Goal: Task Accomplishment & Management: Use online tool/utility

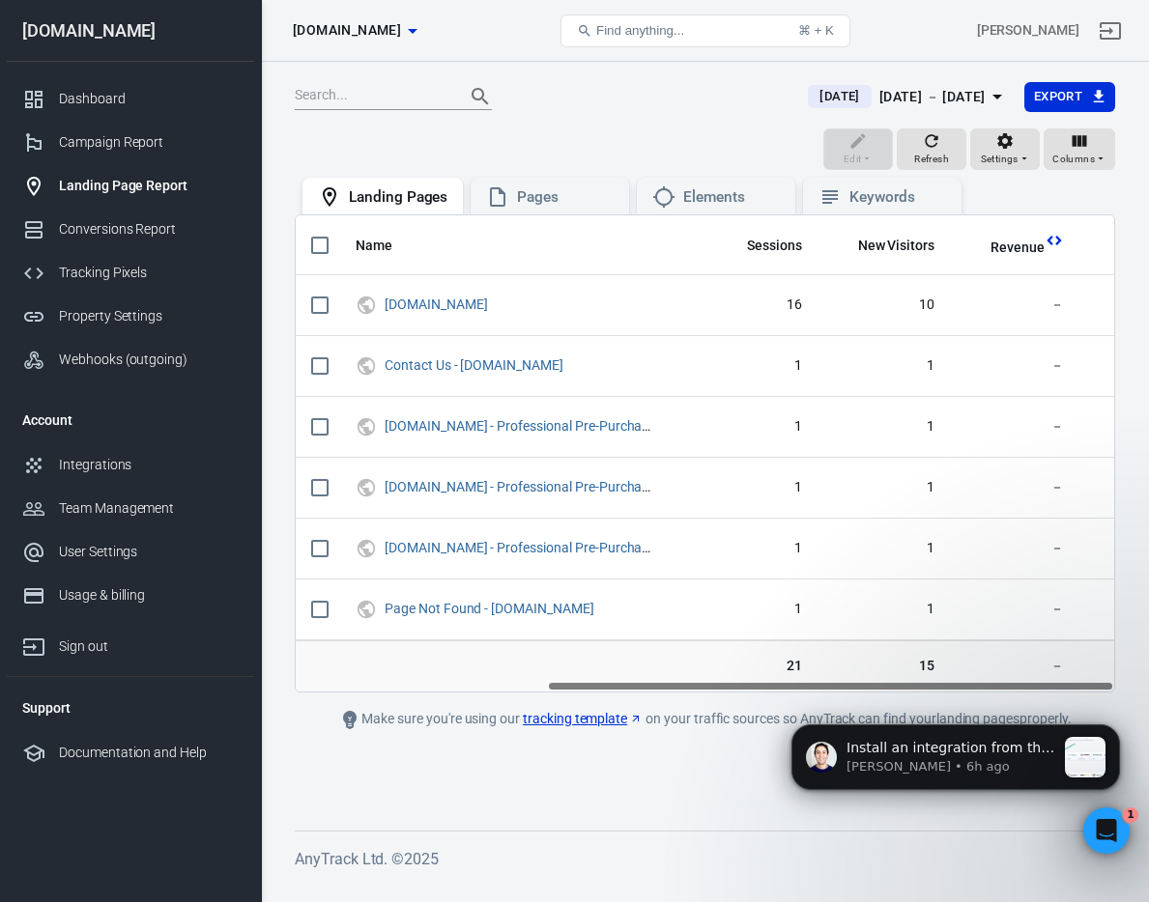
scroll to position [0, 362]
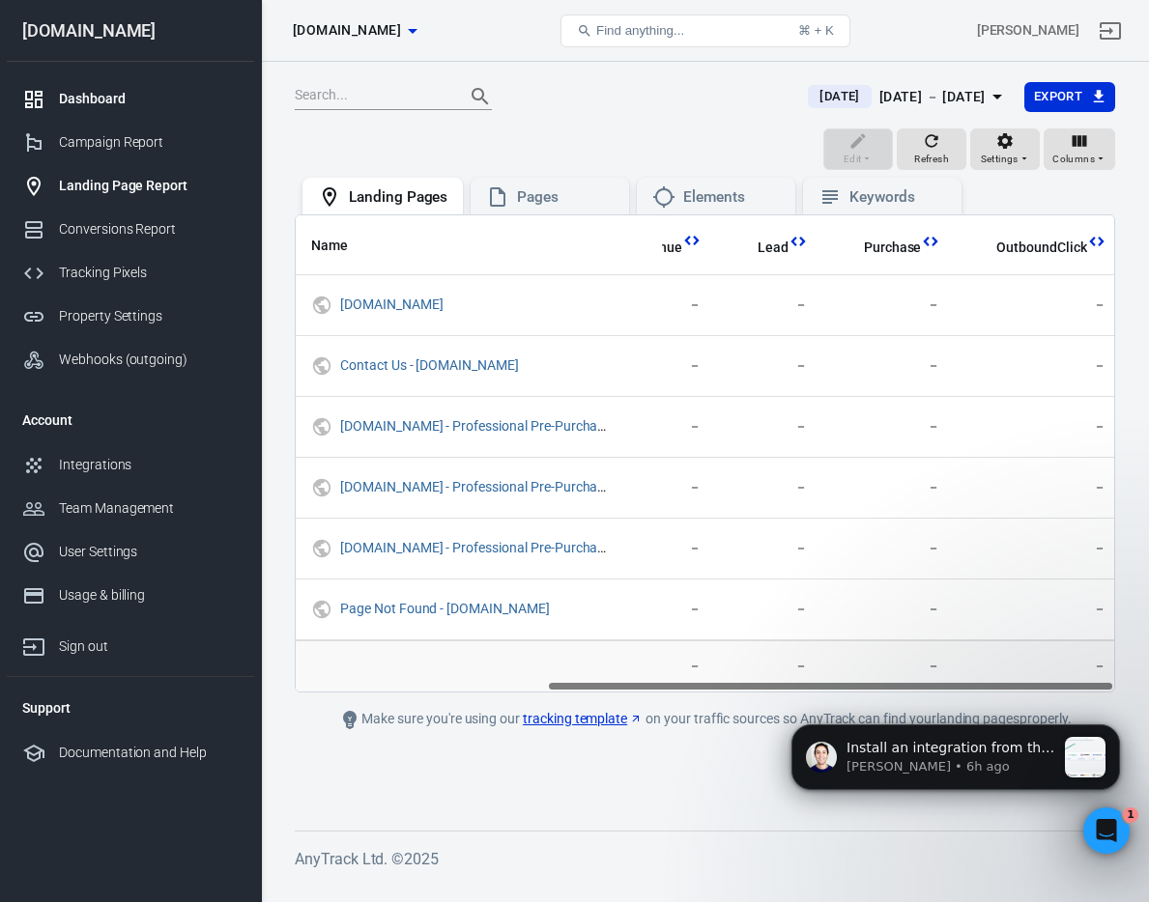
click at [85, 97] on div "Dashboard" at bounding box center [149, 99] width 180 height 20
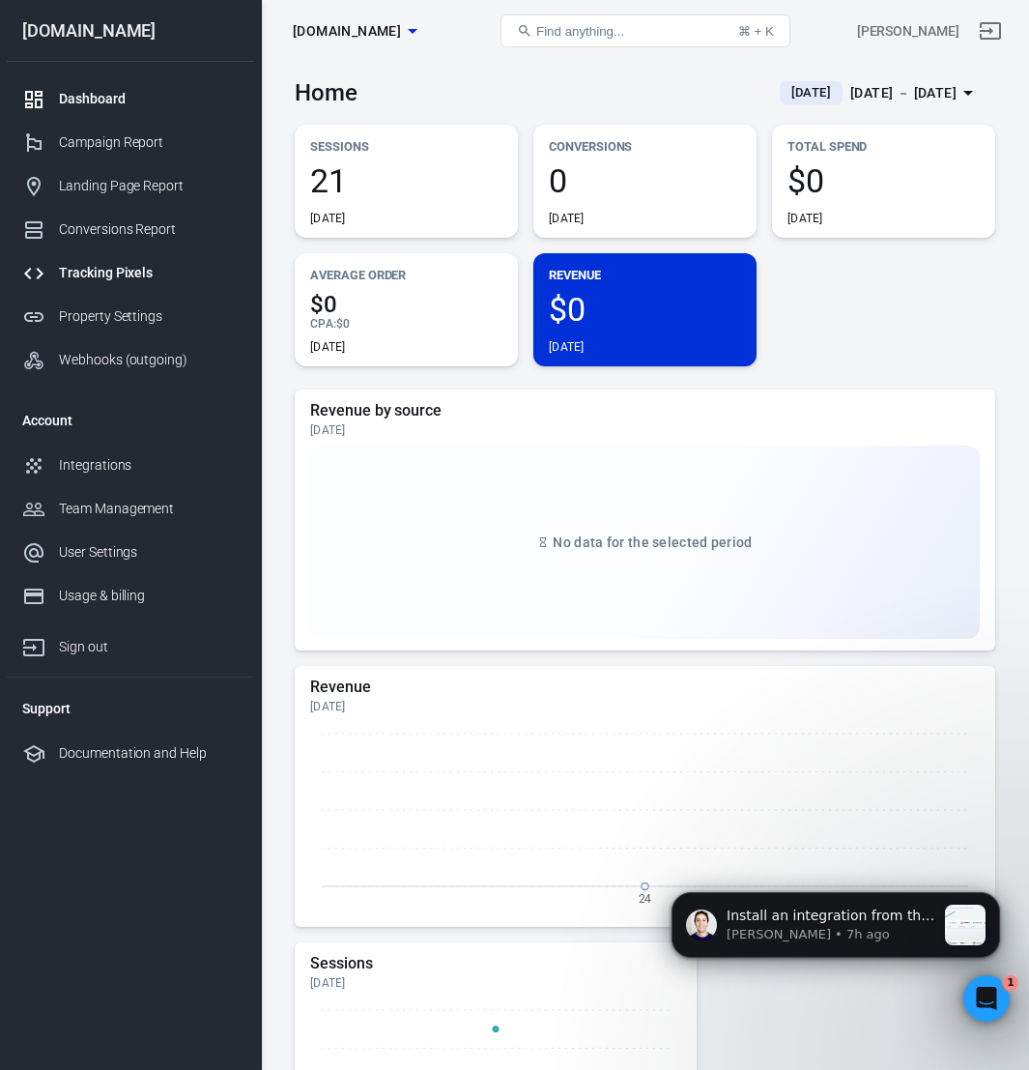
click at [131, 267] on div "Tracking Pixels" at bounding box center [149, 273] width 180 height 20
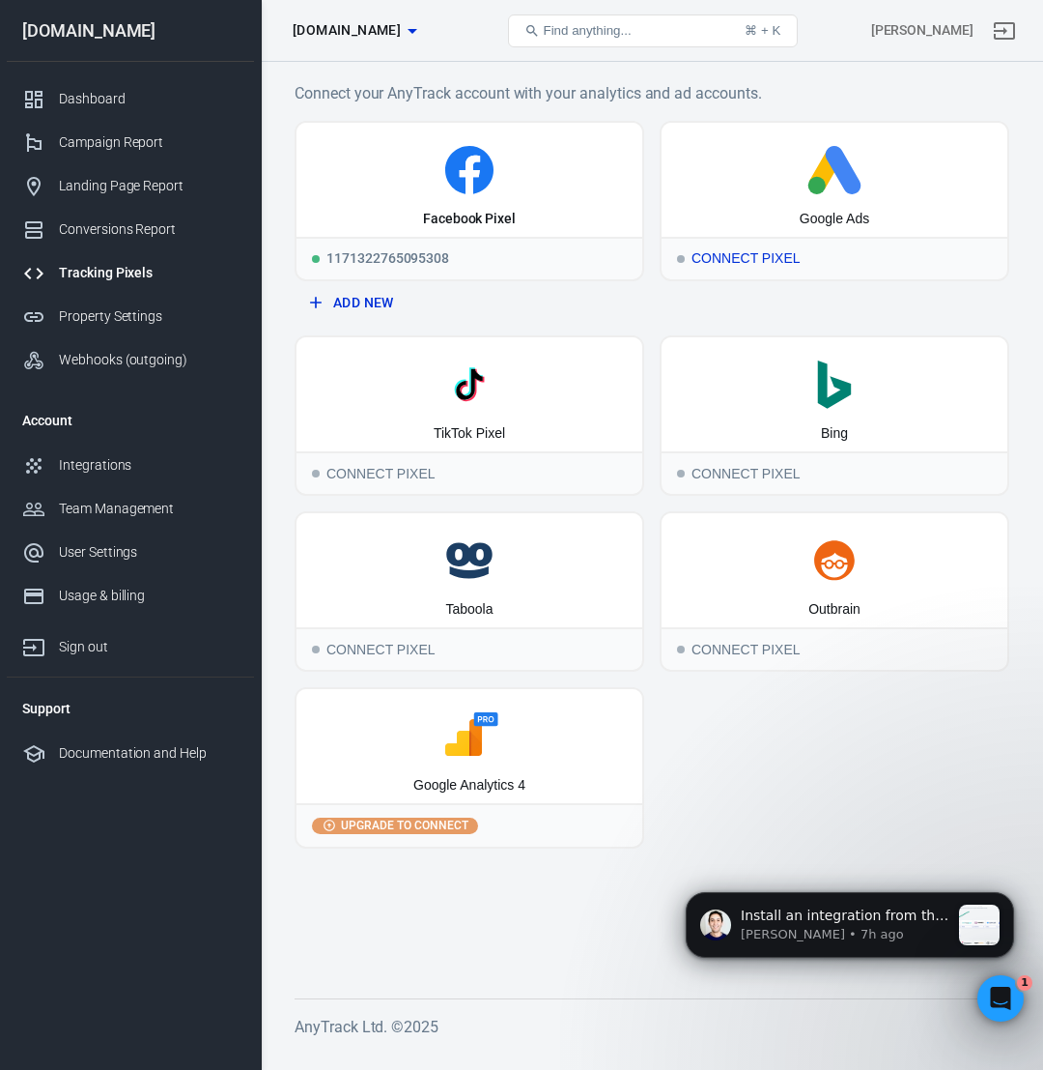
click at [732, 206] on div "Google Ads" at bounding box center [835, 180] width 346 height 114
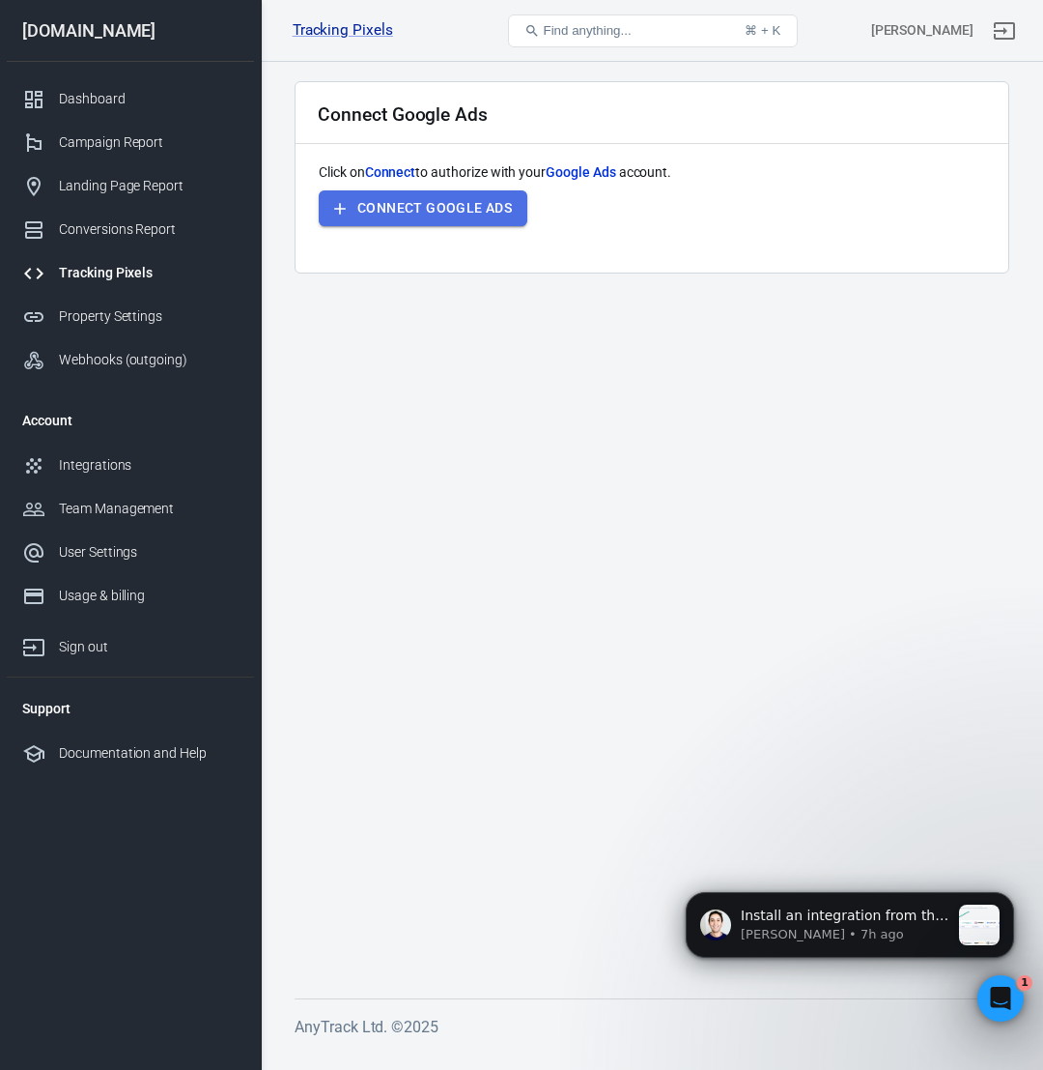
click at [483, 208] on button "Connect Google Ads" at bounding box center [423, 208] width 209 height 36
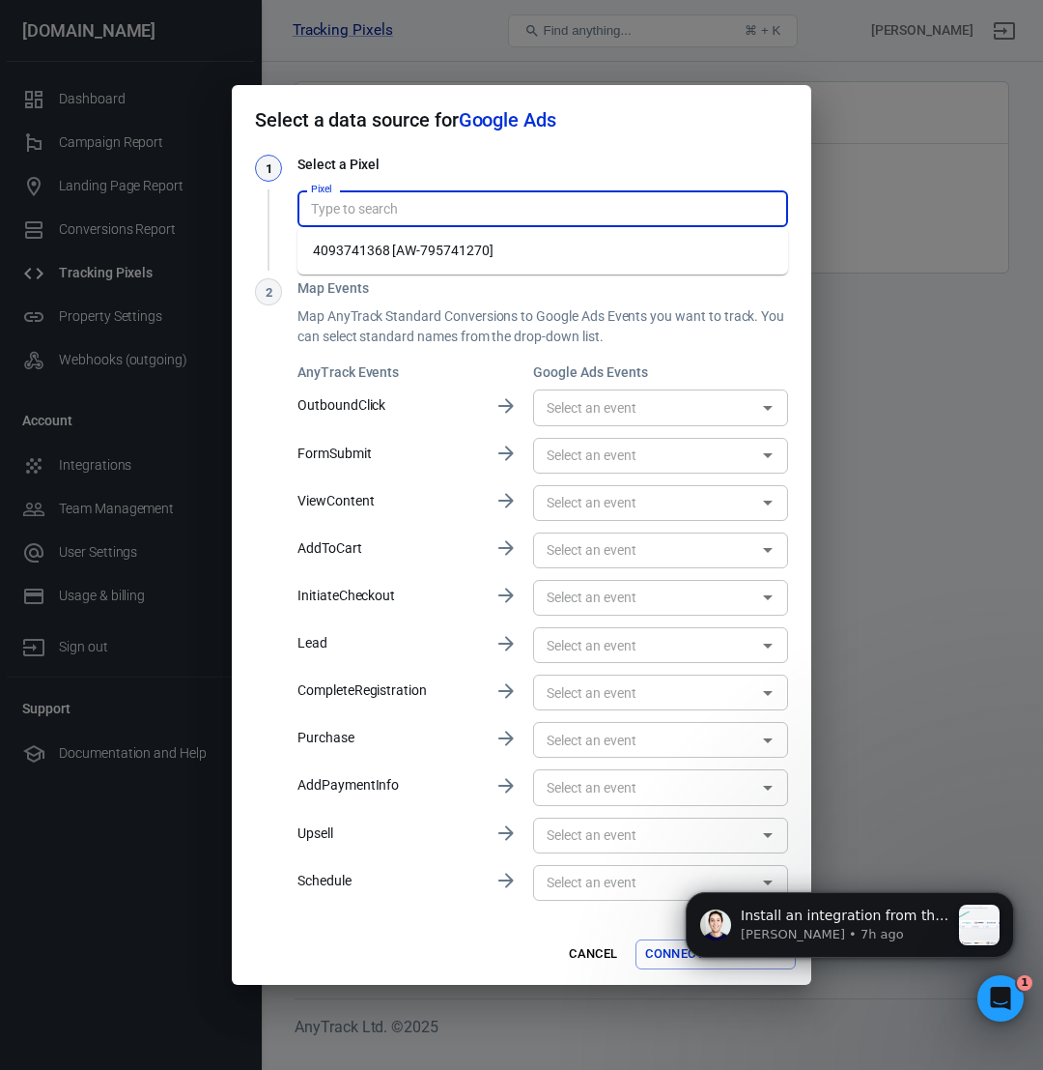
click at [516, 206] on input "Pixel" at bounding box center [541, 208] width 476 height 24
click at [508, 245] on li "4093741368 [AW-795741270]" at bounding box center [543, 251] width 491 height 32
type input "4093741368 [AW-795741270]"
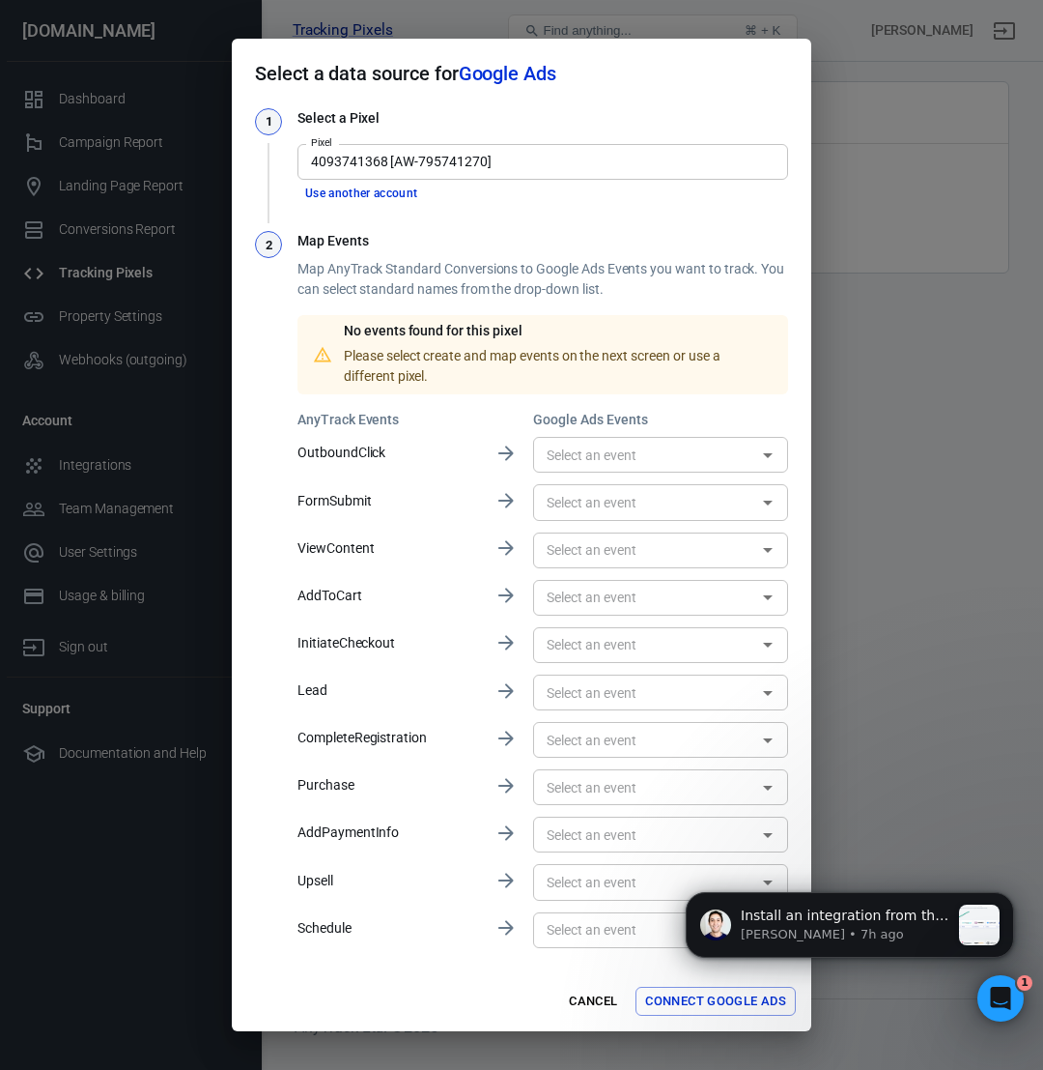
click at [625, 404] on div "Map Events Map AnyTrack Standard Conversions to Google Ads Events you want to t…" at bounding box center [543, 591] width 491 height 720
click at [669, 463] on input "text" at bounding box center [645, 454] width 212 height 24
click at [723, 538] on input "text" at bounding box center [645, 550] width 212 height 24
click at [463, 721] on div "AnyTrack Events Google Ads Events OutboundClick ​ FormSubmit ​ ViewContent ​ Ad…" at bounding box center [543, 680] width 491 height 541
click at [753, 601] on div "​" at bounding box center [660, 598] width 255 height 36
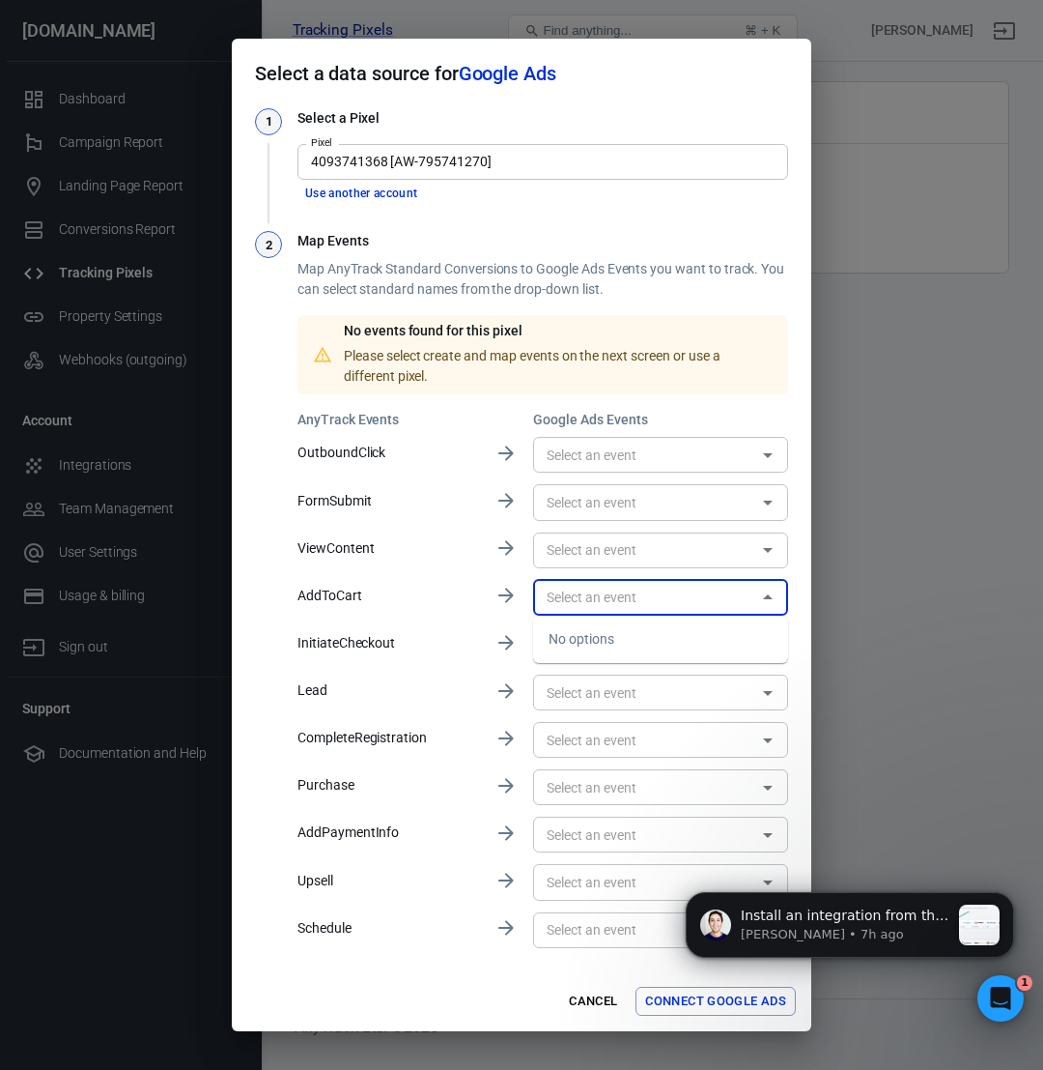
click at [777, 599] on icon "Close" at bounding box center [767, 596] width 23 height 23
click at [785, 714] on div "​" at bounding box center [660, 737] width 255 height 47
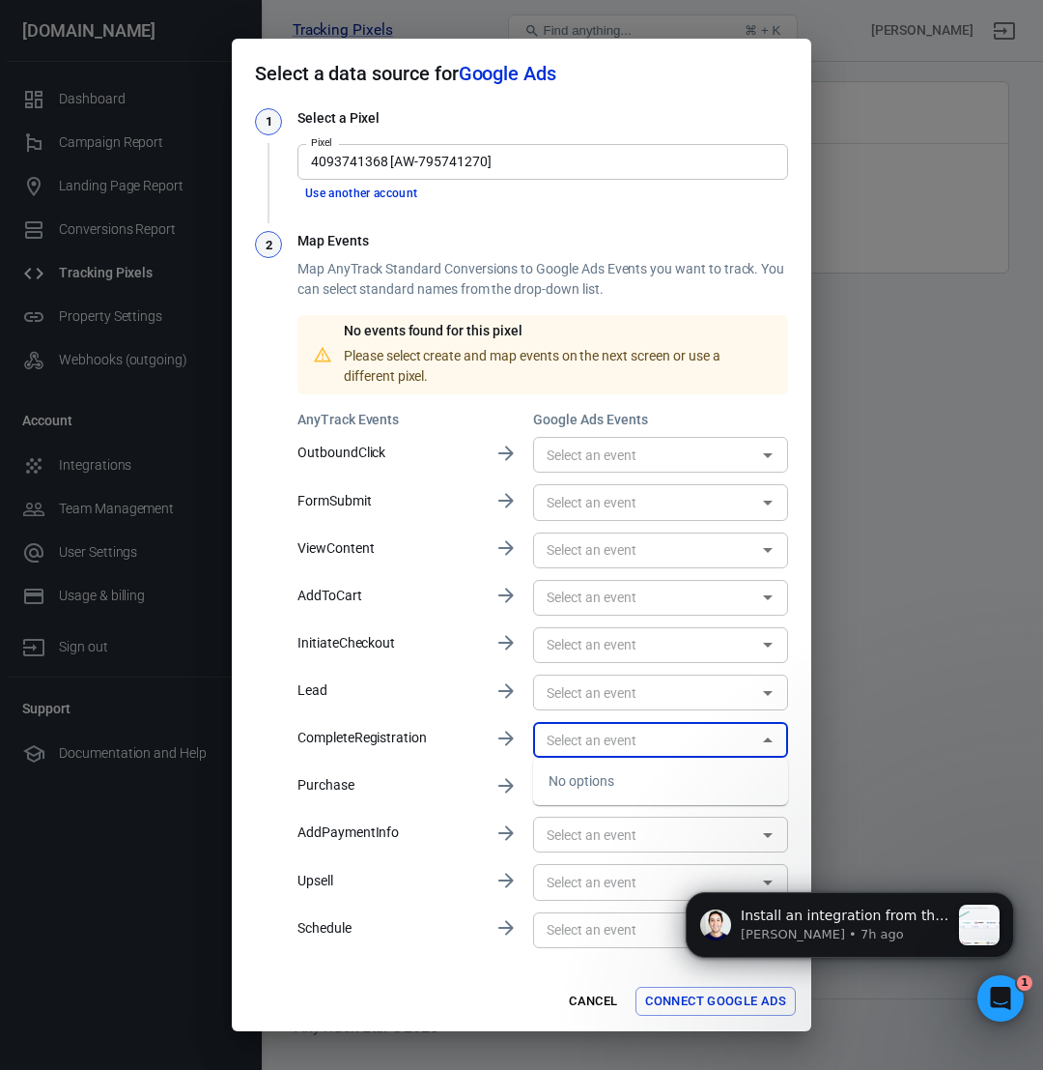
click at [679, 901] on body "Install an integration from the catalog Jose • 7h ago" at bounding box center [850, 935] width 371 height 149
click at [1012, 897] on icon "Dismiss notification" at bounding box center [1009, 898] width 11 height 11
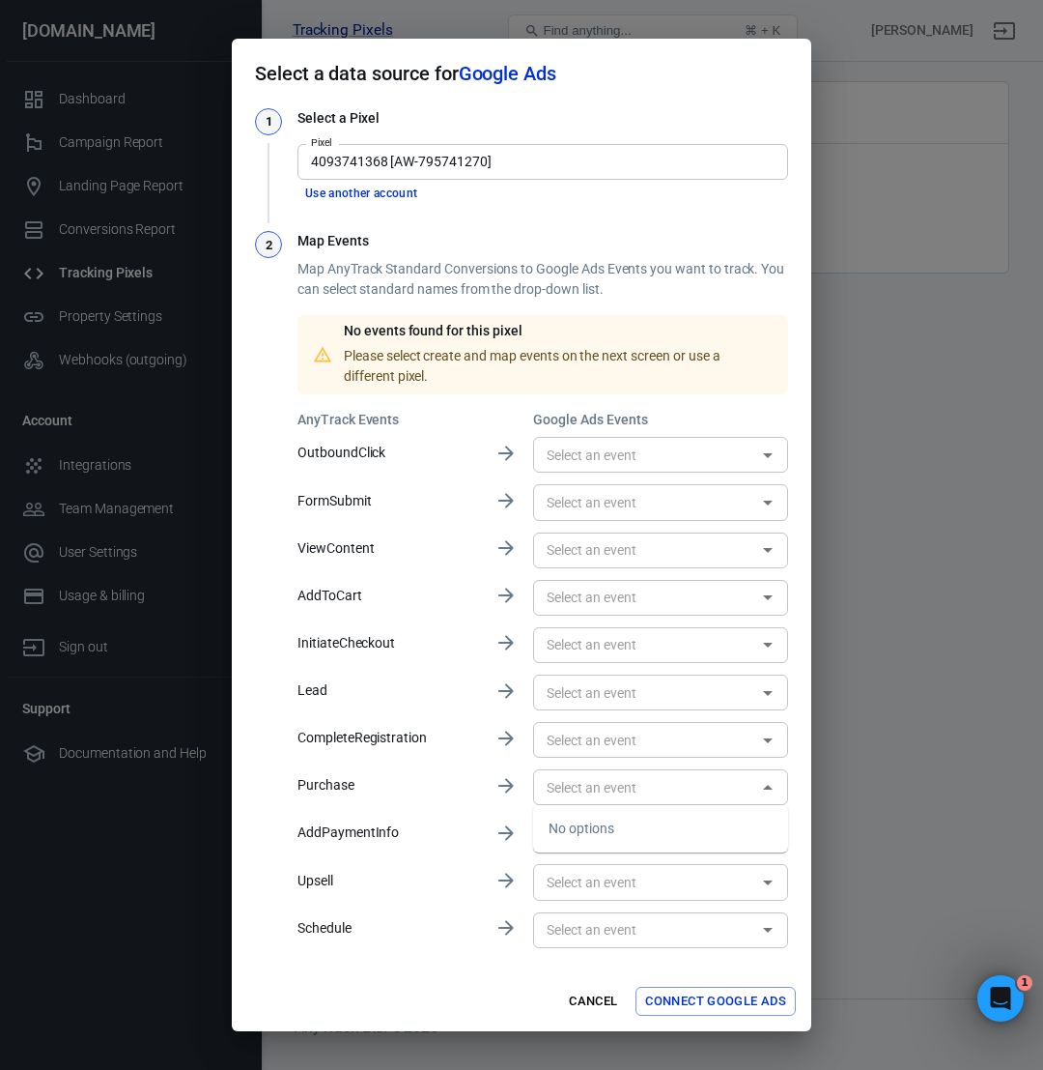
click at [763, 802] on div "​" at bounding box center [660, 787] width 255 height 36
click at [789, 814] on div "1 Select a Pixel Pixel 4093741368 [AW-795741270] Pixel Use another account 2 Ma…" at bounding box center [522, 539] width 580 height 863
click at [775, 790] on icon "Open" at bounding box center [767, 787] width 23 height 23
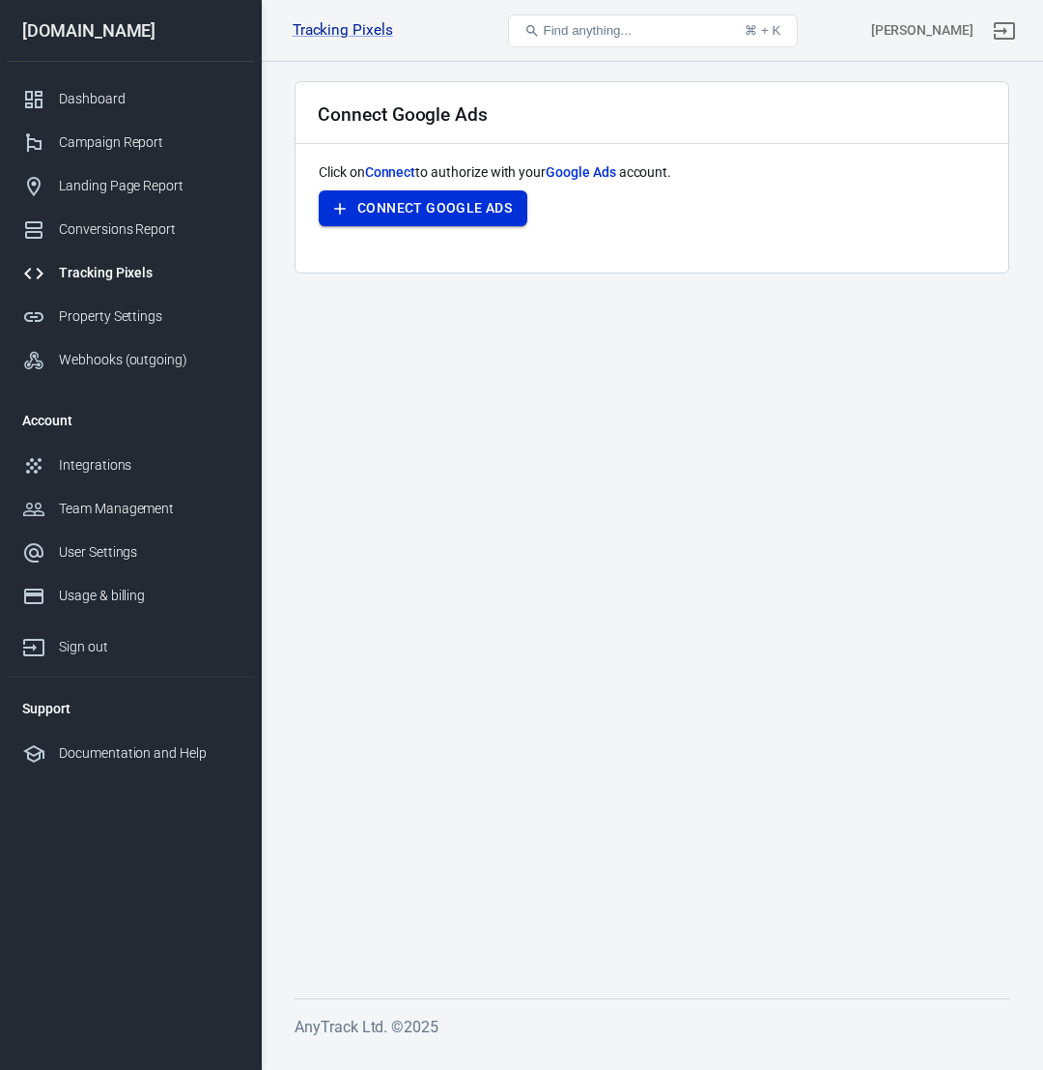
click at [477, 214] on button "Connect Google Ads" at bounding box center [423, 208] width 209 height 36
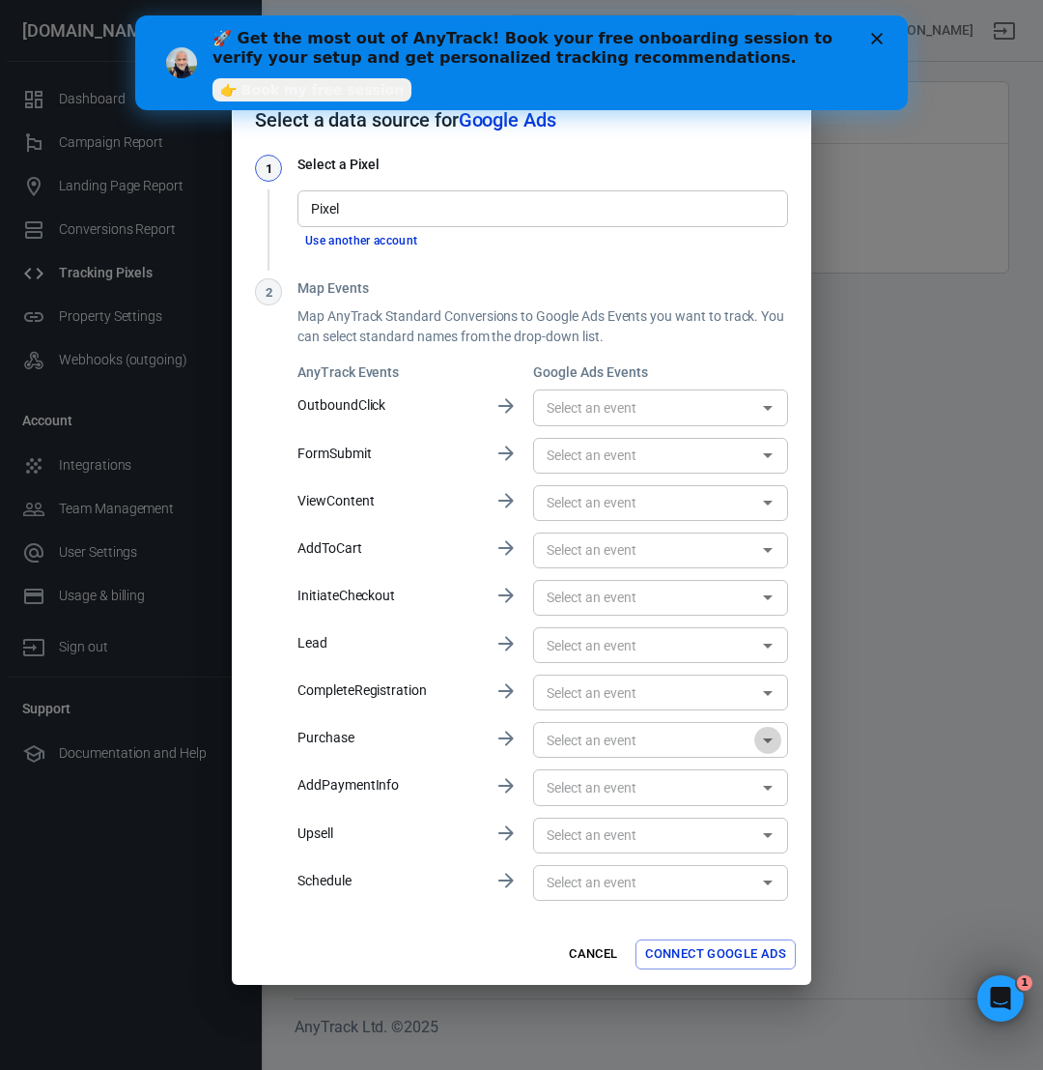
click at [771, 738] on icon "Open" at bounding box center [768, 740] width 10 height 5
click at [726, 775] on div "No options" at bounding box center [660, 780] width 255 height 47
click at [768, 742] on icon "Close" at bounding box center [767, 739] width 23 height 23
click at [768, 742] on icon "Open" at bounding box center [767, 739] width 23 height 23
click at [701, 795] on div "No options" at bounding box center [660, 780] width 255 height 47
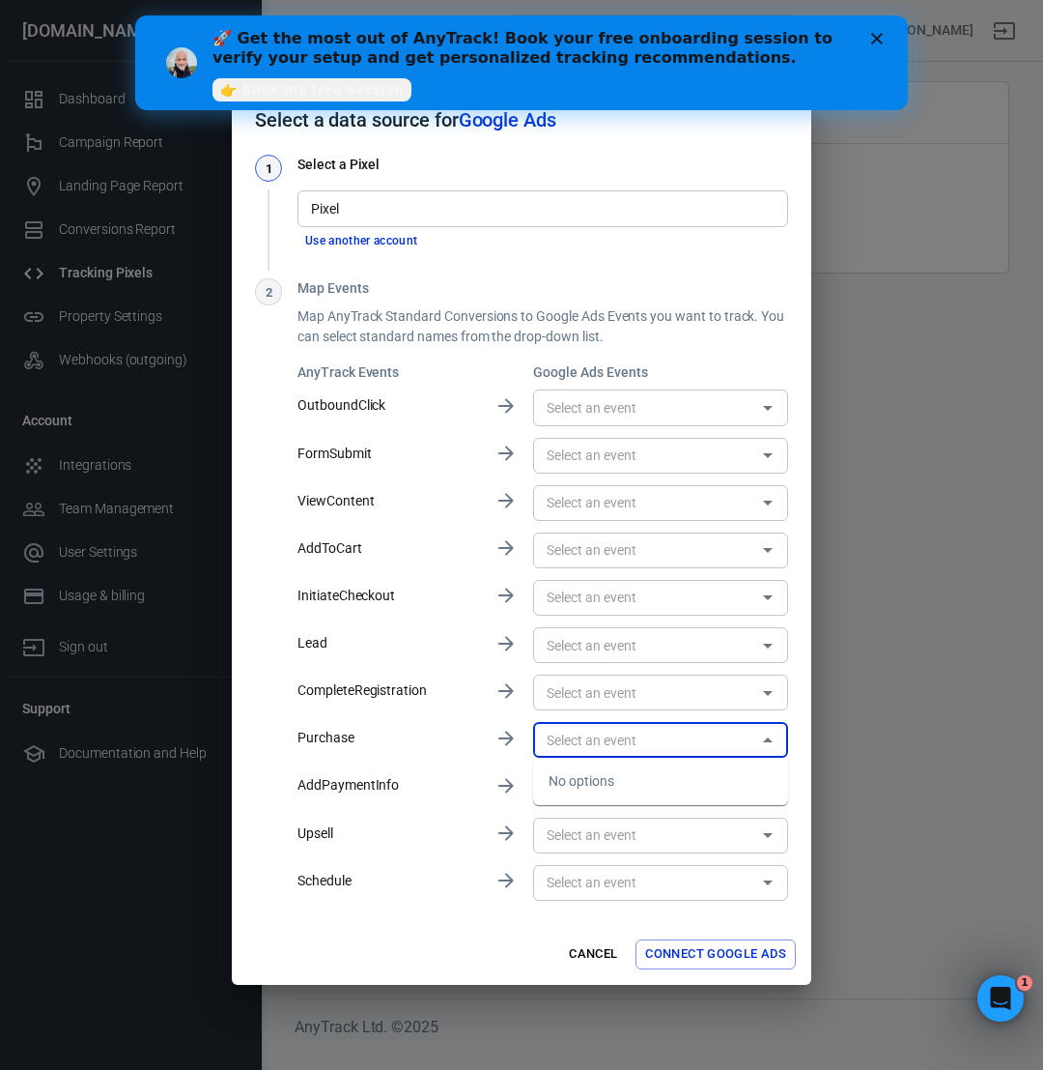
click at [712, 213] on input "Pixel" at bounding box center [541, 208] width 476 height 24
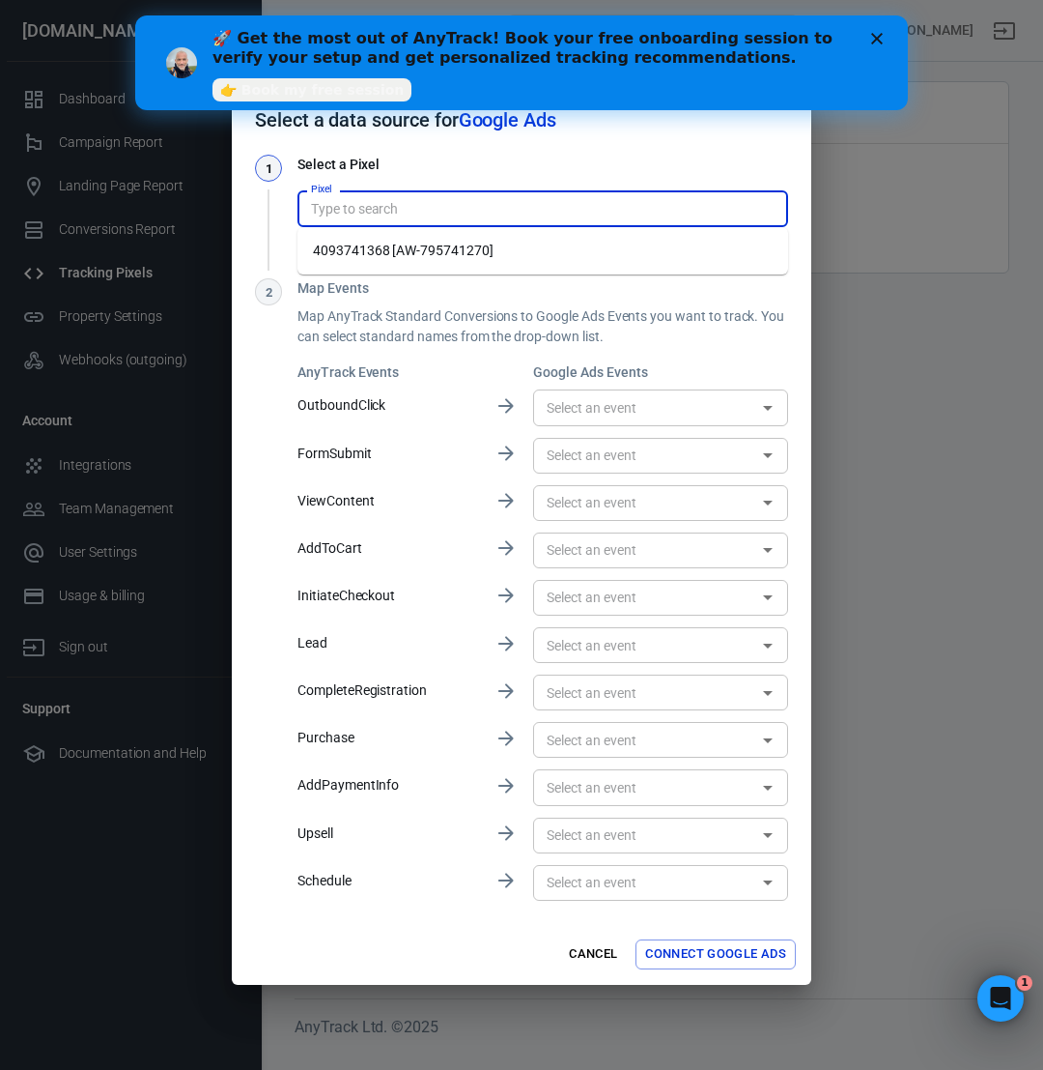
click at [700, 248] on li "4093741368 [AW-795741270]" at bounding box center [543, 251] width 491 height 32
type input "4093741368 [AW-795741270]"
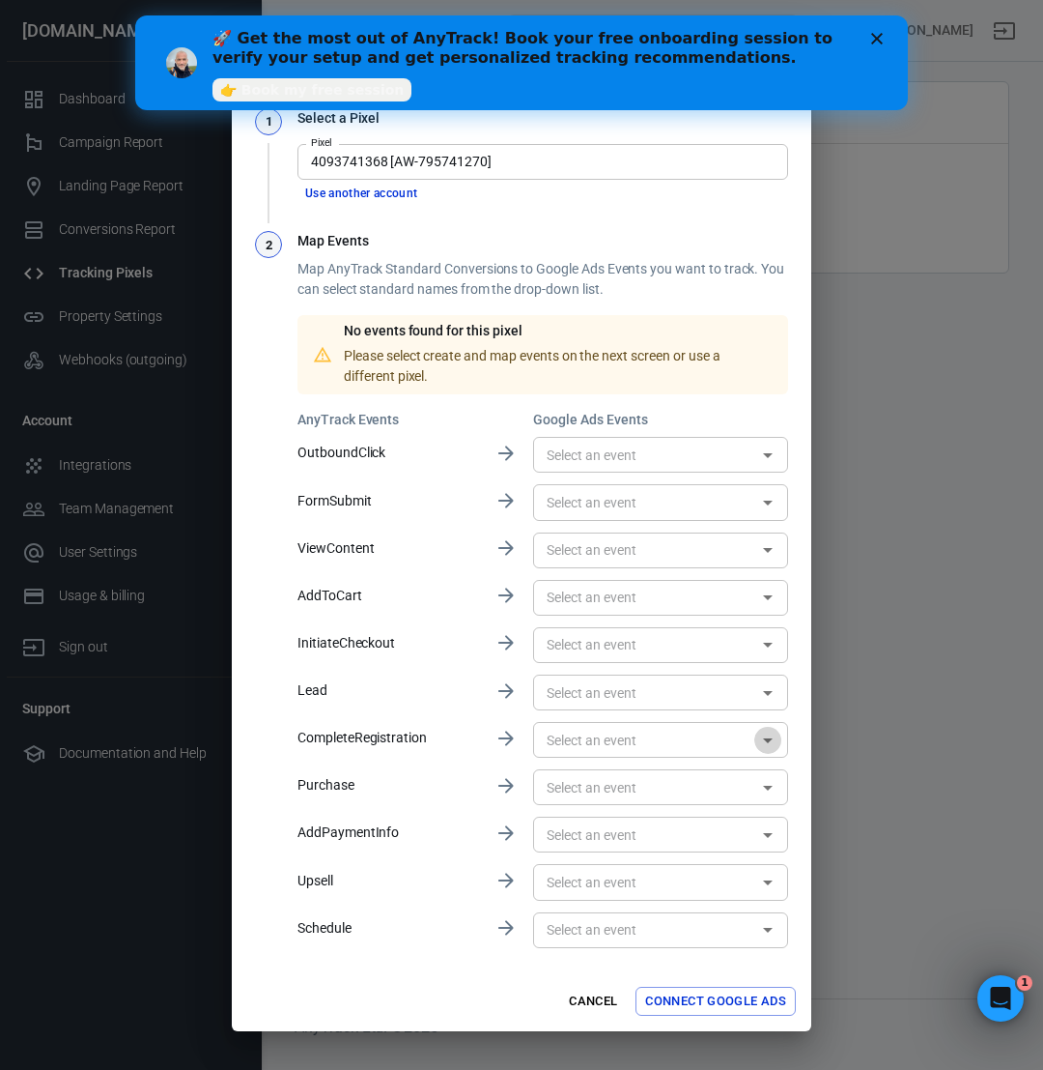
click at [772, 744] on icon "Open" at bounding box center [767, 739] width 23 height 23
click at [772, 744] on icon "Close" at bounding box center [767, 739] width 23 height 23
click at [772, 784] on icon "Open" at bounding box center [767, 787] width 23 height 23
click at [772, 784] on icon "Close" at bounding box center [767, 787] width 23 height 23
click at [769, 785] on icon "Open" at bounding box center [767, 787] width 23 height 23
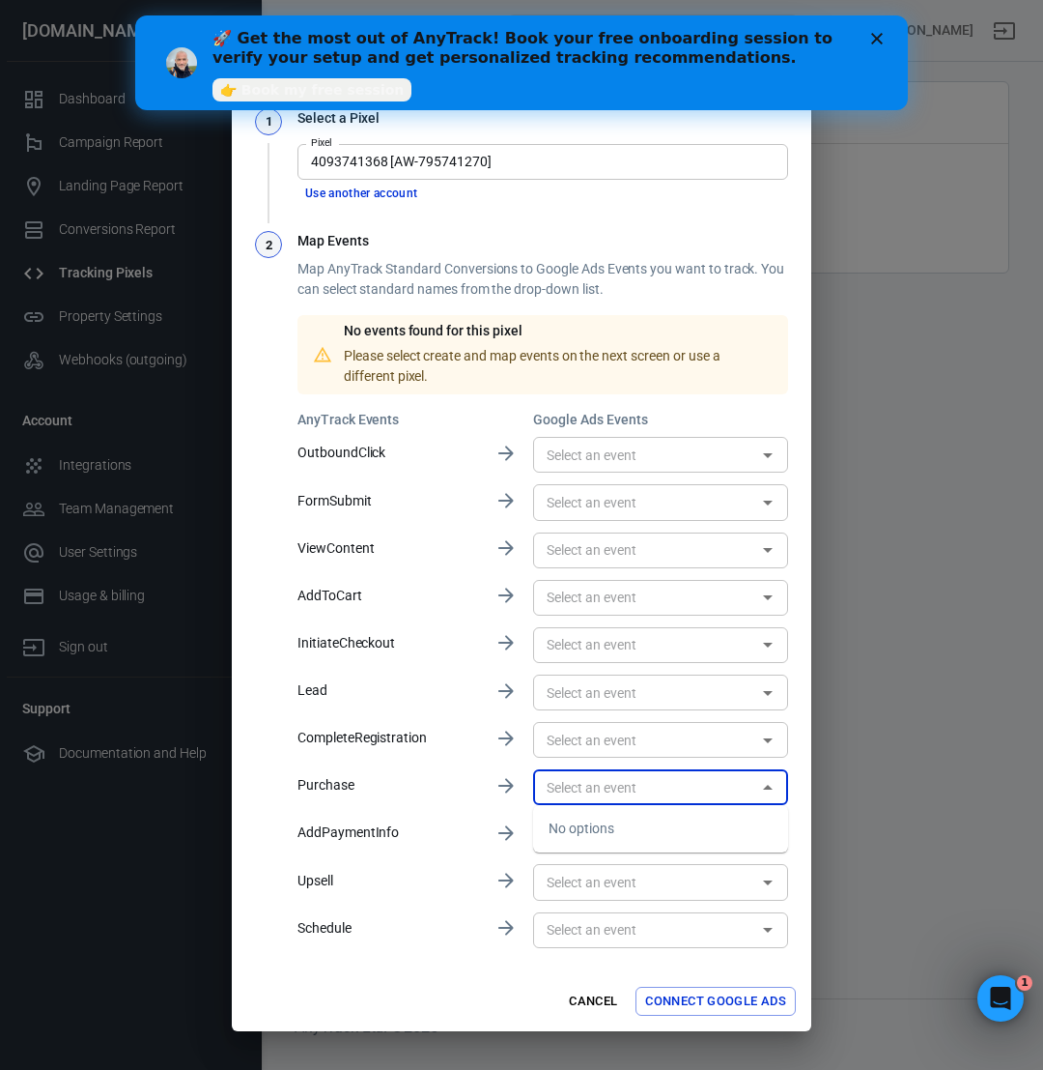
click at [633, 827] on div "No options" at bounding box center [660, 828] width 255 height 47
click at [516, 161] on input "4093741368 [AW-795741270]" at bounding box center [541, 162] width 476 height 24
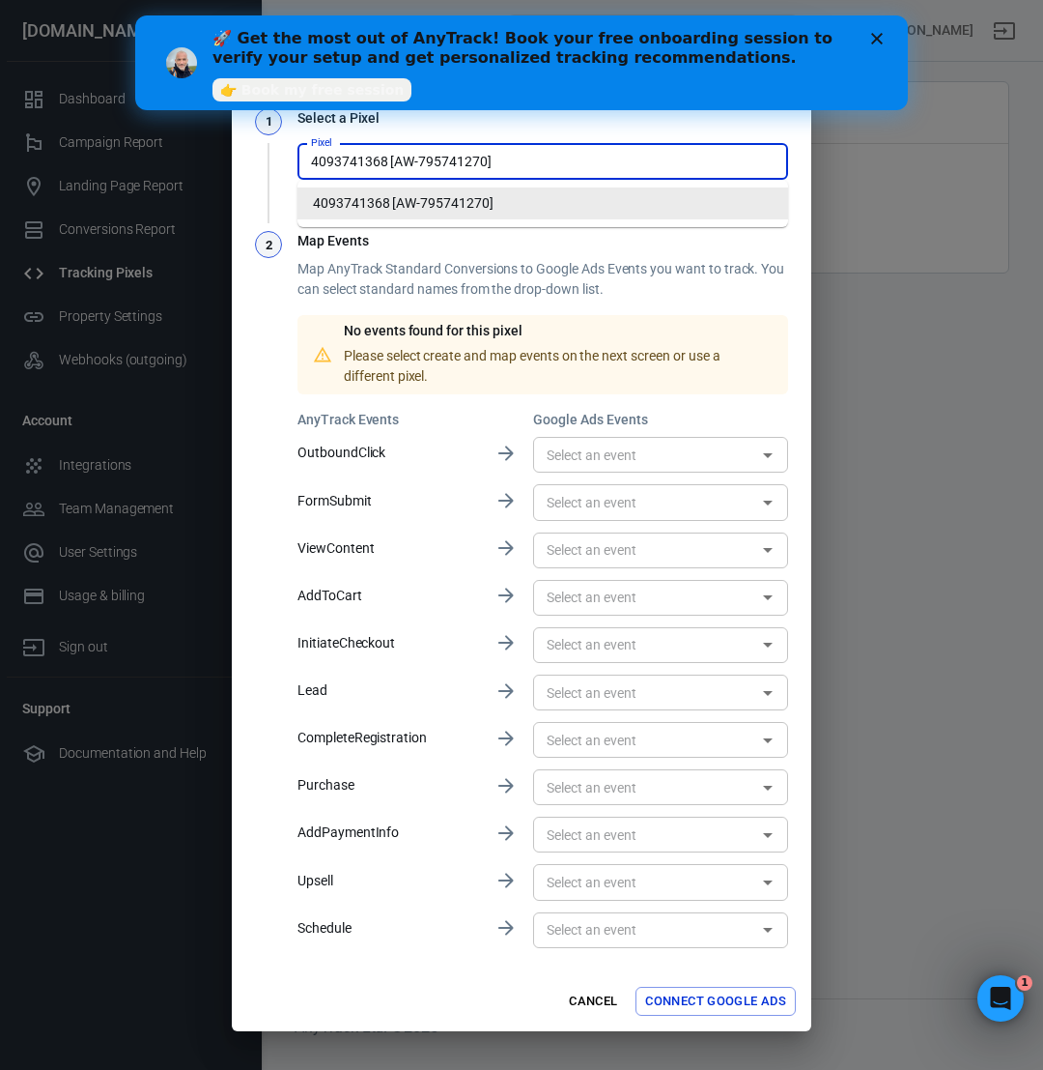
click at [516, 161] on input "4093741368 [AW-795741270]" at bounding box center [541, 162] width 476 height 24
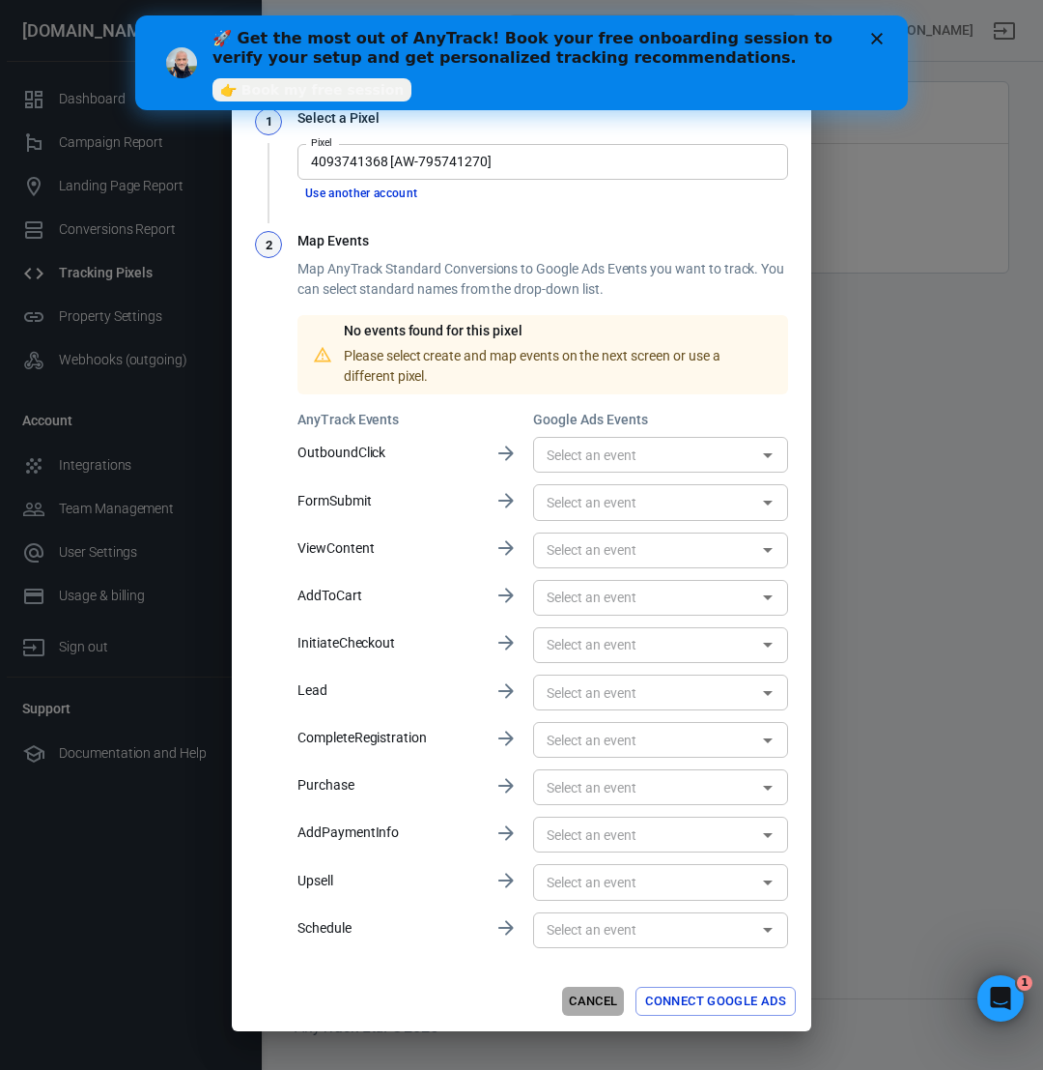
click at [589, 1001] on button "Cancel" at bounding box center [593, 1001] width 62 height 30
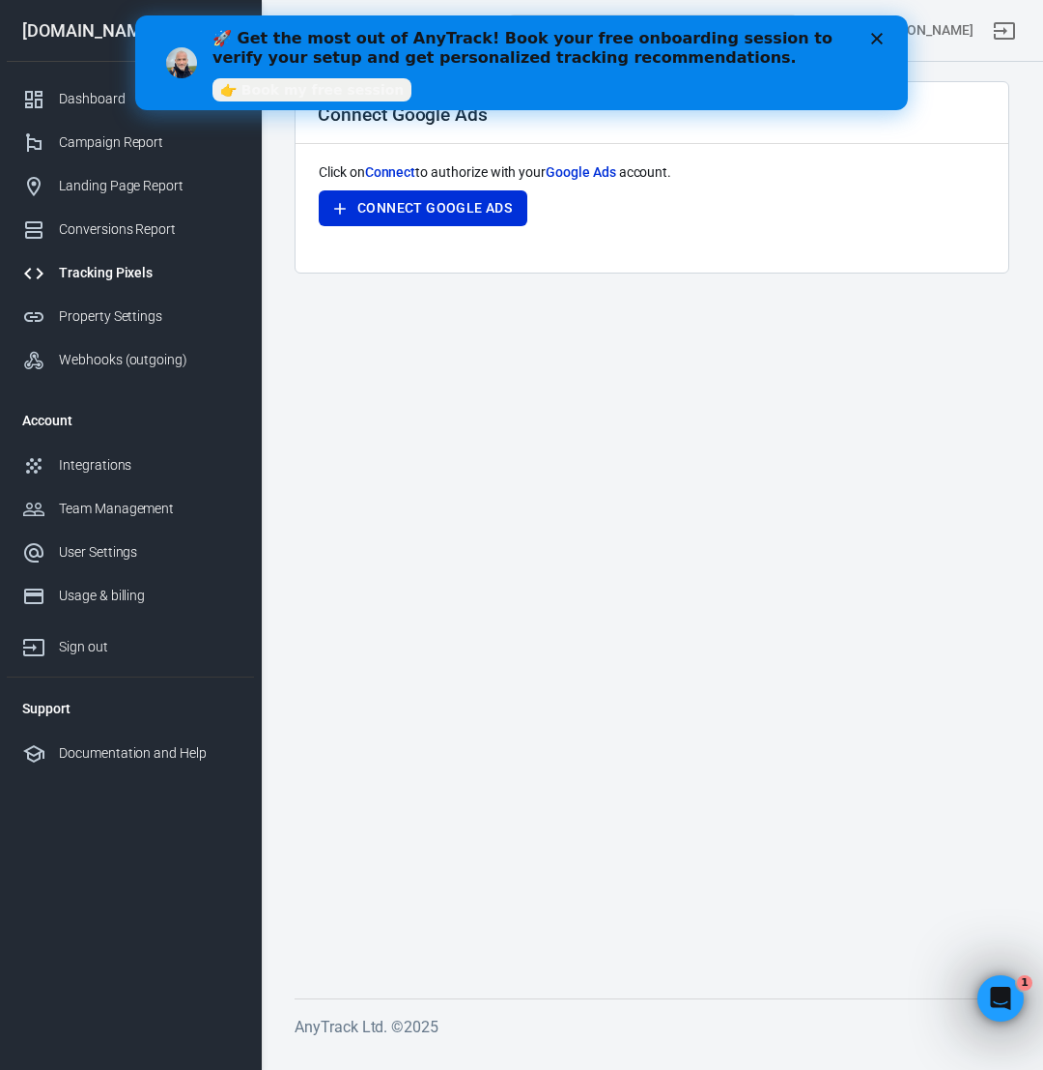
click at [877, 39] on polygon "Close" at bounding box center [877, 39] width 12 height 12
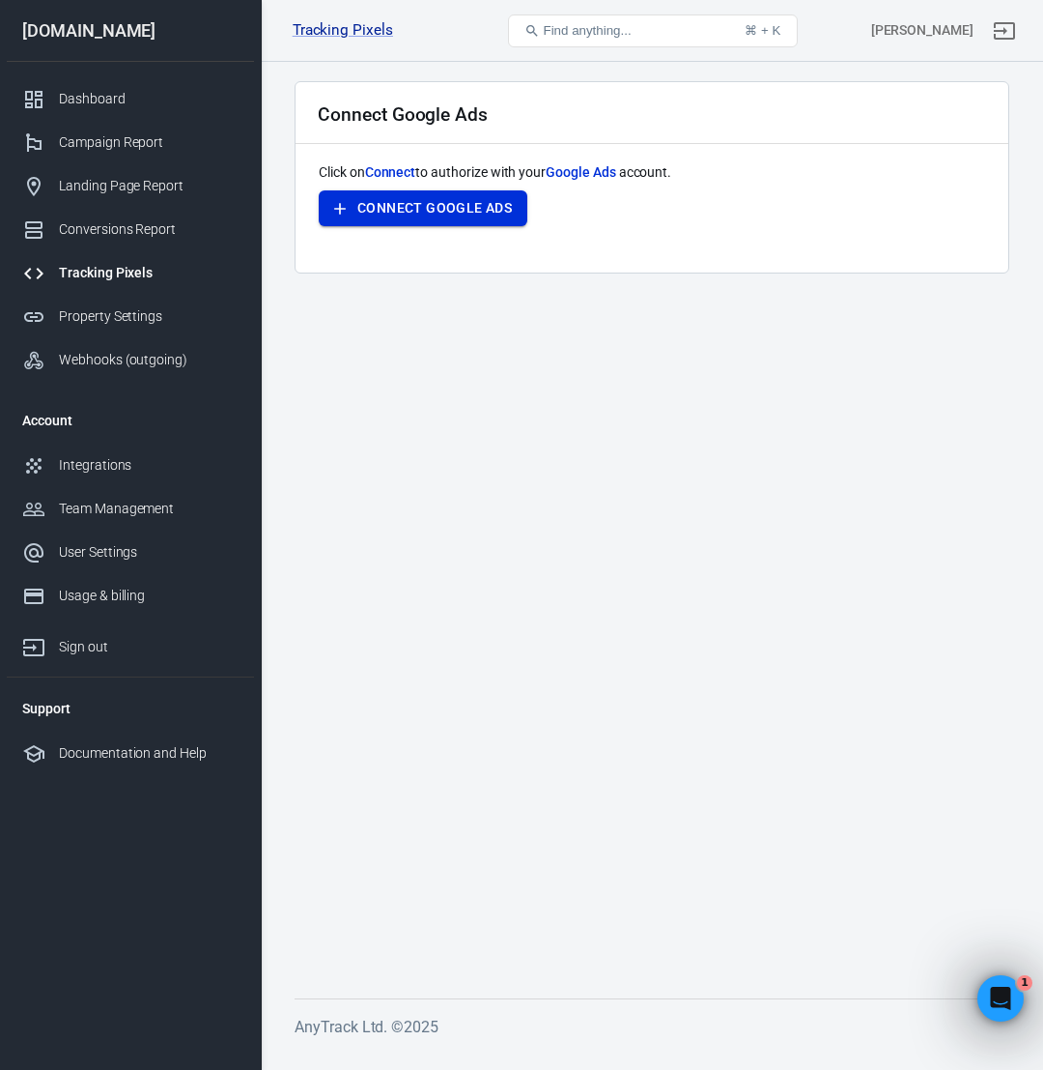
click at [466, 216] on button "Connect Google Ads" at bounding box center [423, 208] width 209 height 36
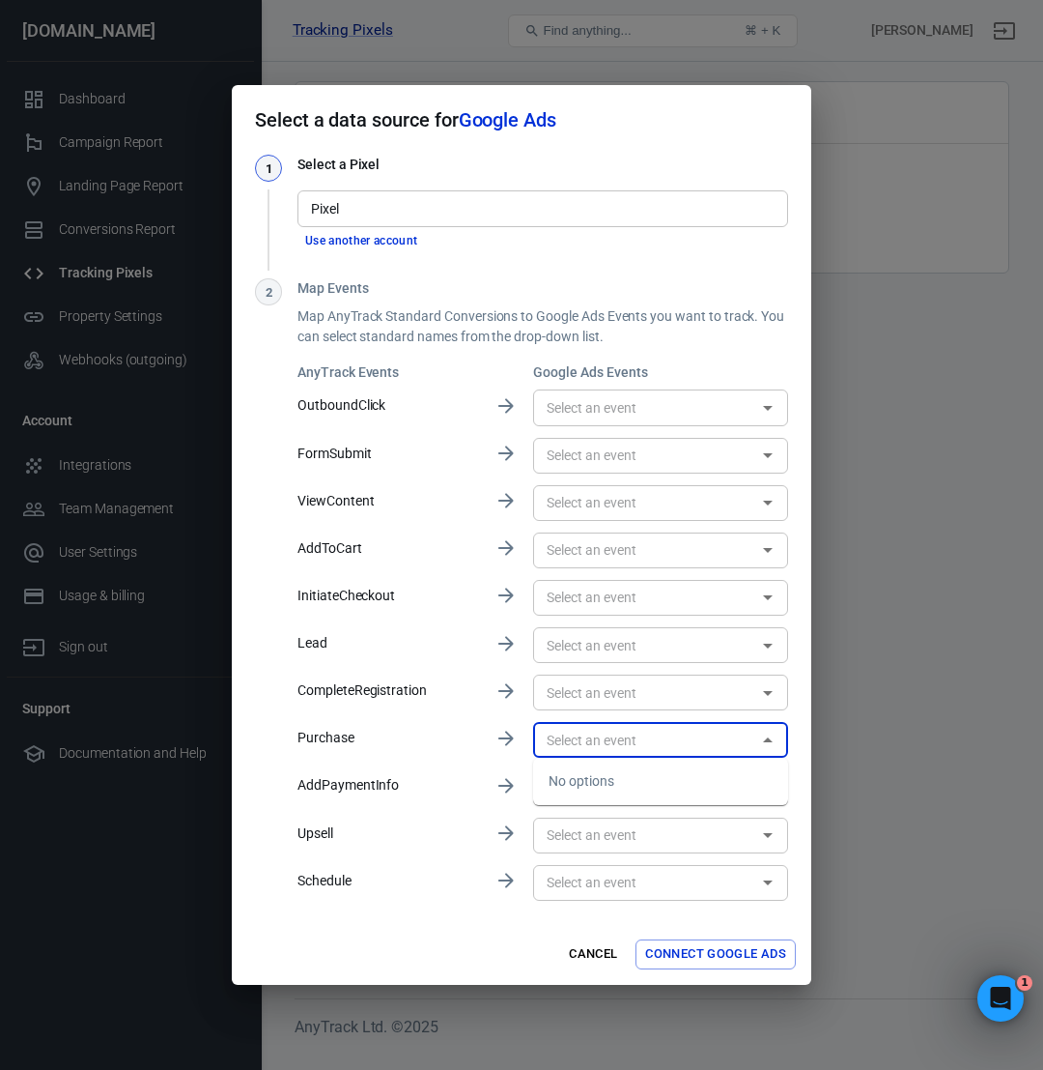
click at [742, 728] on input "text" at bounding box center [645, 740] width 212 height 24
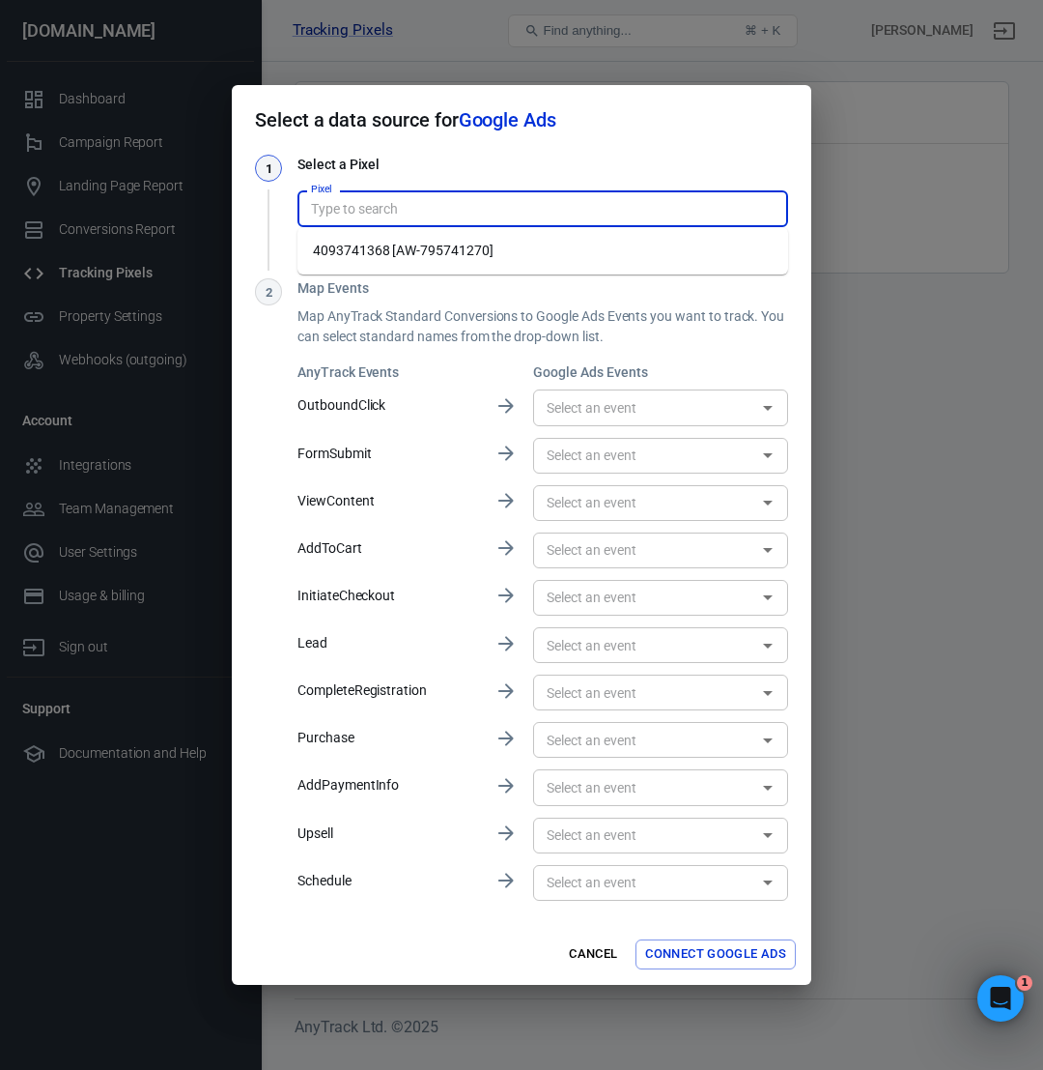
click at [658, 206] on input "Pixel" at bounding box center [541, 208] width 476 height 24
click at [639, 257] on li "4093741368 [AW-795741270]" at bounding box center [543, 251] width 491 height 32
type input "4093741368 [AW-795741270]"
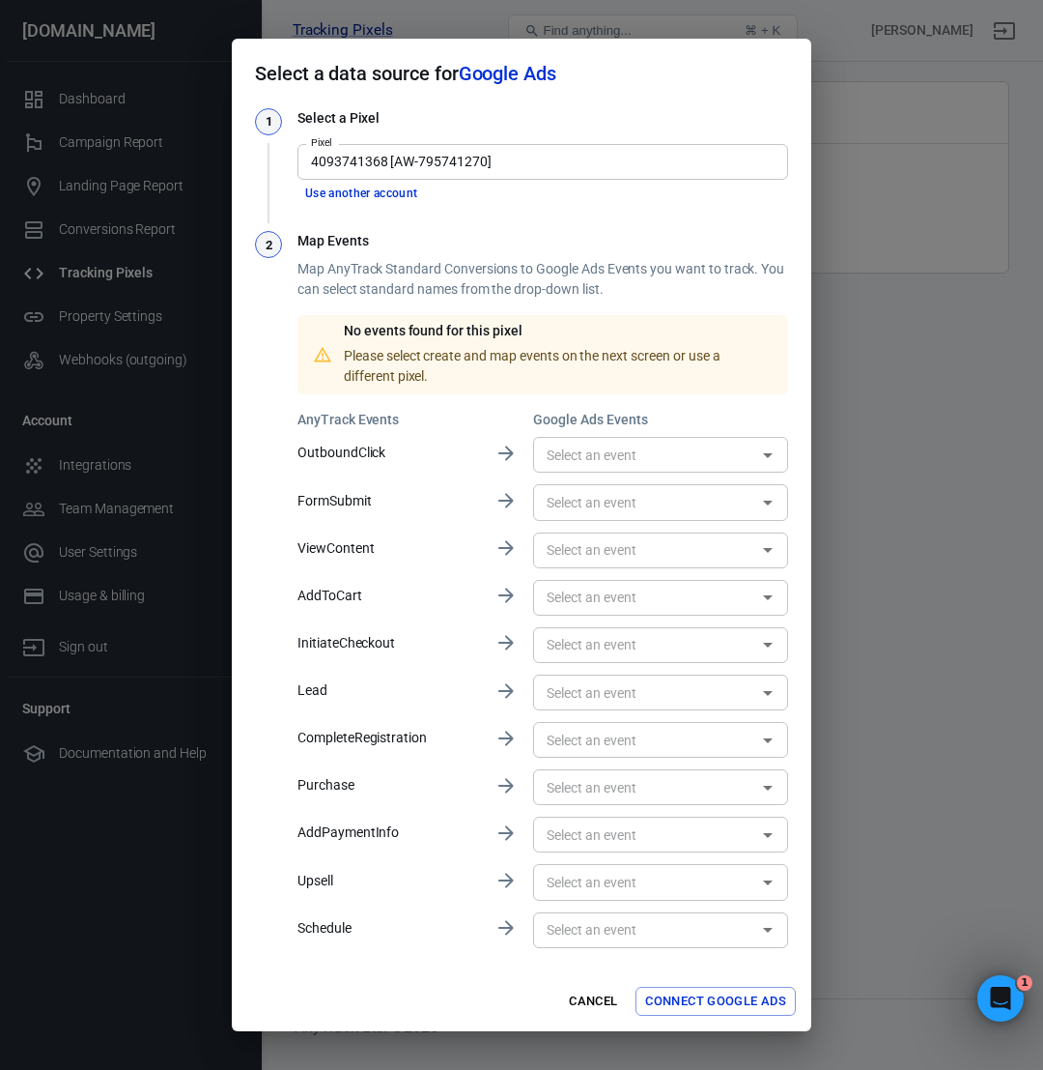
click at [534, 159] on input "4093741368 [AW-795741270]" at bounding box center [541, 162] width 476 height 24
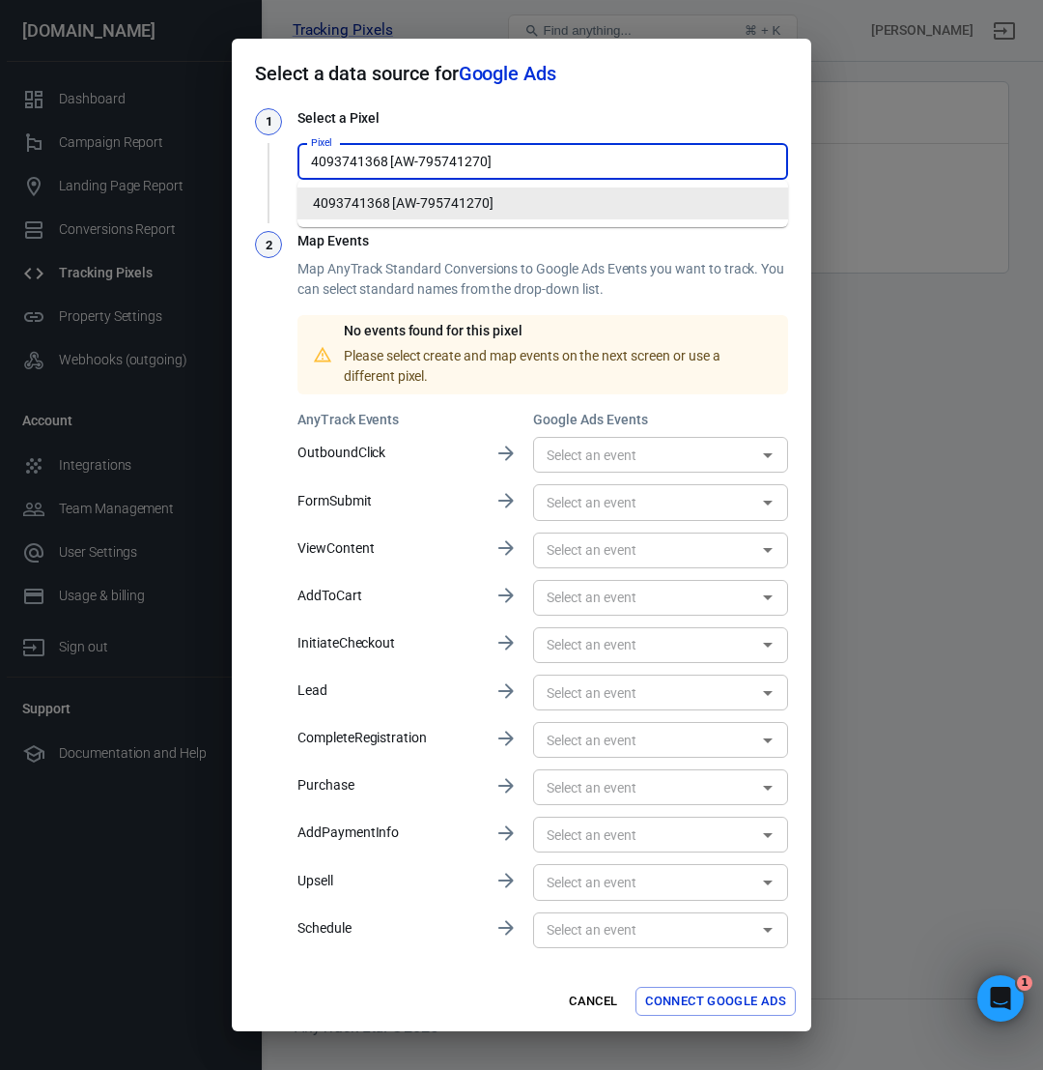
click at [517, 203] on li "4093741368 [AW-795741270]" at bounding box center [543, 203] width 491 height 32
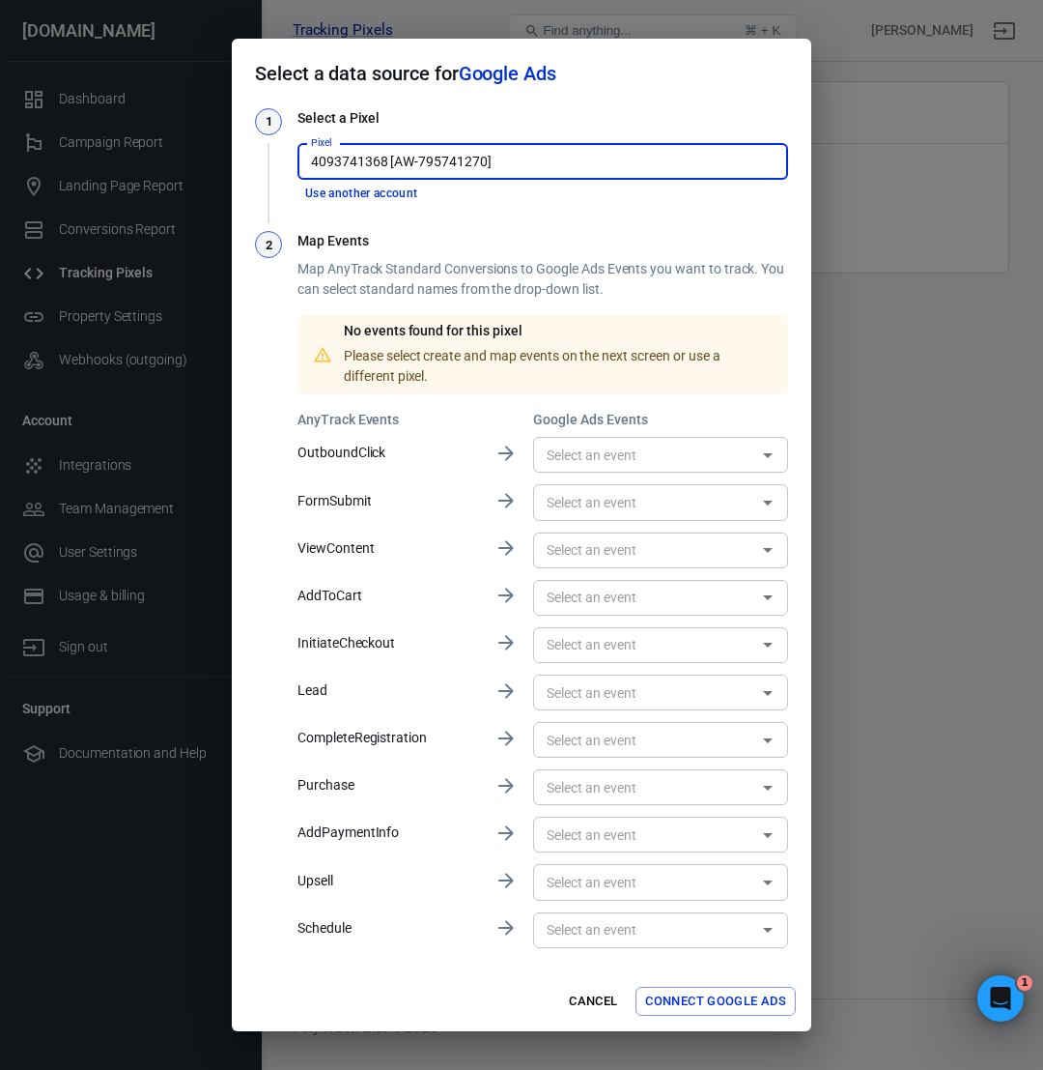
click at [380, 190] on button "Use another account" at bounding box center [362, 194] width 128 height 20
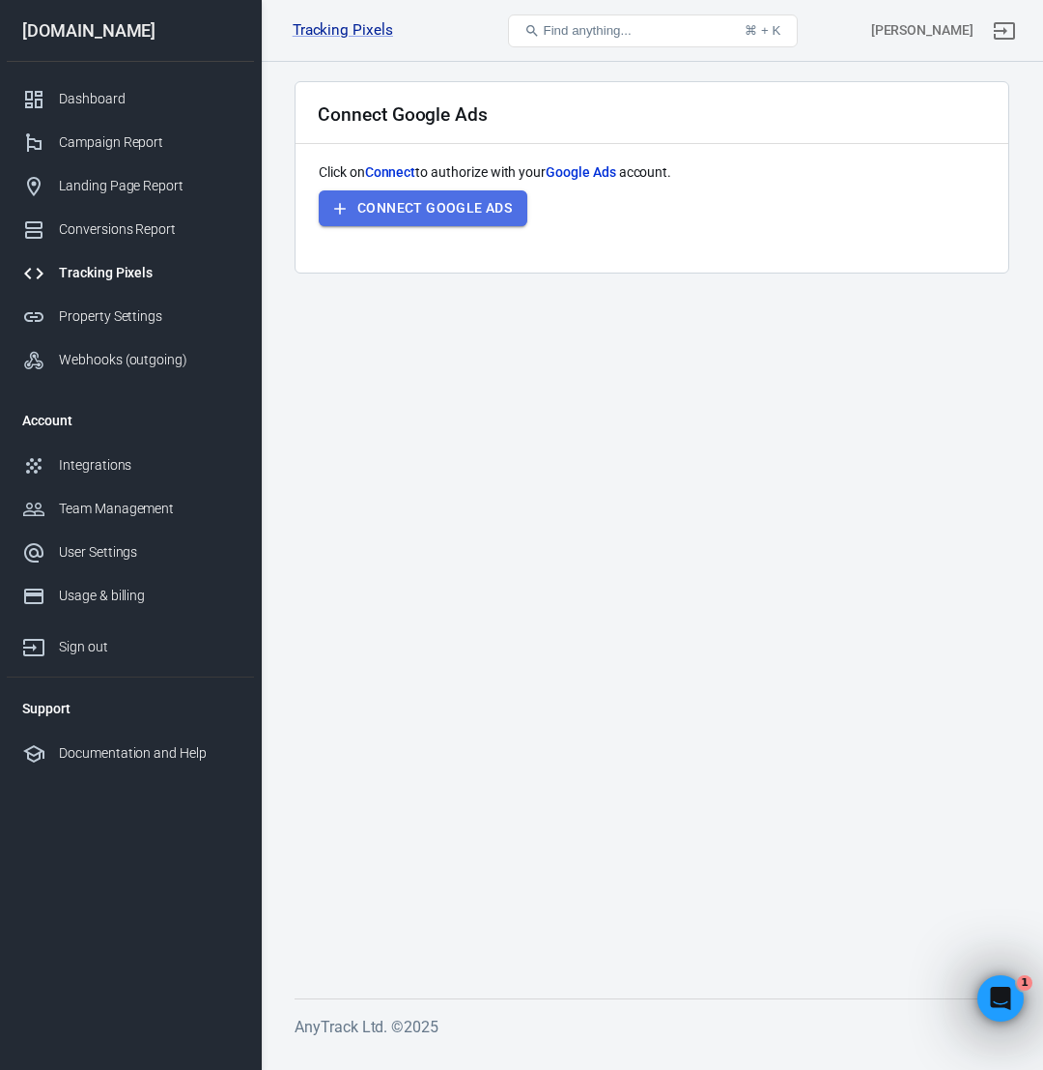
click at [468, 214] on button "Connect Google Ads" at bounding box center [423, 208] width 209 height 36
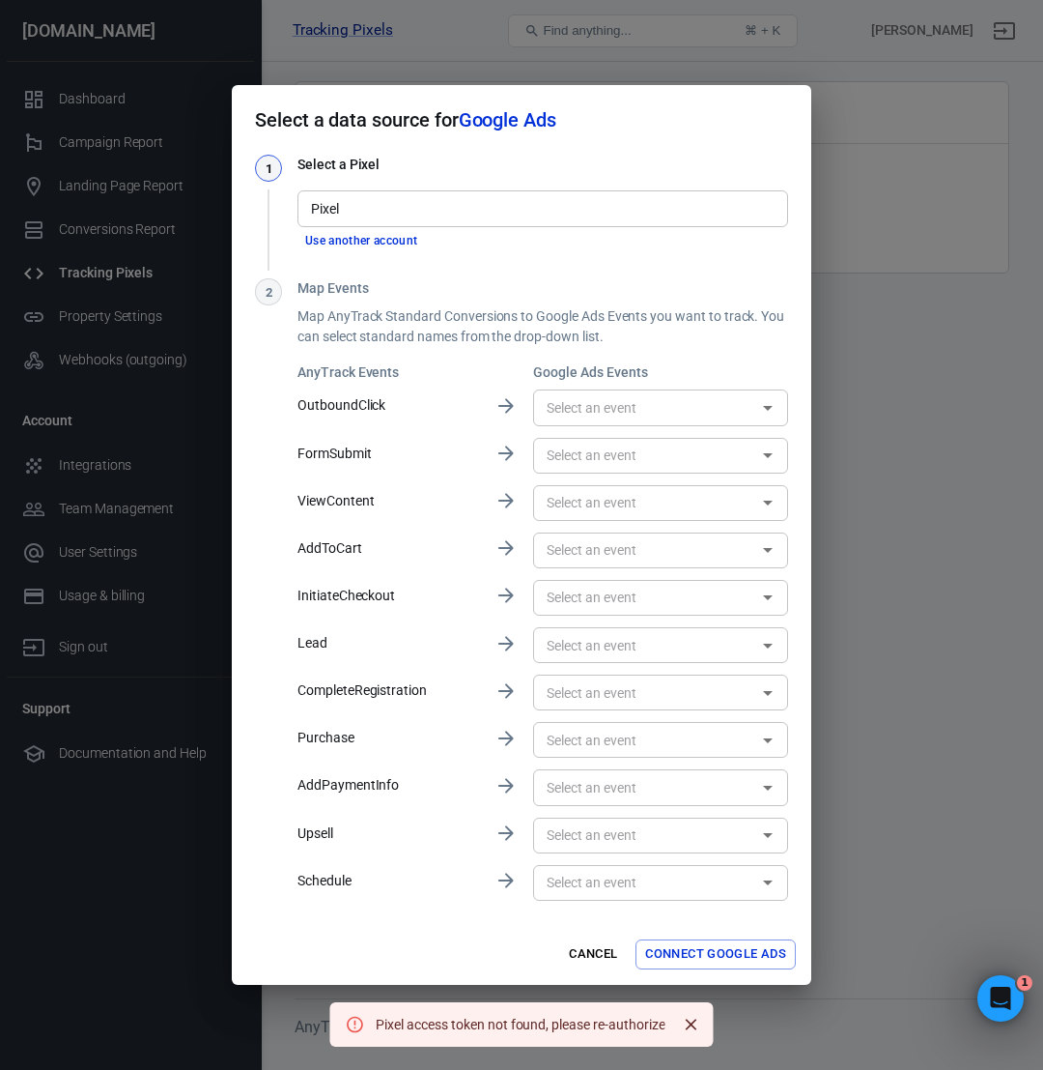
click at [589, 1021] on div "Pixel access token not found, please re-authorize" at bounding box center [520, 1024] width 289 height 20
click at [656, 214] on input "Pixel" at bounding box center [541, 208] width 476 height 24
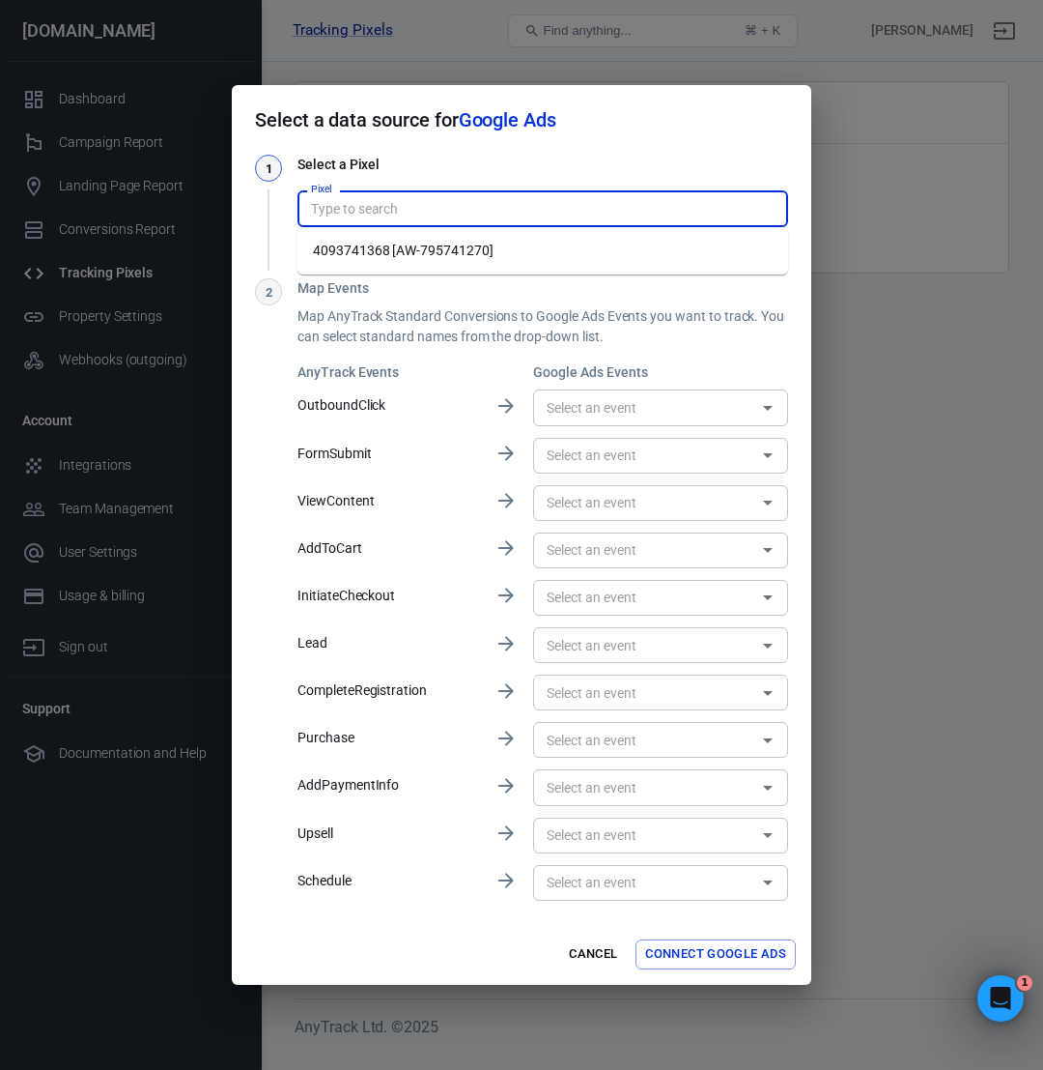
click at [629, 267] on ul "4093741368 [AW-795741270]" at bounding box center [543, 250] width 491 height 47
click at [606, 247] on li "4093741368 [AW-795741270]" at bounding box center [543, 251] width 491 height 32
type input "4093741368 [AW-795741270]"
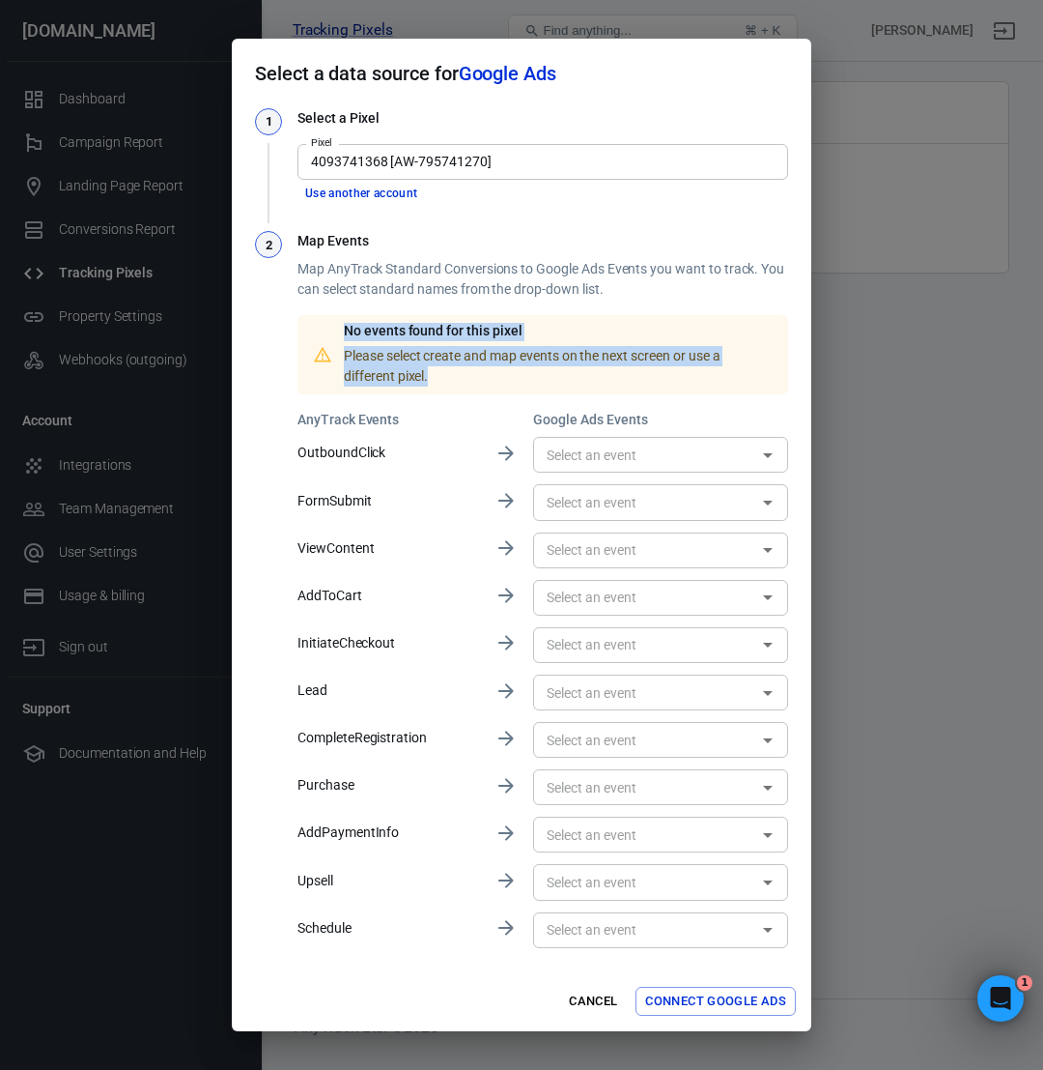
drag, startPoint x: 434, startPoint y: 383, endPoint x: 339, endPoint y: 339, distance: 104.2
click at [339, 338] on div "No events found for this pixel Please select create and map events on the next …" at bounding box center [543, 354] width 491 height 79
copy div "No events found for this pixel Please select create and map events on the next …"
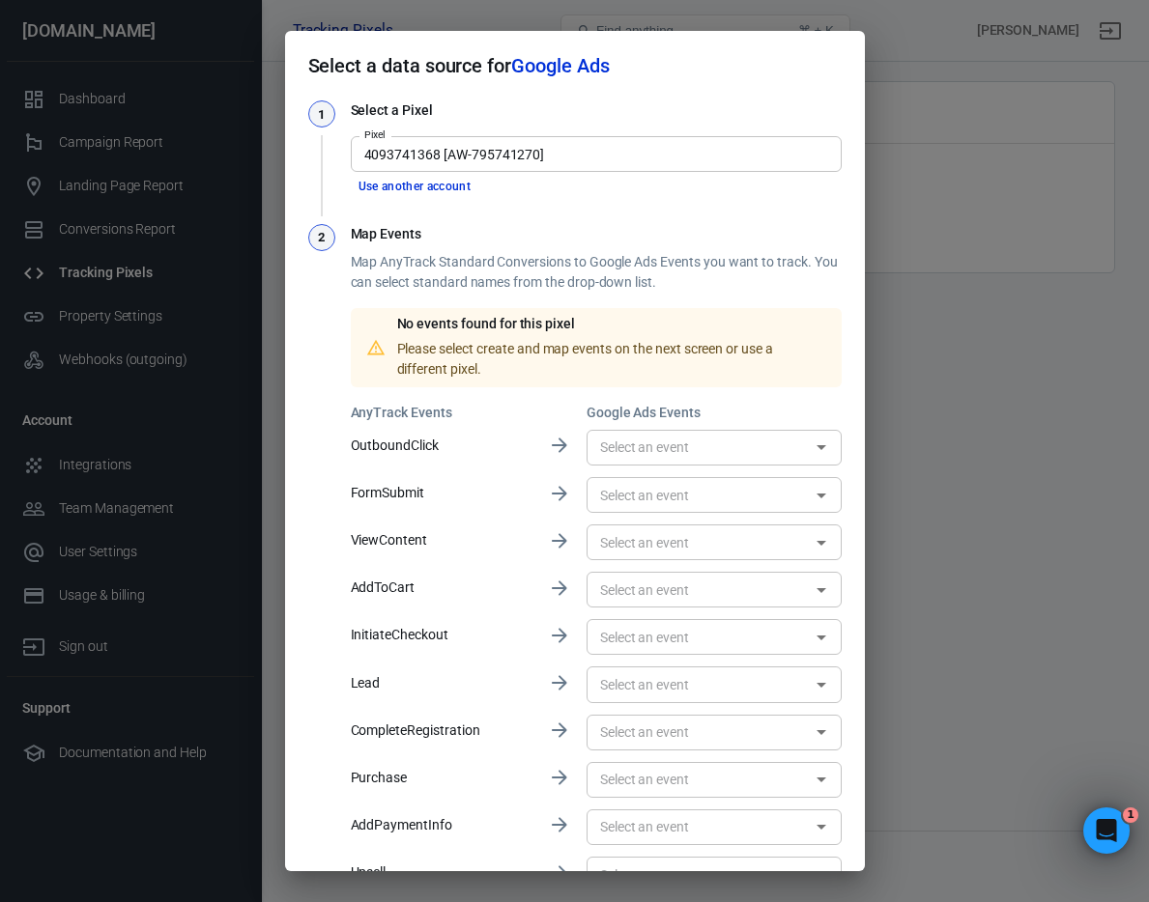
click at [940, 72] on div "Select a data source for Google Ads 1 Select a Pixel Pixel 4093741368 [AW-79574…" at bounding box center [574, 451] width 1149 height 902
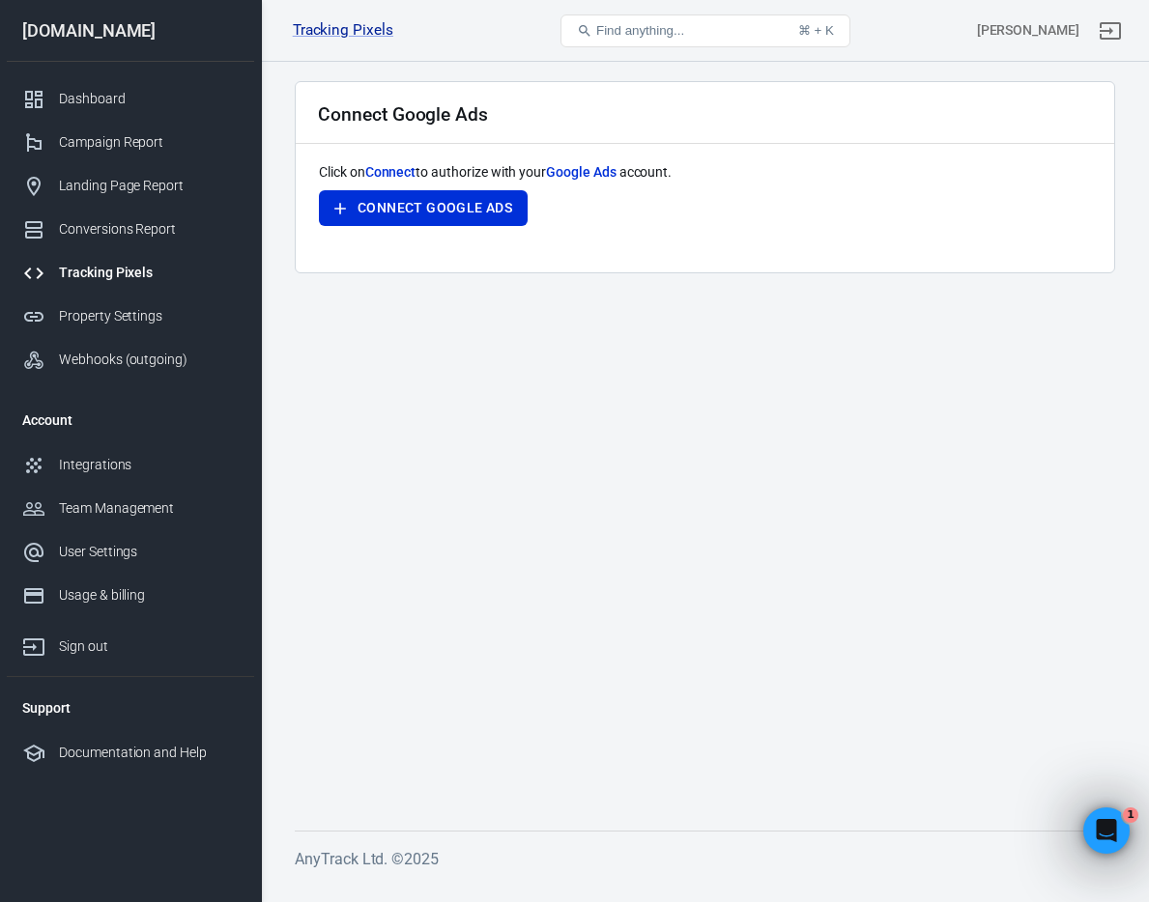
click at [129, 277] on div "Tracking Pixels" at bounding box center [149, 273] width 180 height 20
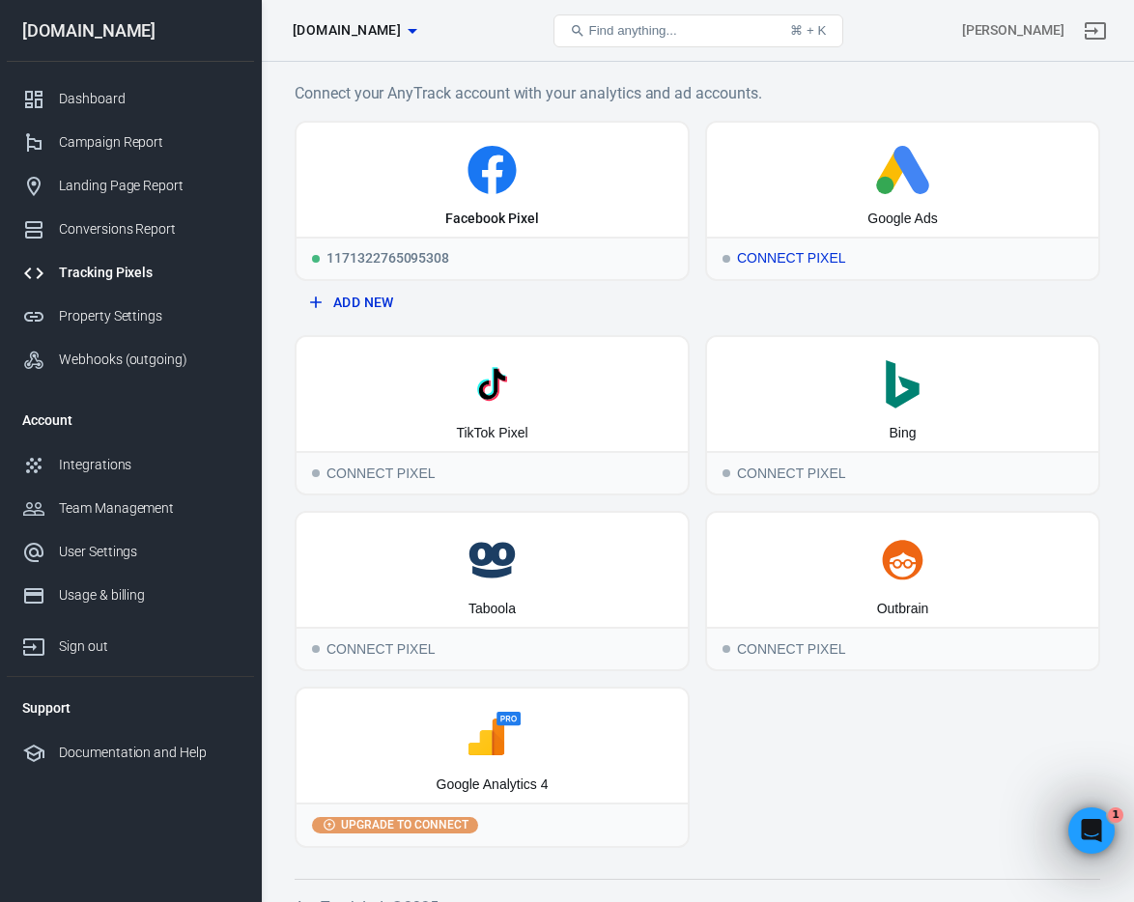
click at [782, 261] on div "Connect Pixel" at bounding box center [902, 258] width 391 height 43
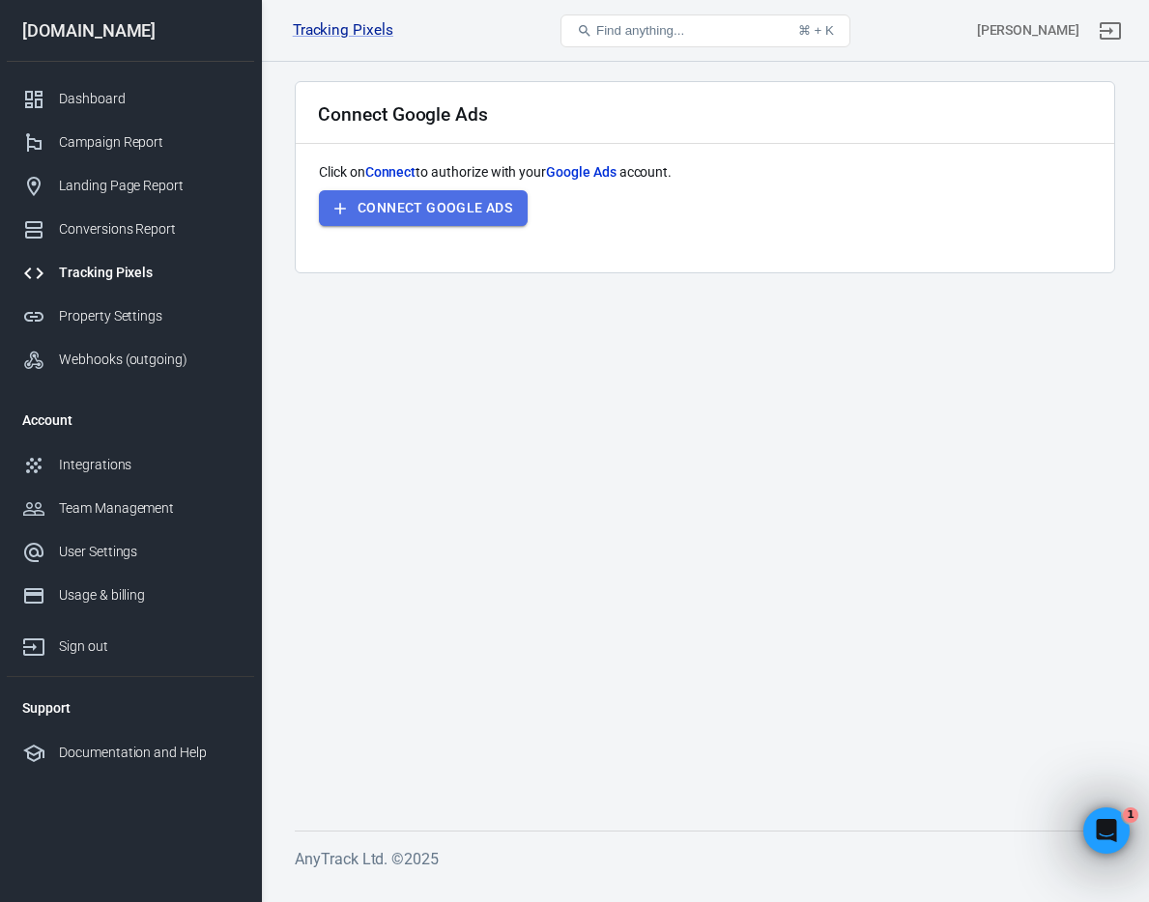
click at [414, 207] on button "Connect Google Ads" at bounding box center [423, 208] width 209 height 36
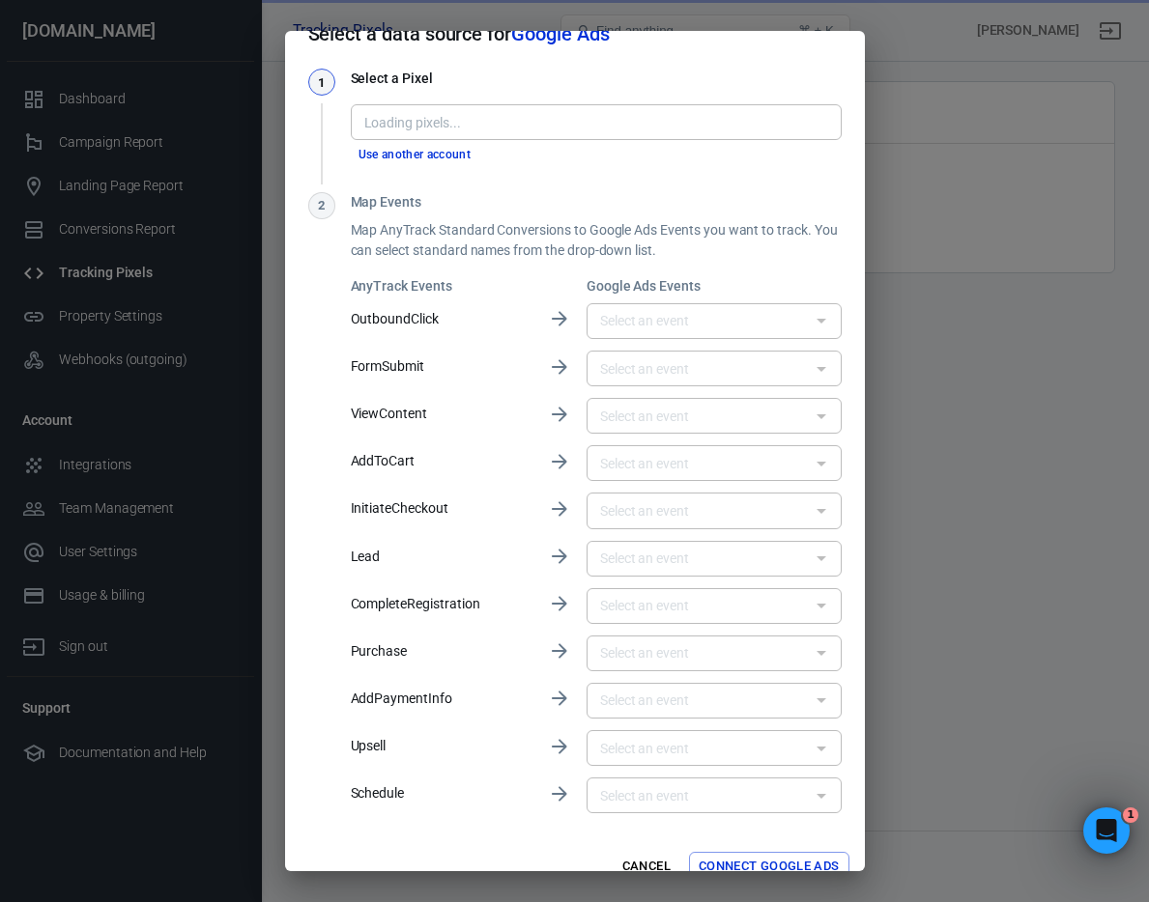
scroll to position [33, 0]
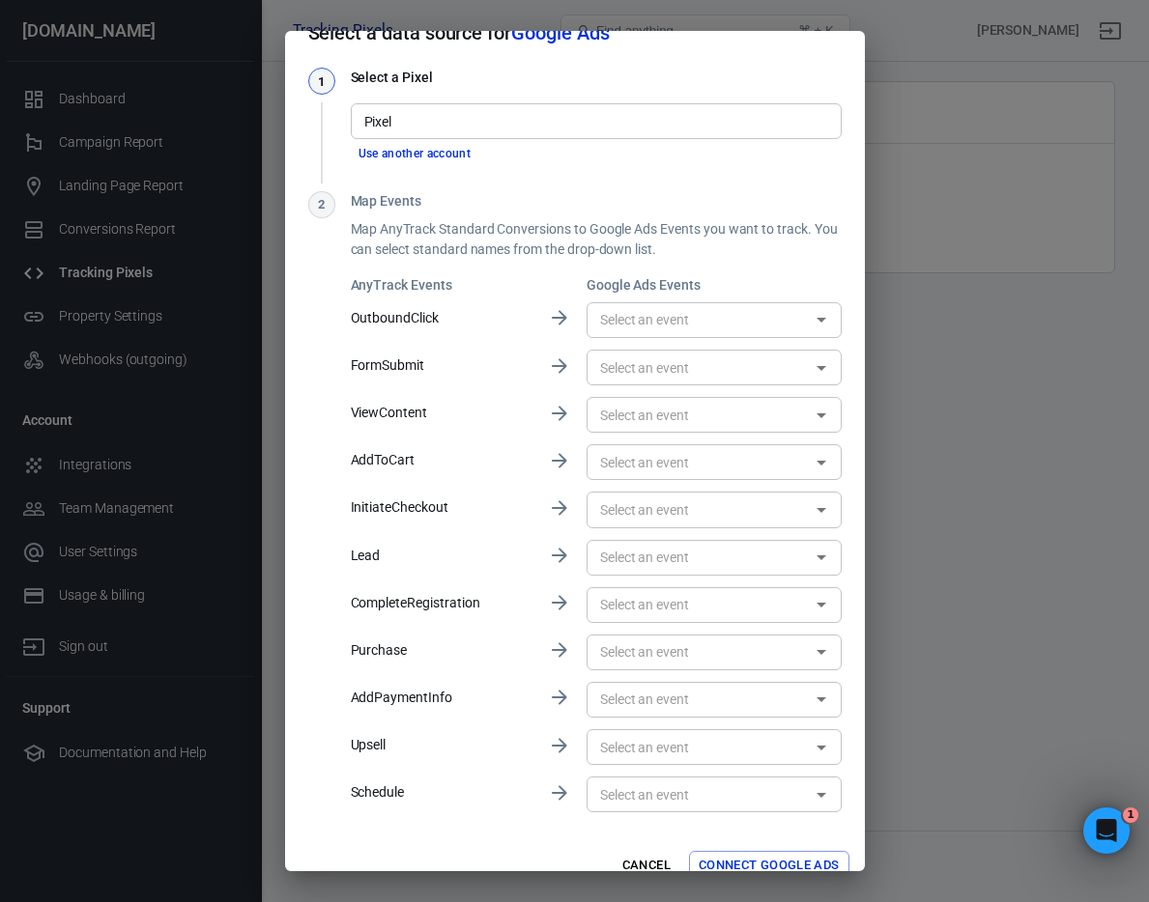
click at [549, 123] on input "Pixel" at bounding box center [595, 121] width 476 height 24
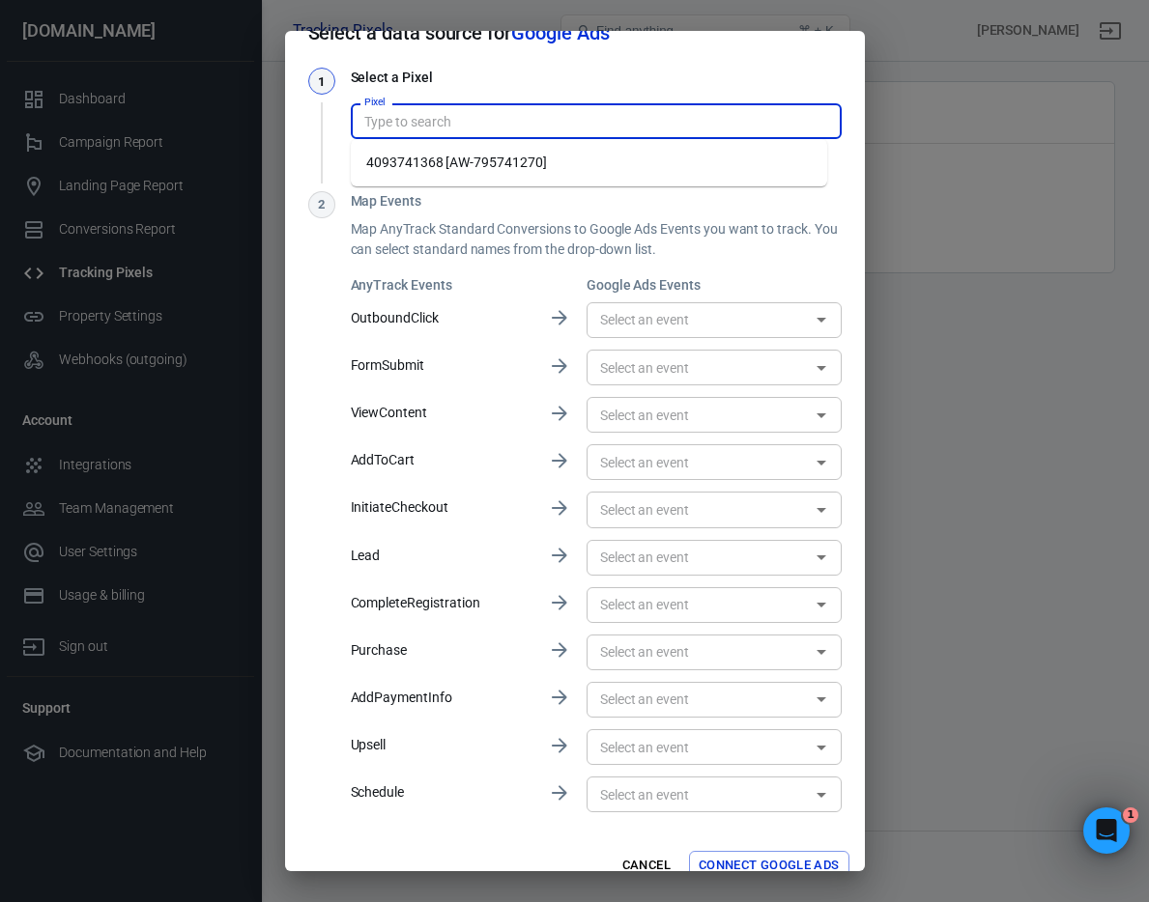
click at [546, 165] on li "4093741368 [AW-795741270]" at bounding box center [589, 163] width 476 height 32
type input "4093741368 [AW-795741270]"
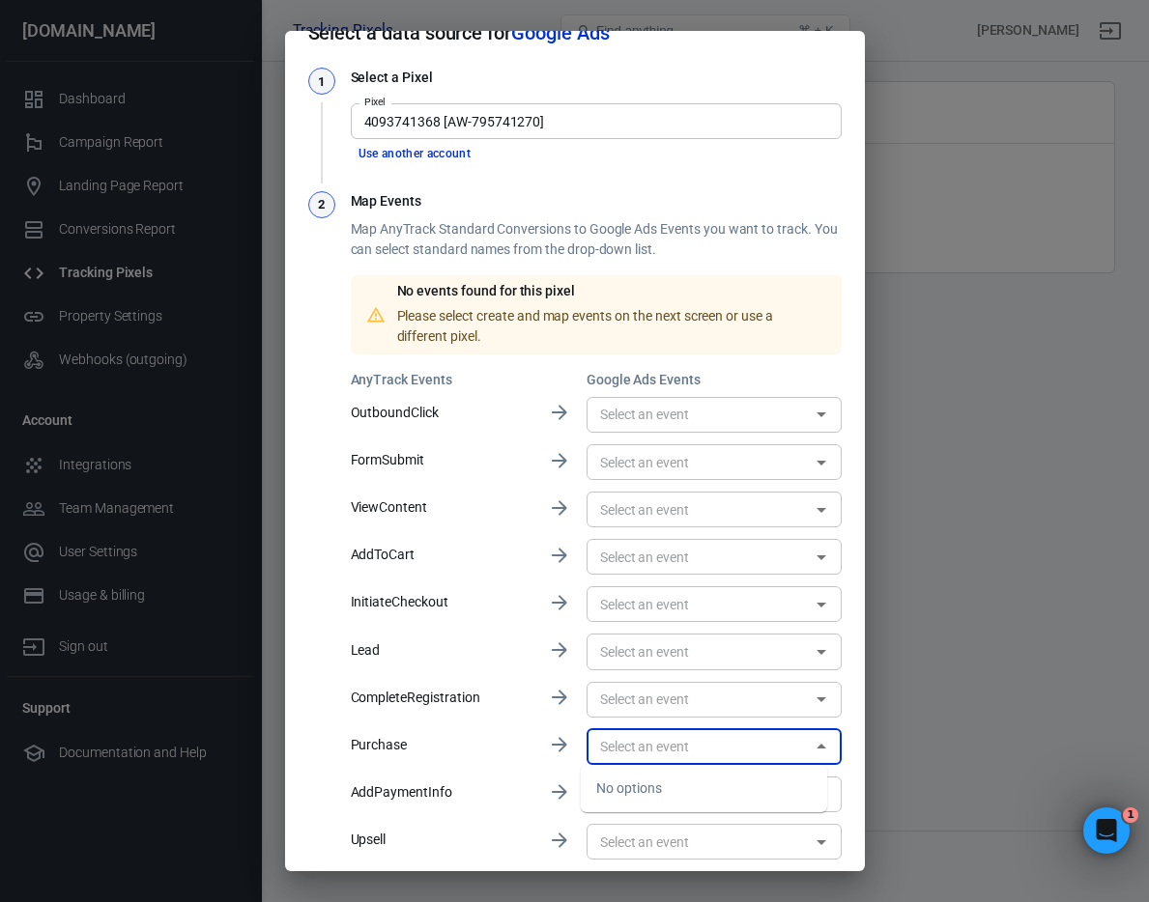
click at [724, 741] on input "text" at bounding box center [698, 747] width 212 height 24
click at [727, 744] on input "text" at bounding box center [698, 747] width 212 height 24
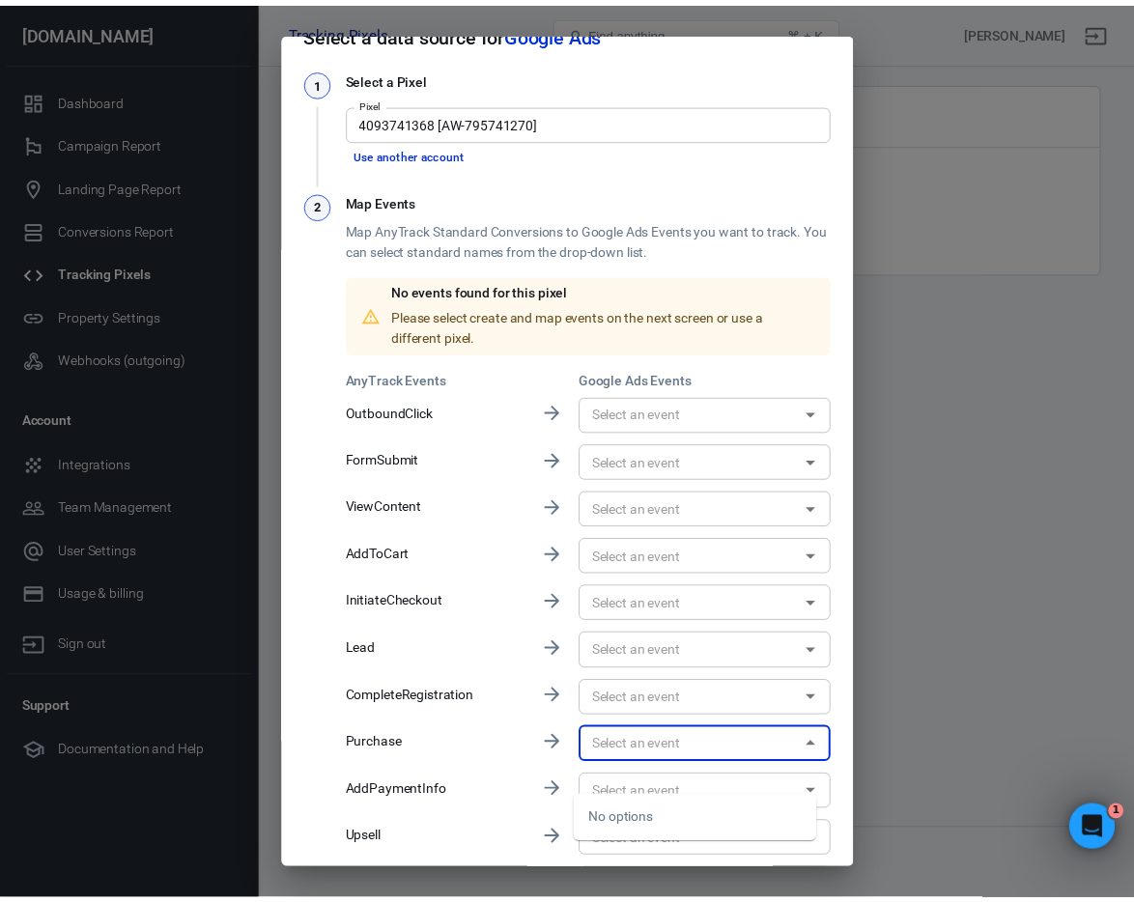
scroll to position [0, 0]
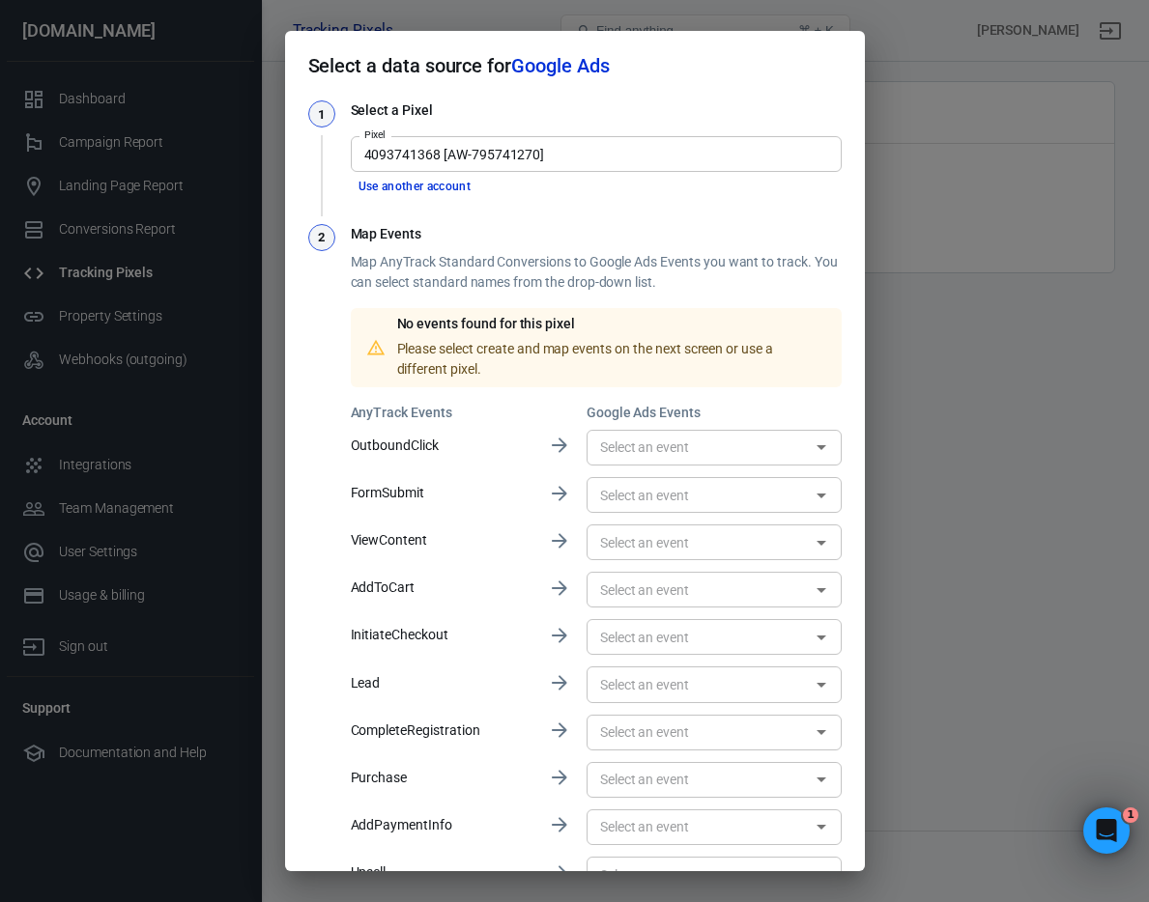
click at [927, 87] on div "Select a data source for Google Ads 1 Select a Pixel Pixel 4093741368 [AW-79574…" at bounding box center [574, 451] width 1149 height 902
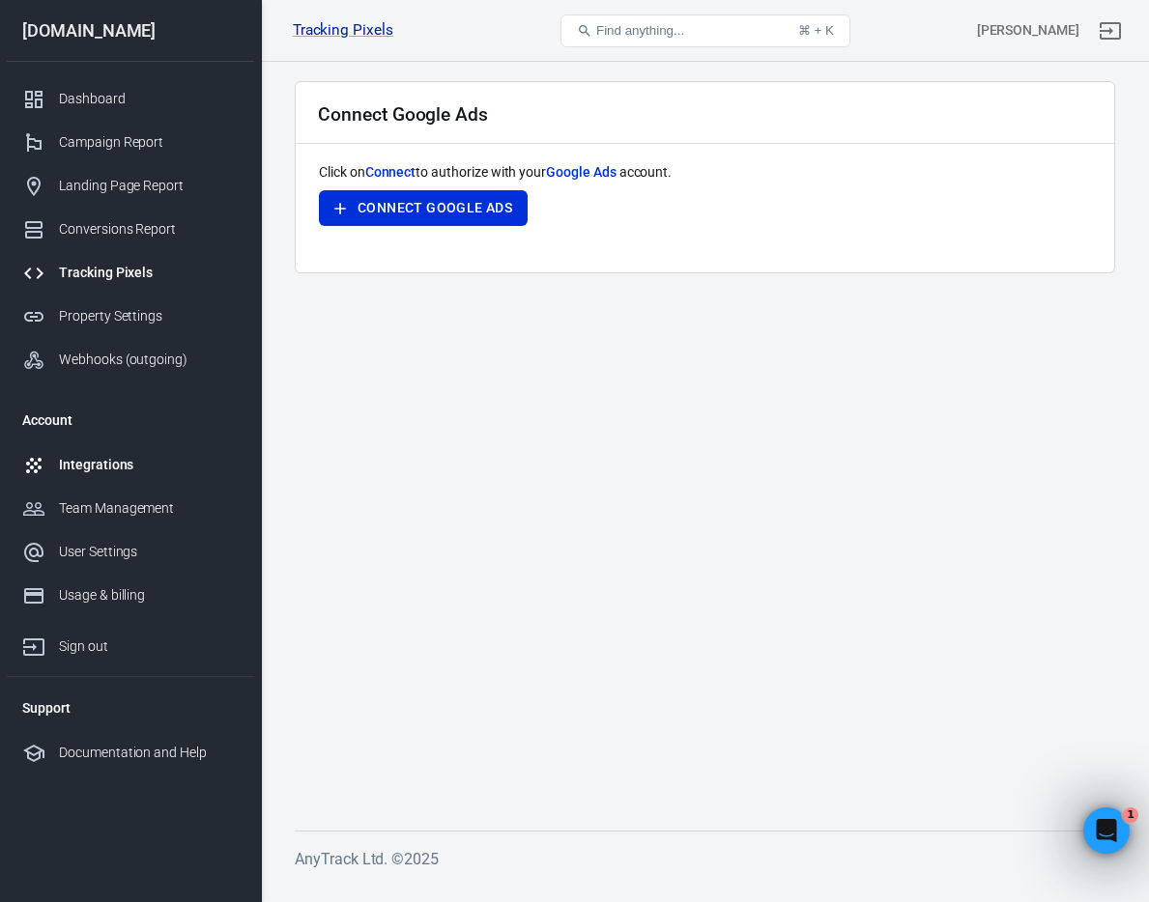
click at [115, 471] on div "Integrations" at bounding box center [149, 465] width 180 height 20
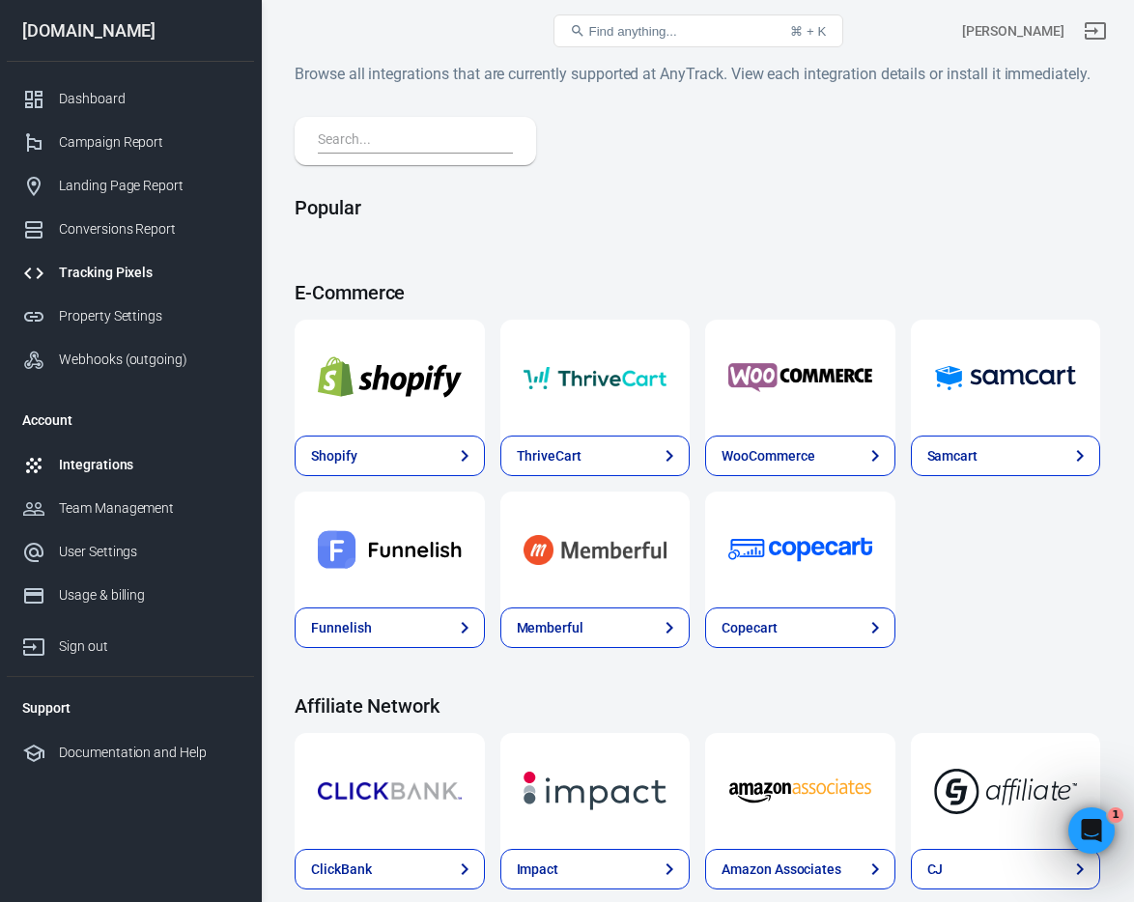
click at [191, 280] on div "Tracking Pixels" at bounding box center [149, 273] width 180 height 20
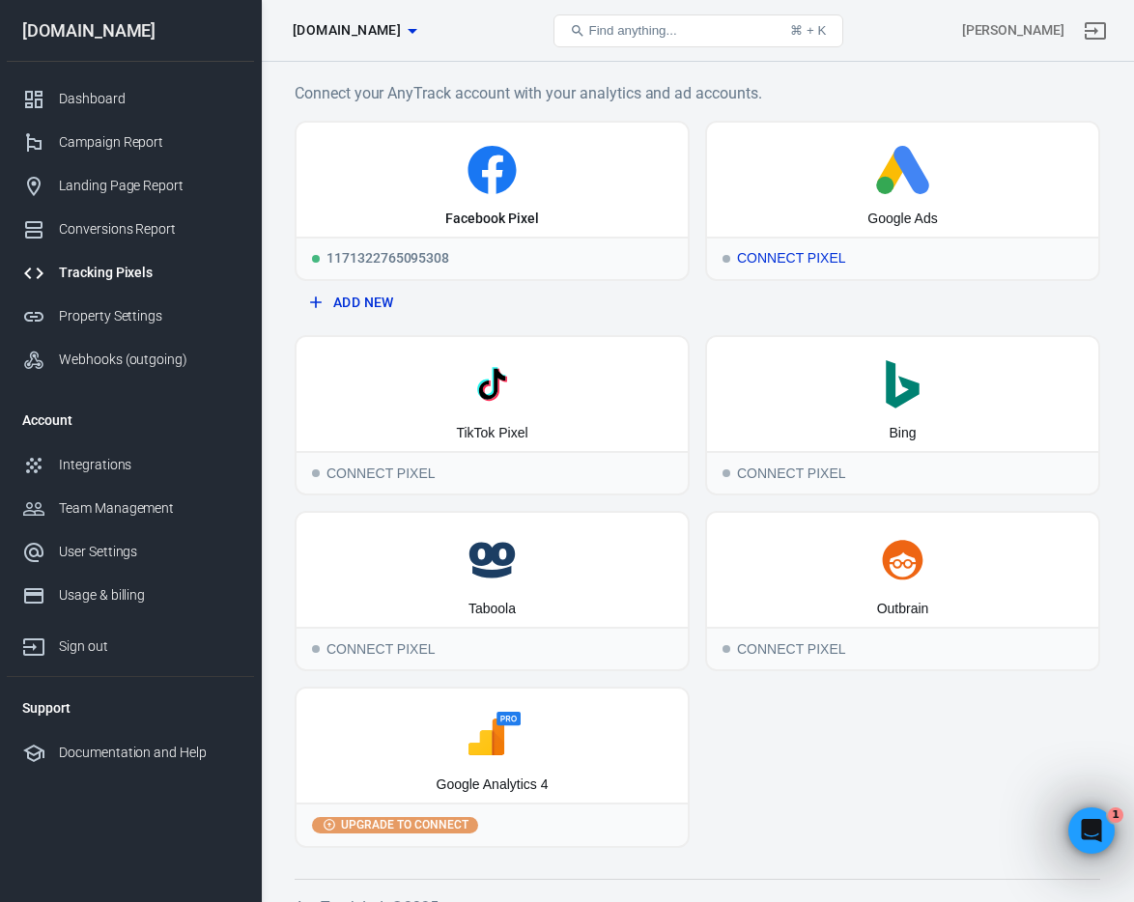
click at [769, 267] on div "Connect Pixel" at bounding box center [902, 258] width 391 height 43
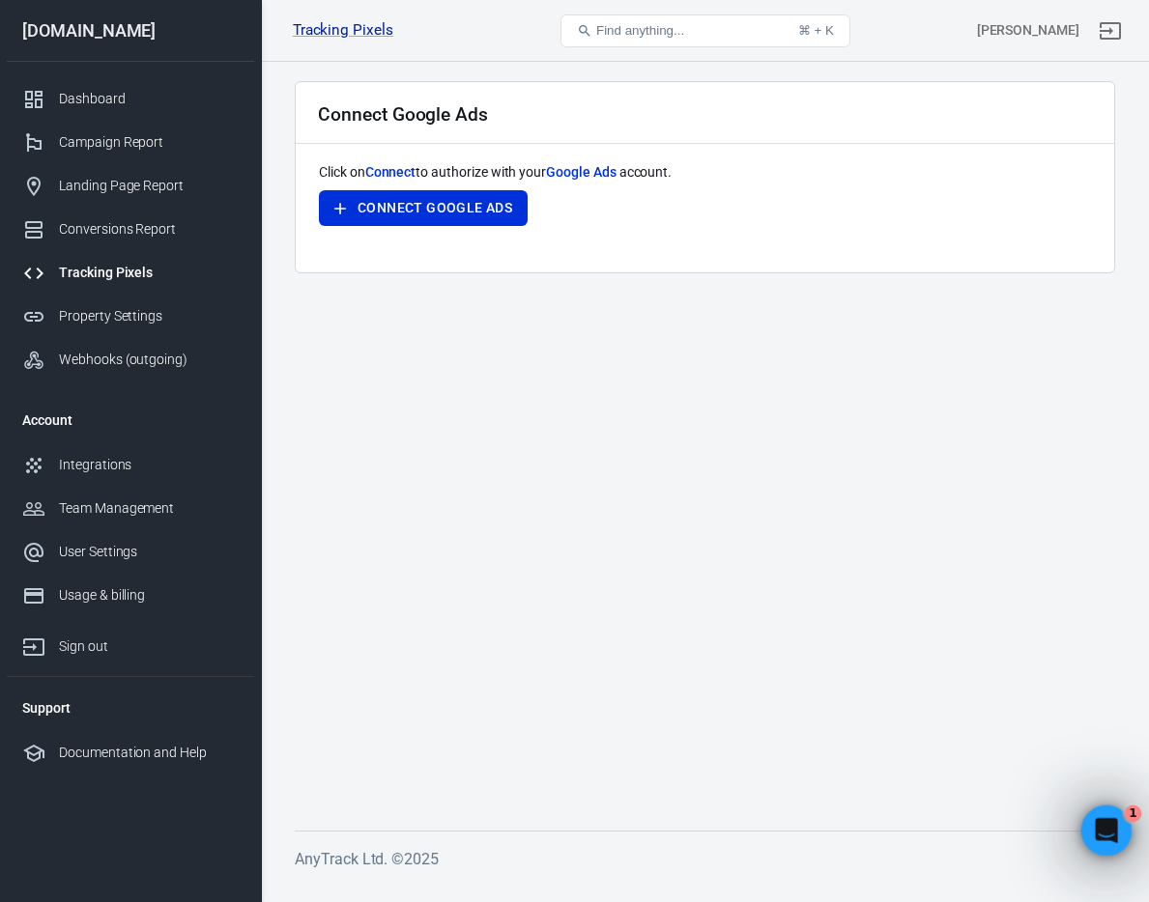
click at [1042, 825] on icon "Open Intercom Messenger" at bounding box center [1104, 829] width 32 height 32
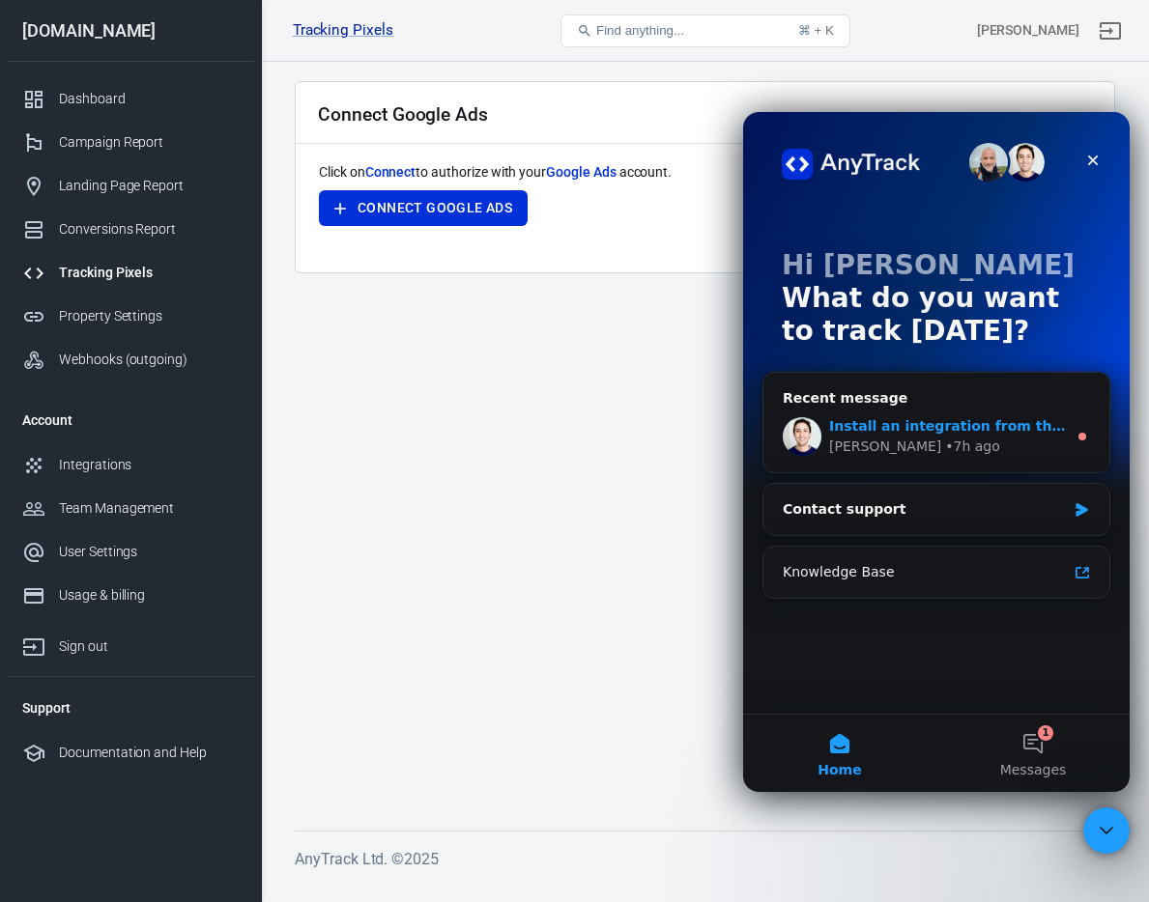
click at [980, 432] on span "Install an integration from the catalog" at bounding box center [975, 425] width 293 height 15
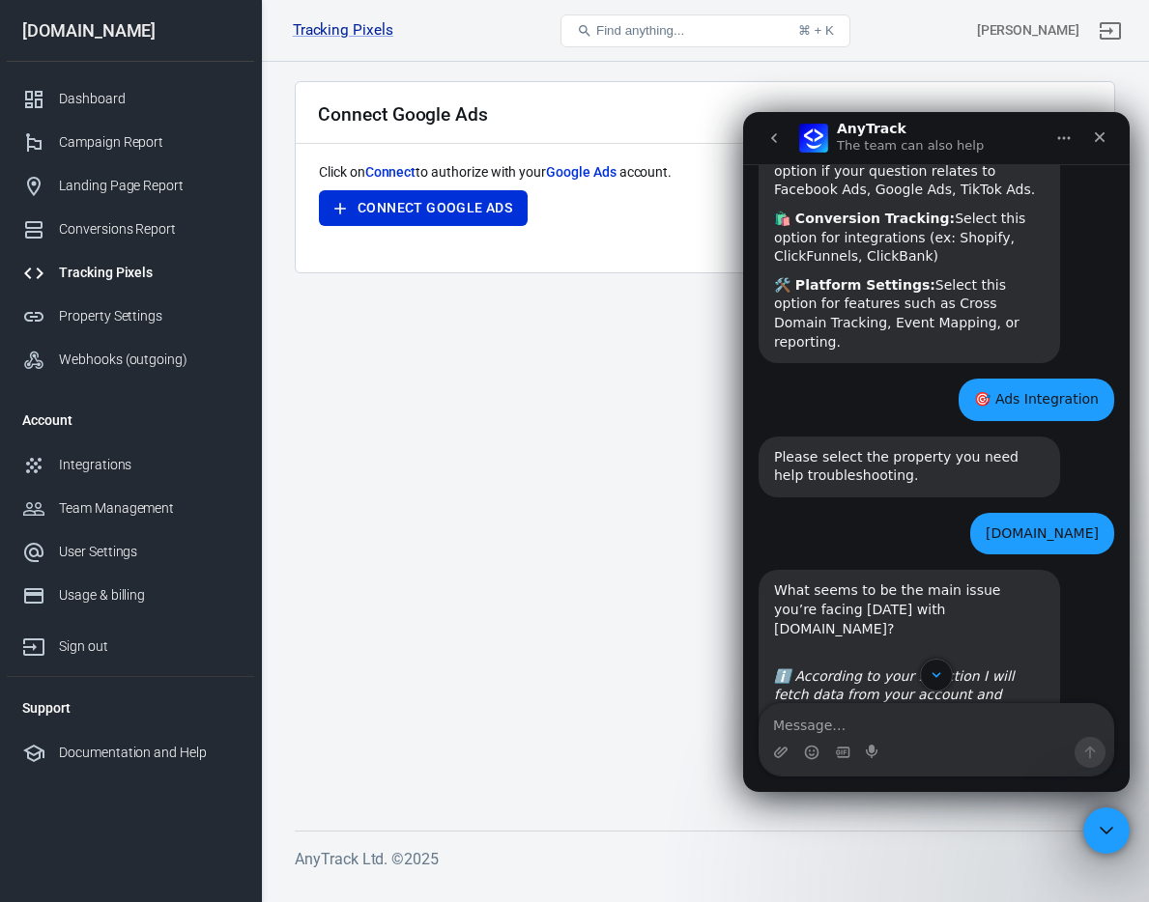
scroll to position [838, 0]
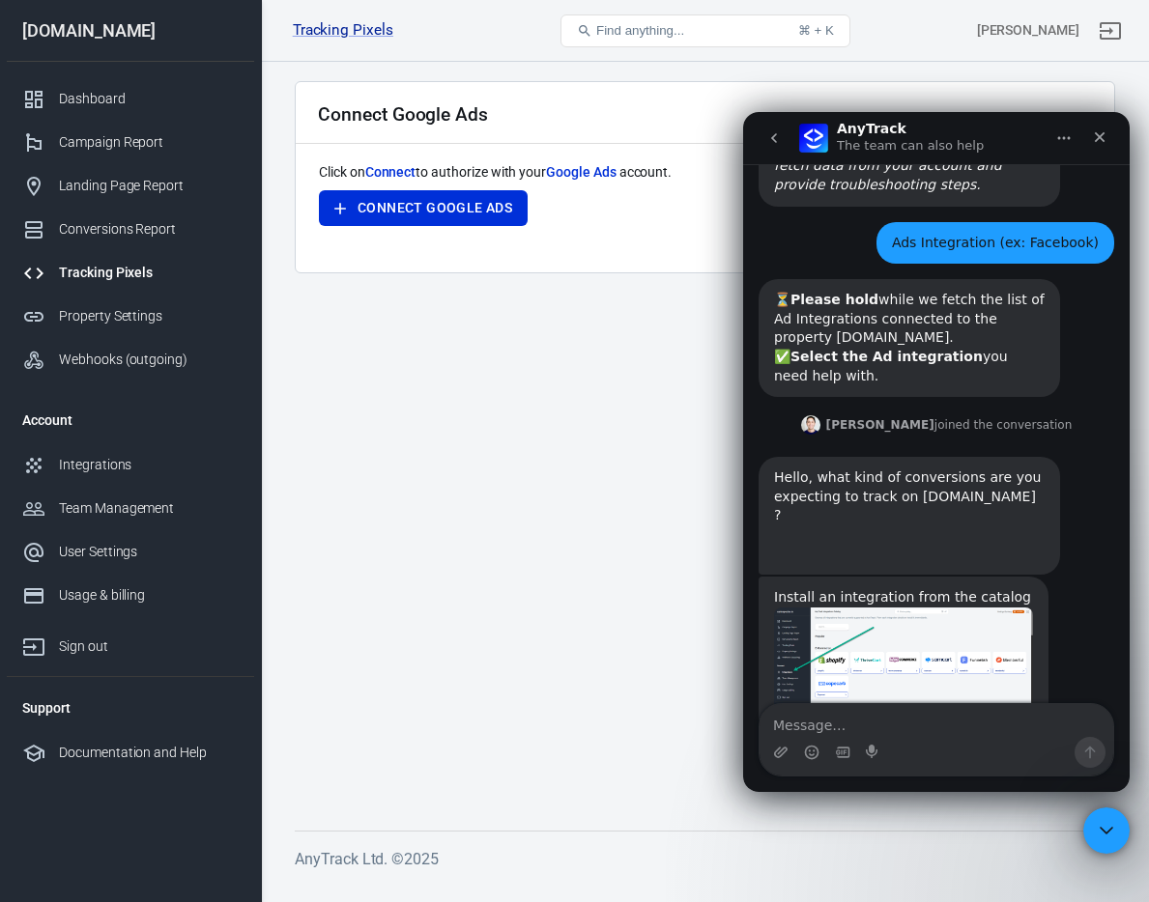
click at [952, 740] on div "Intercom messenger" at bounding box center [936, 752] width 354 height 31
click at [944, 727] on textarea "Message…" at bounding box center [936, 720] width 354 height 33
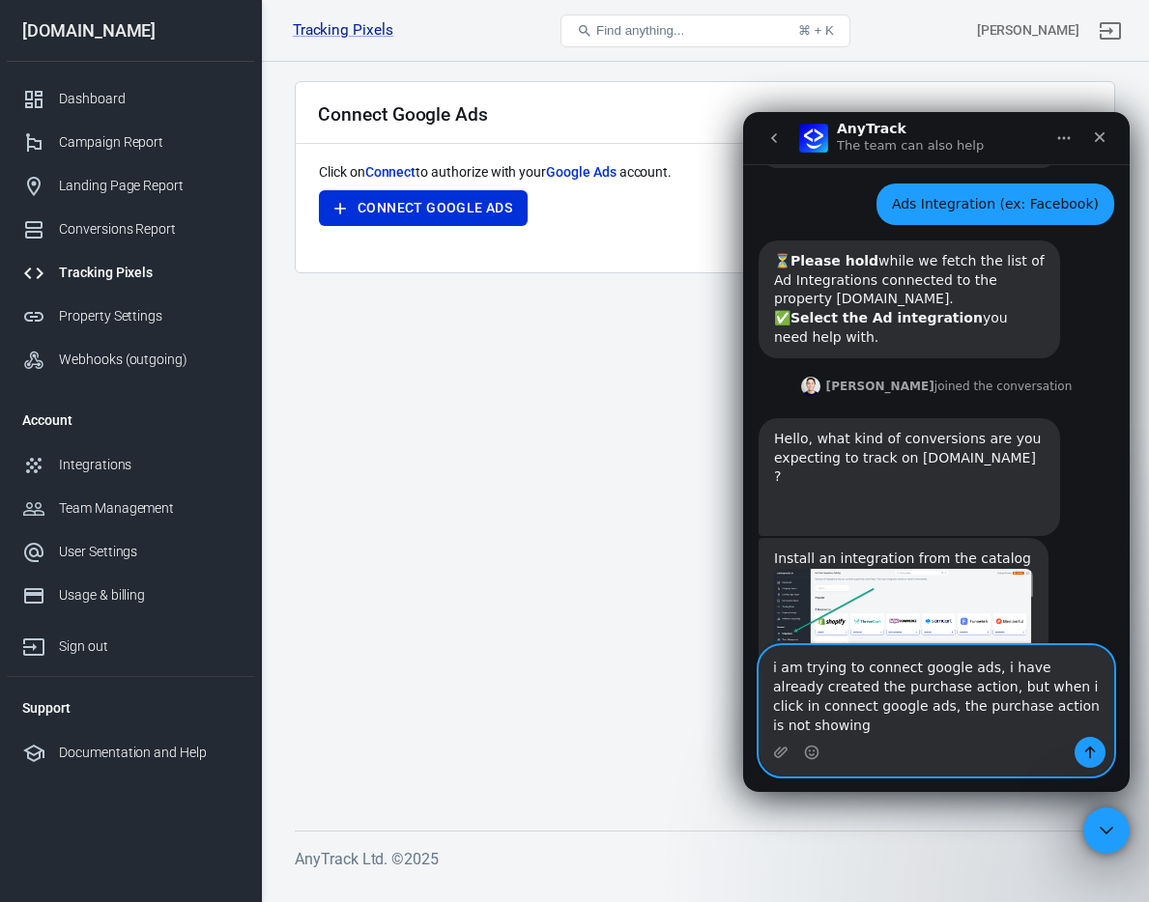
scroll to position [896, 0]
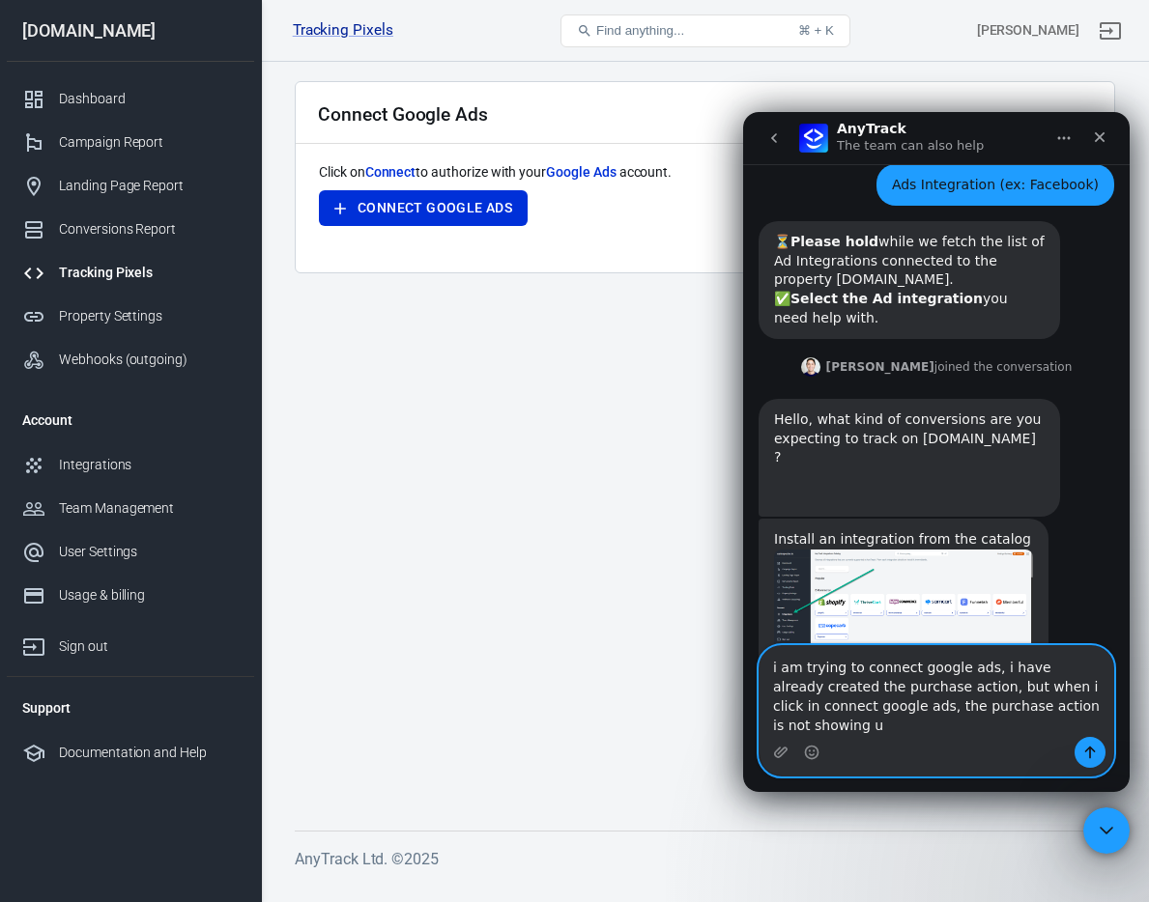
type textarea "i am trying to connect google ads, i have already created the purchase action, …"
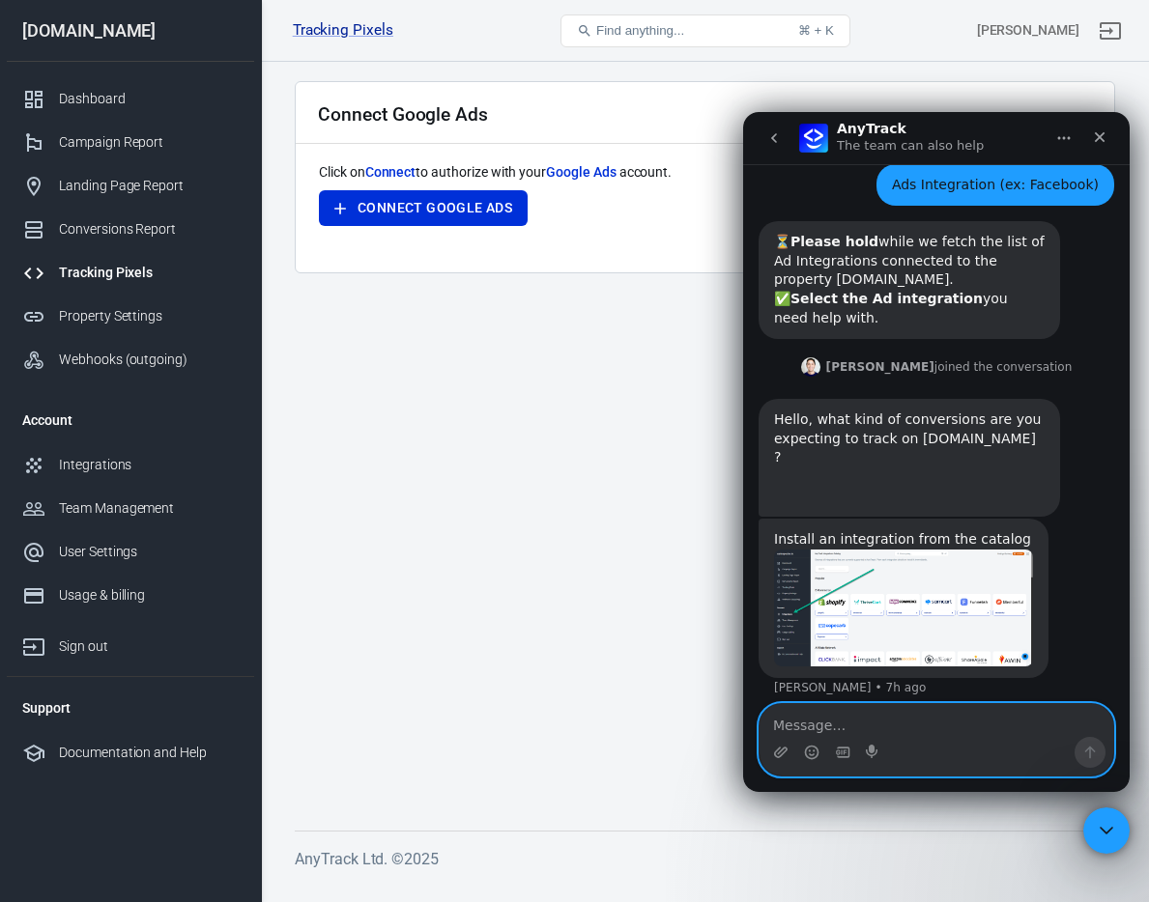
scroll to position [952, 0]
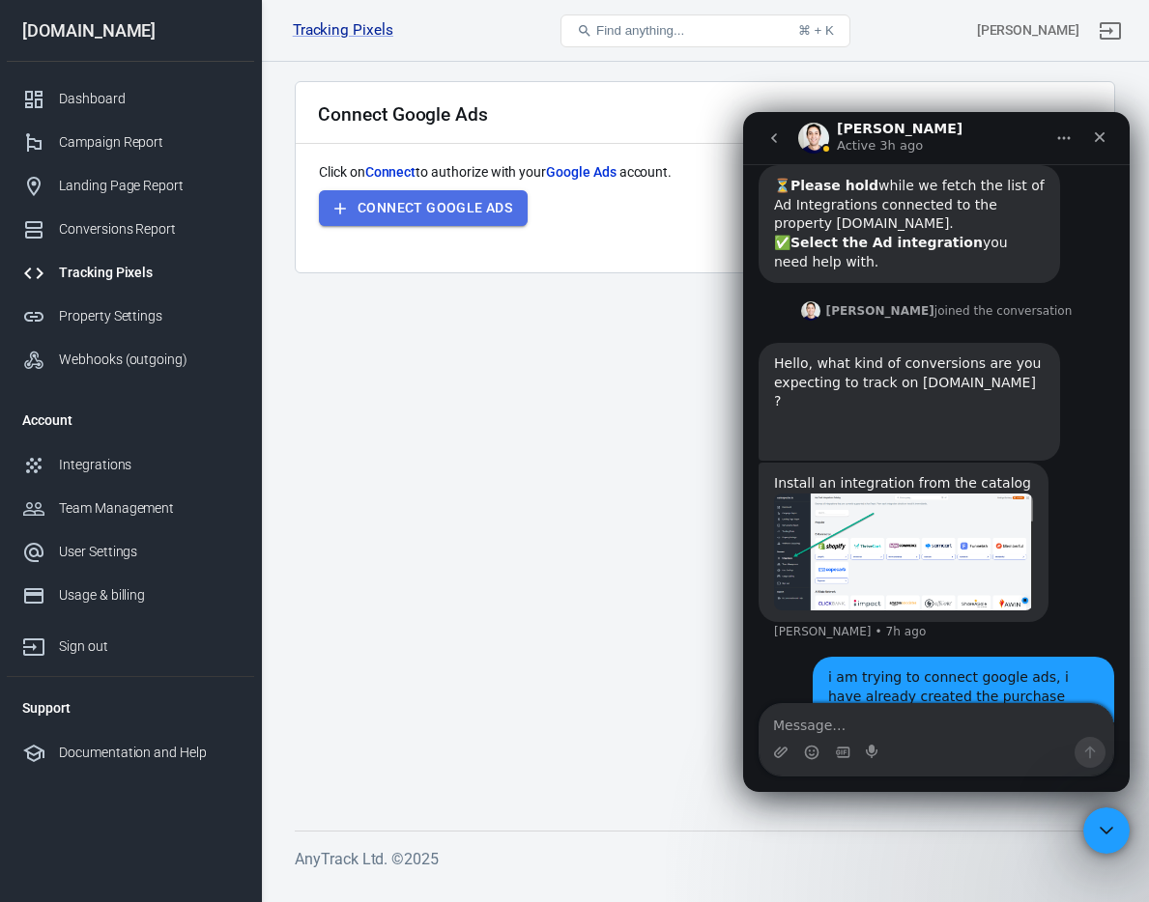
click at [467, 215] on button "Connect Google Ads" at bounding box center [423, 208] width 209 height 36
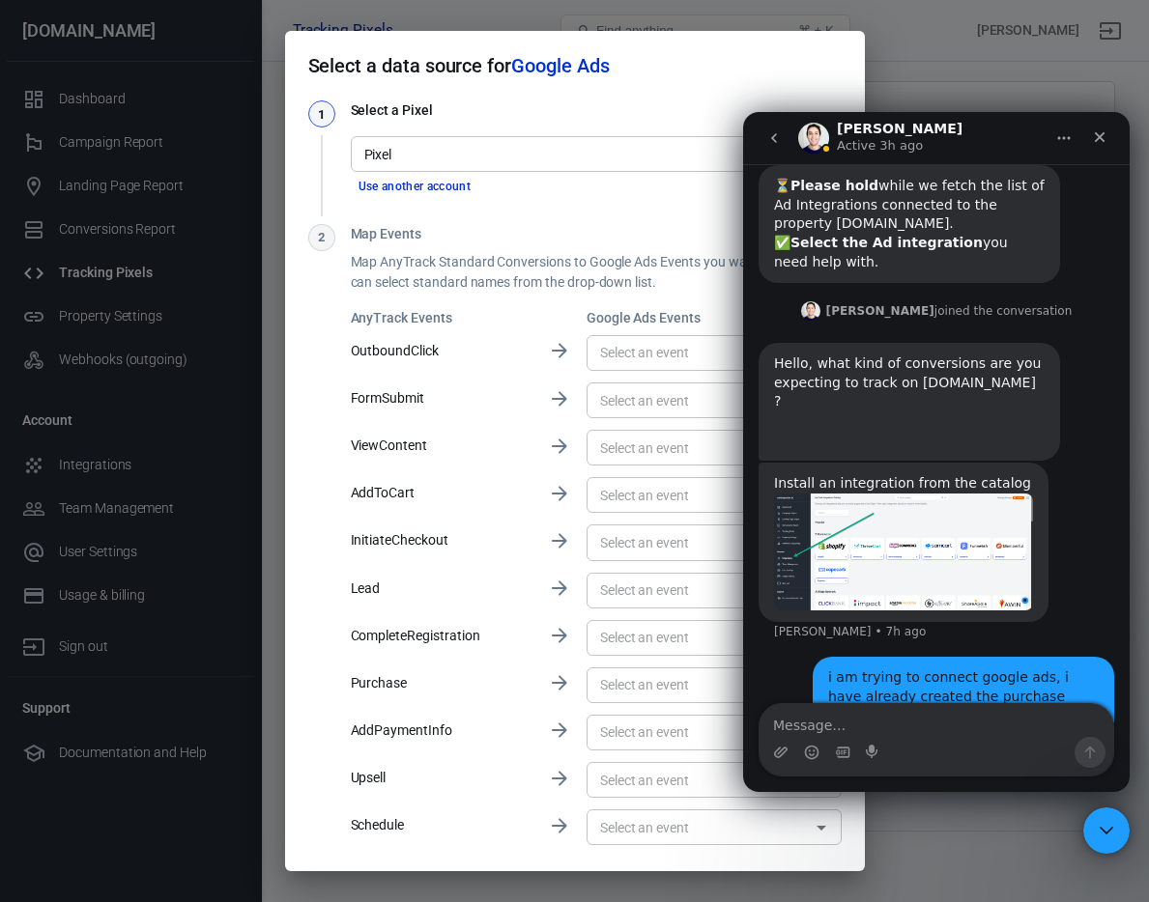
click at [528, 147] on input "Pixel" at bounding box center [595, 154] width 476 height 24
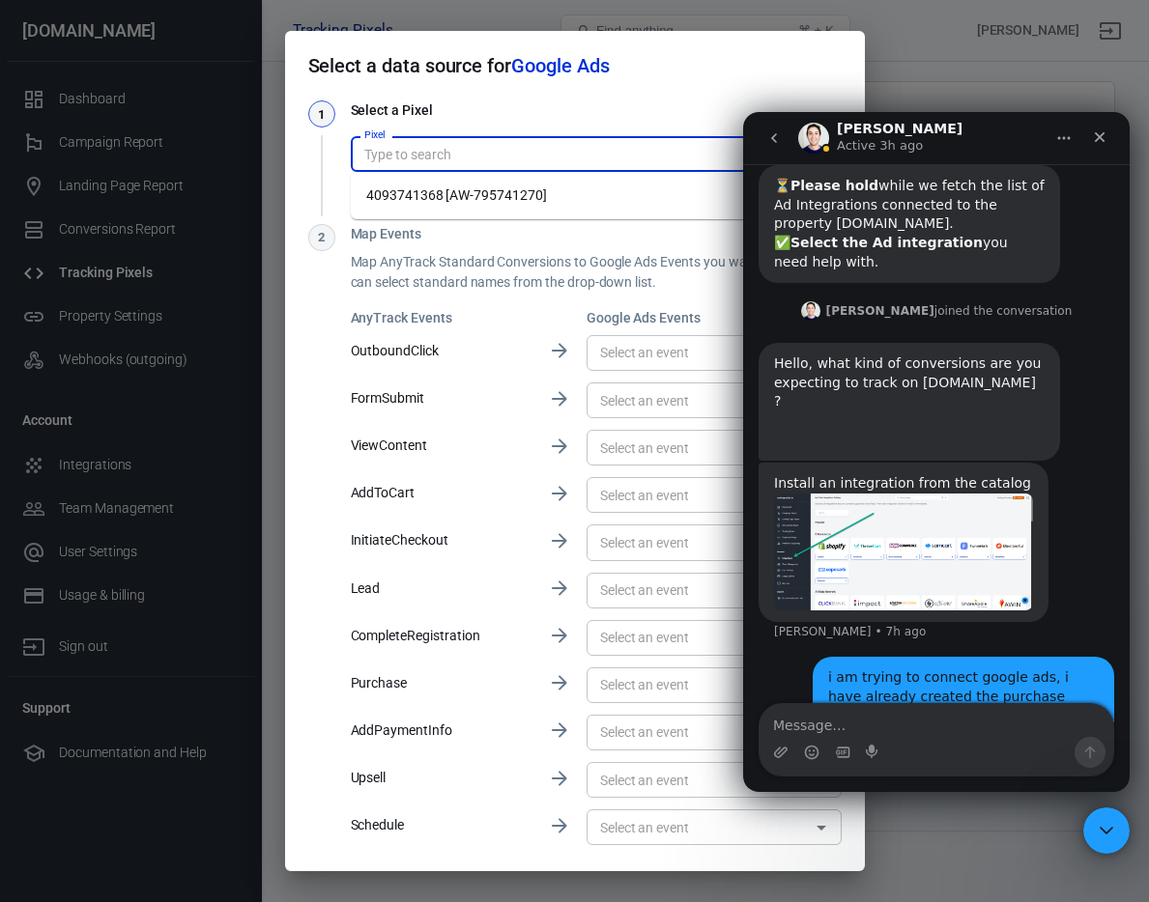
click at [535, 193] on li "4093741368 [AW-795741270]" at bounding box center [589, 196] width 476 height 32
type input "4093741368 [AW-795741270]"
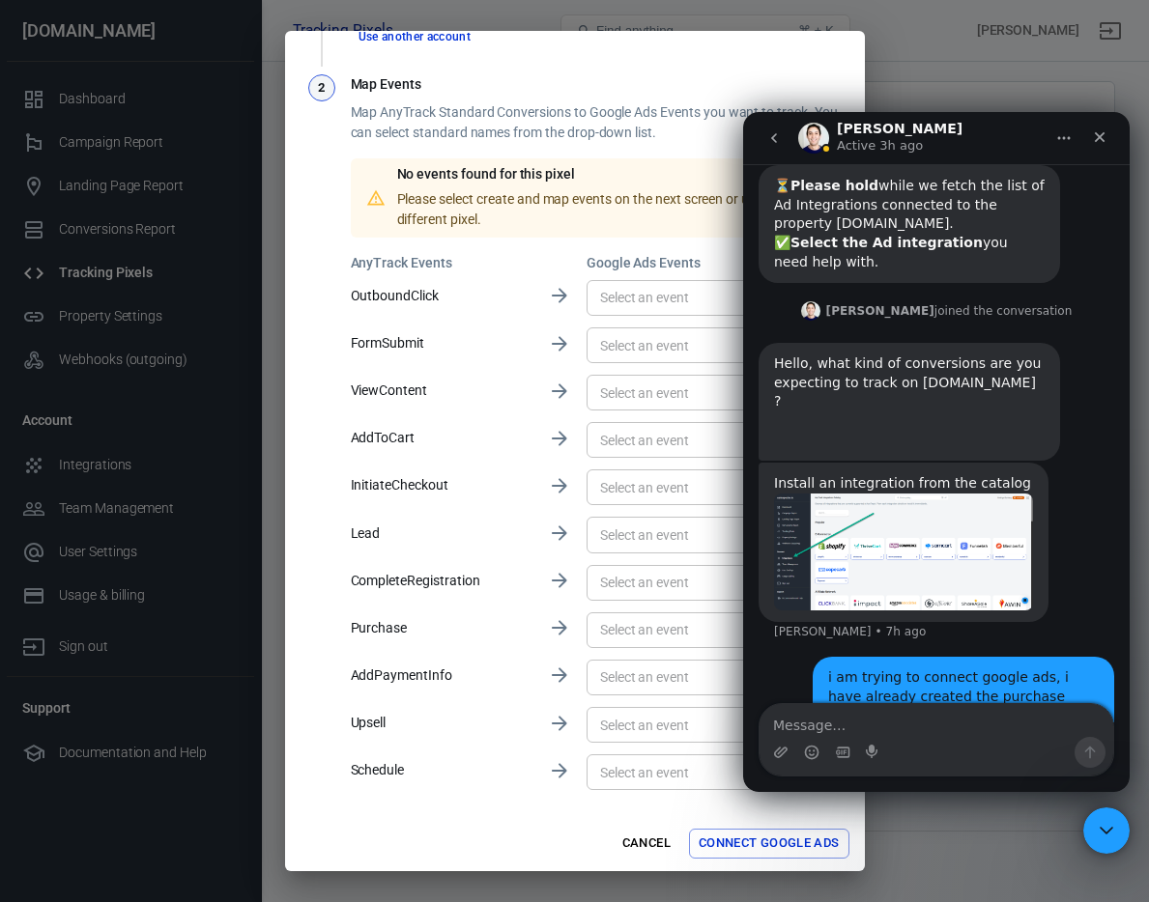
scroll to position [153, 0]
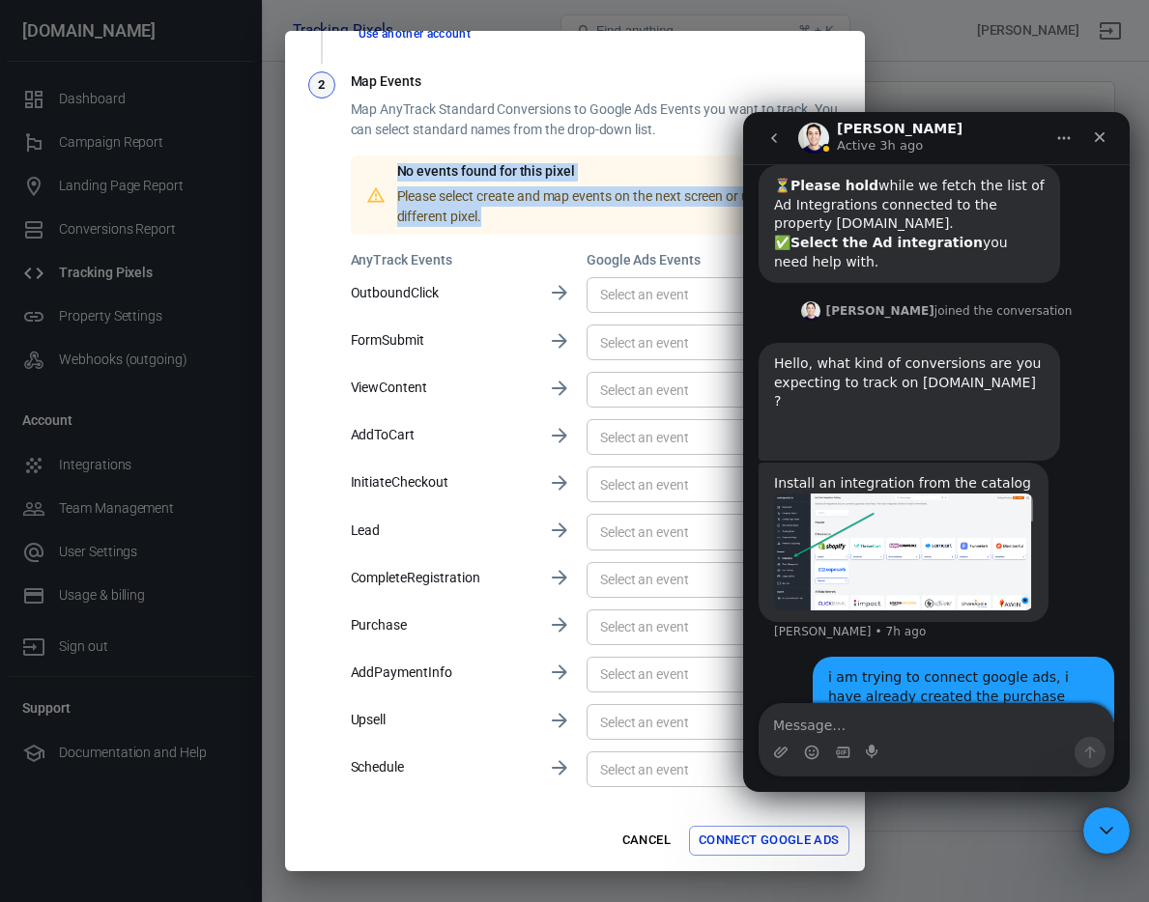
drag, startPoint x: 504, startPoint y: 218, endPoint x: 381, endPoint y: 161, distance: 136.2
click at [381, 160] on div "No events found for this pixel Please select create and map events on the next …" at bounding box center [596, 195] width 491 height 79
copy div "No events found for this pixel Please select create and map events on the next …"
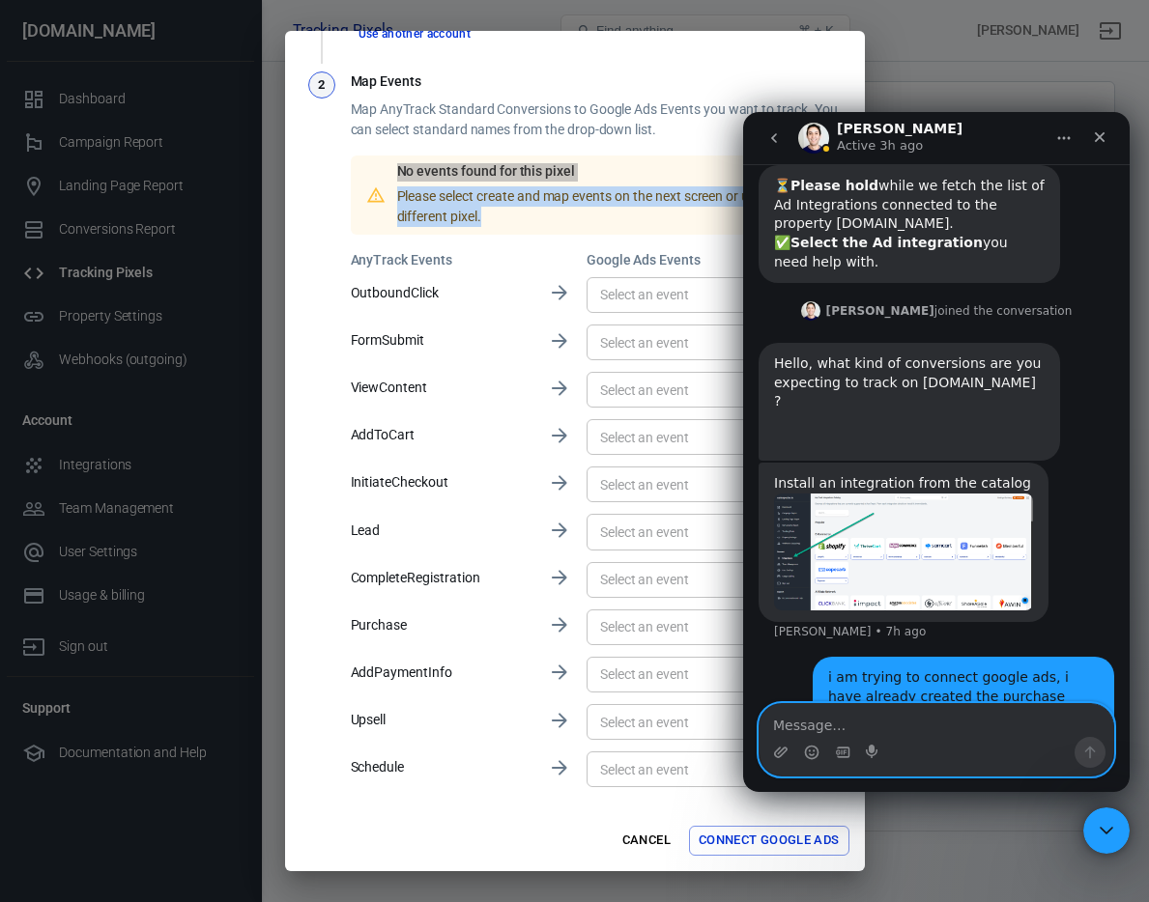
click at [992, 736] on textarea "Message…" at bounding box center [936, 720] width 354 height 33
type textarea "No events found for this pixel Please select create and map events on the next …"
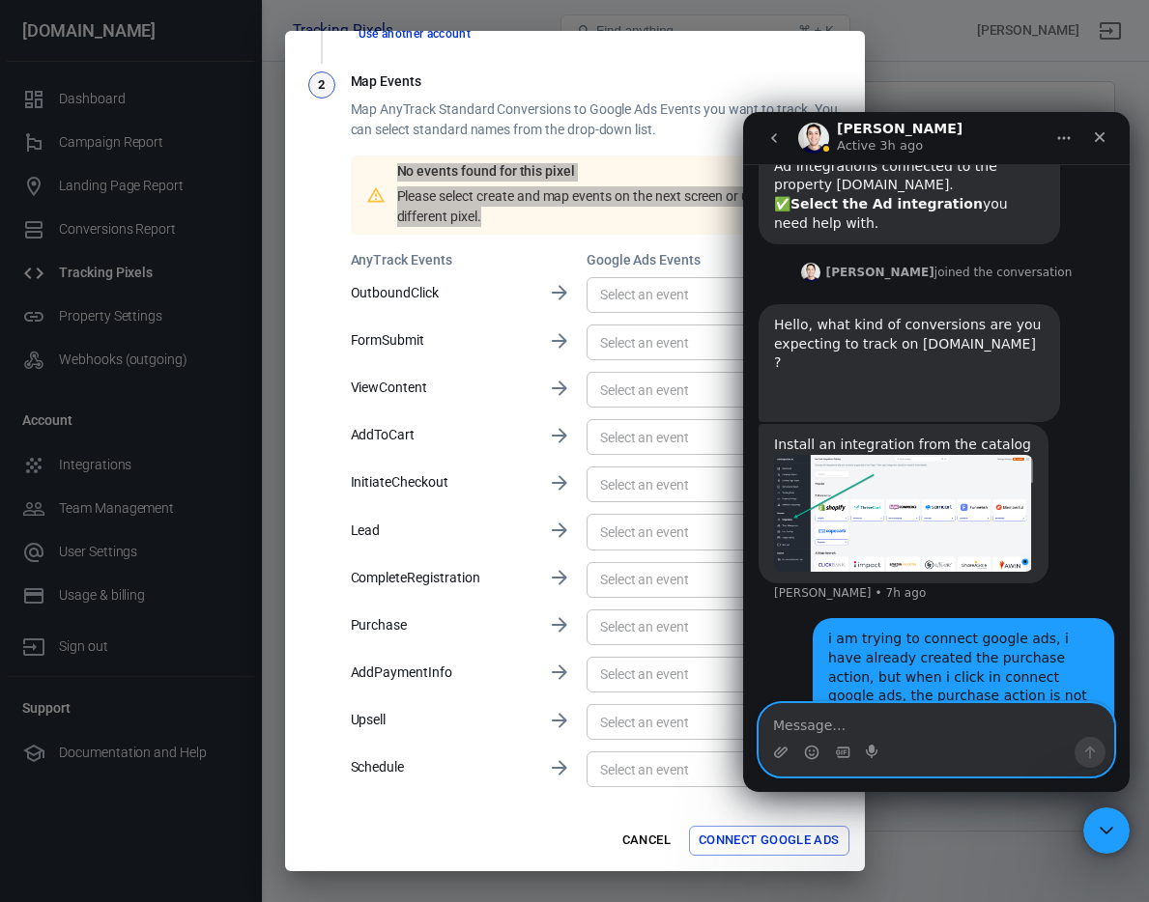
scroll to position [1034, 0]
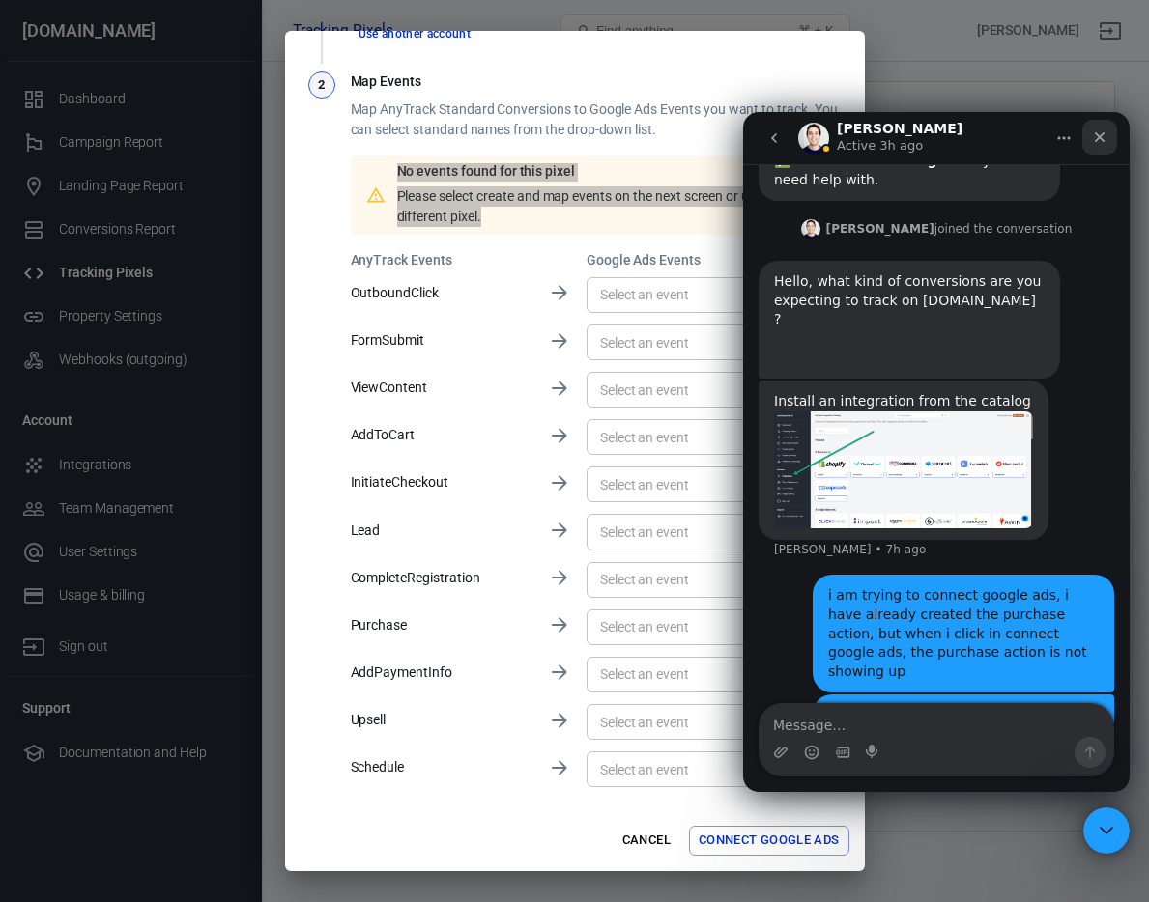
click at [1042, 135] on div "Close" at bounding box center [1099, 137] width 35 height 35
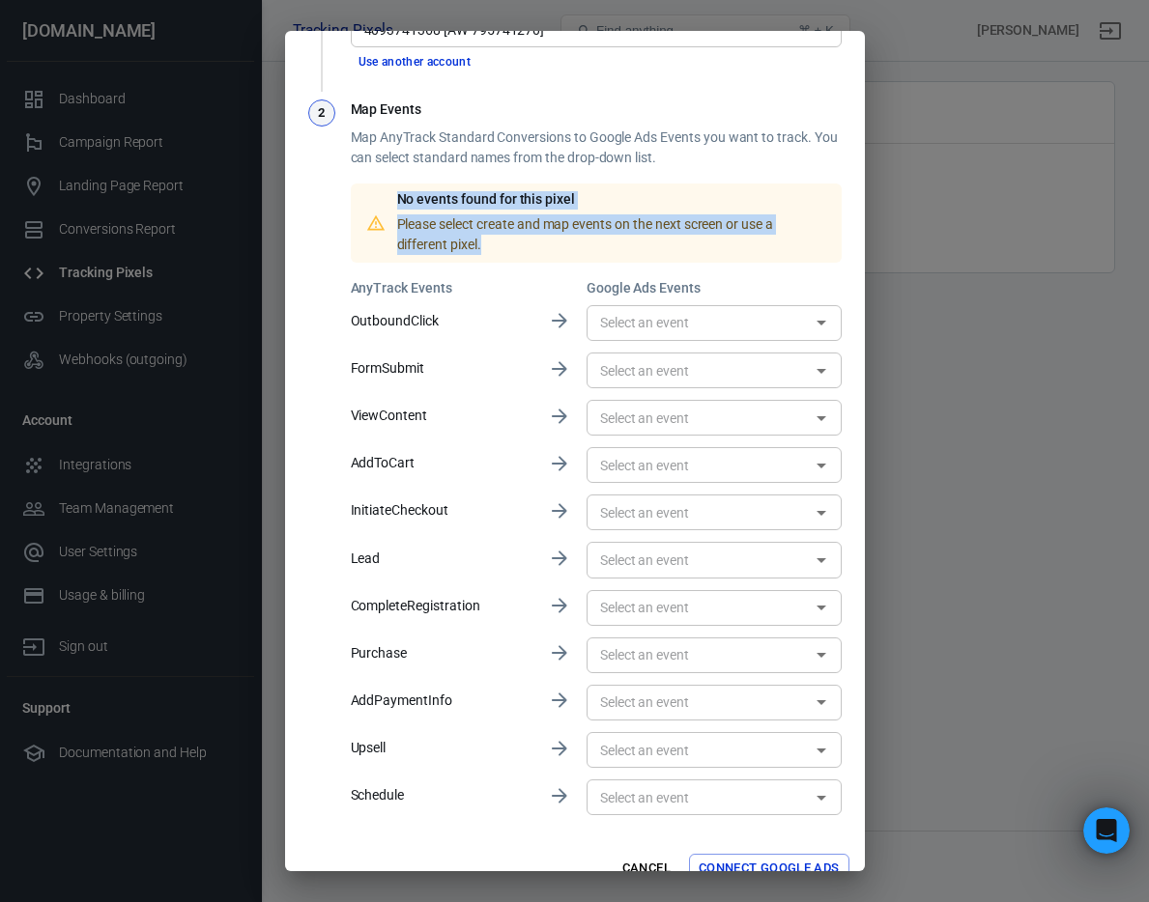
scroll to position [114, 0]
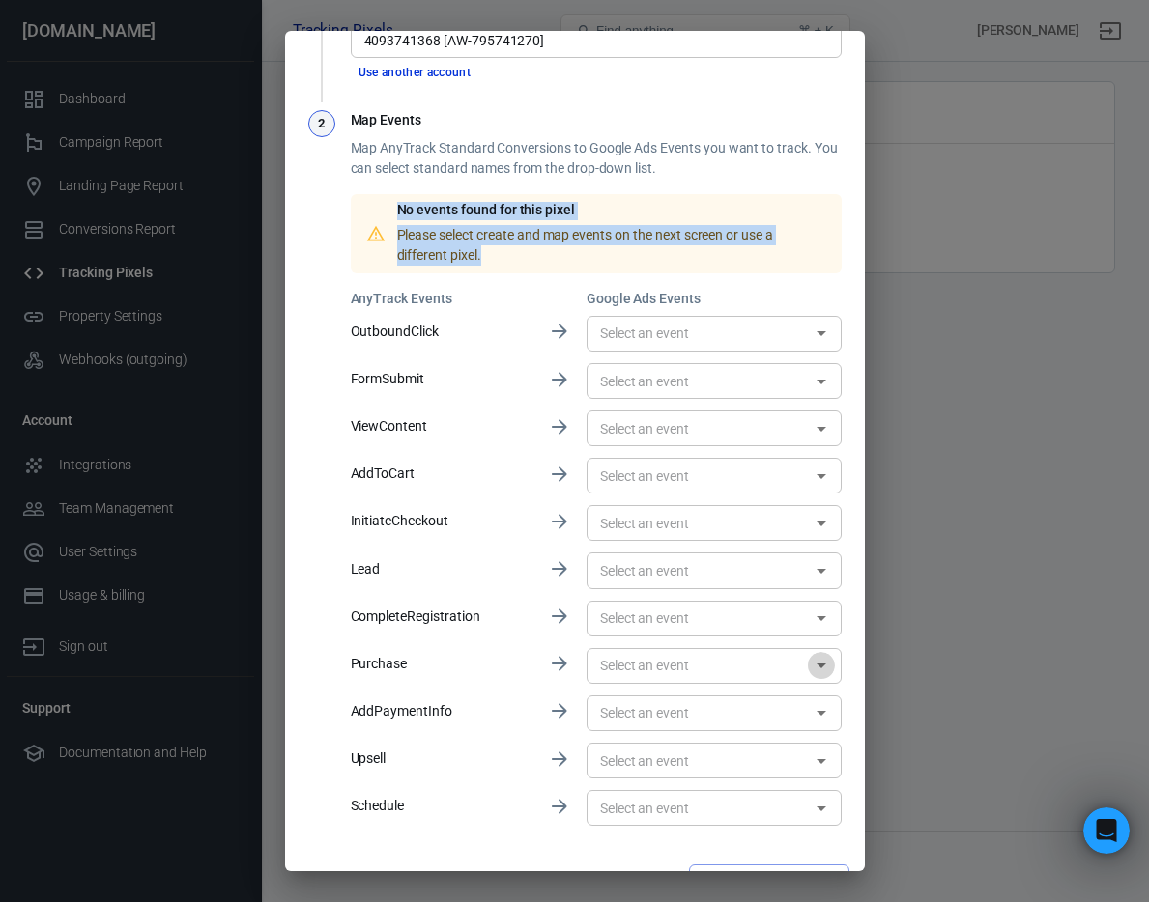
click at [814, 668] on icon "Open" at bounding box center [821, 665] width 23 height 23
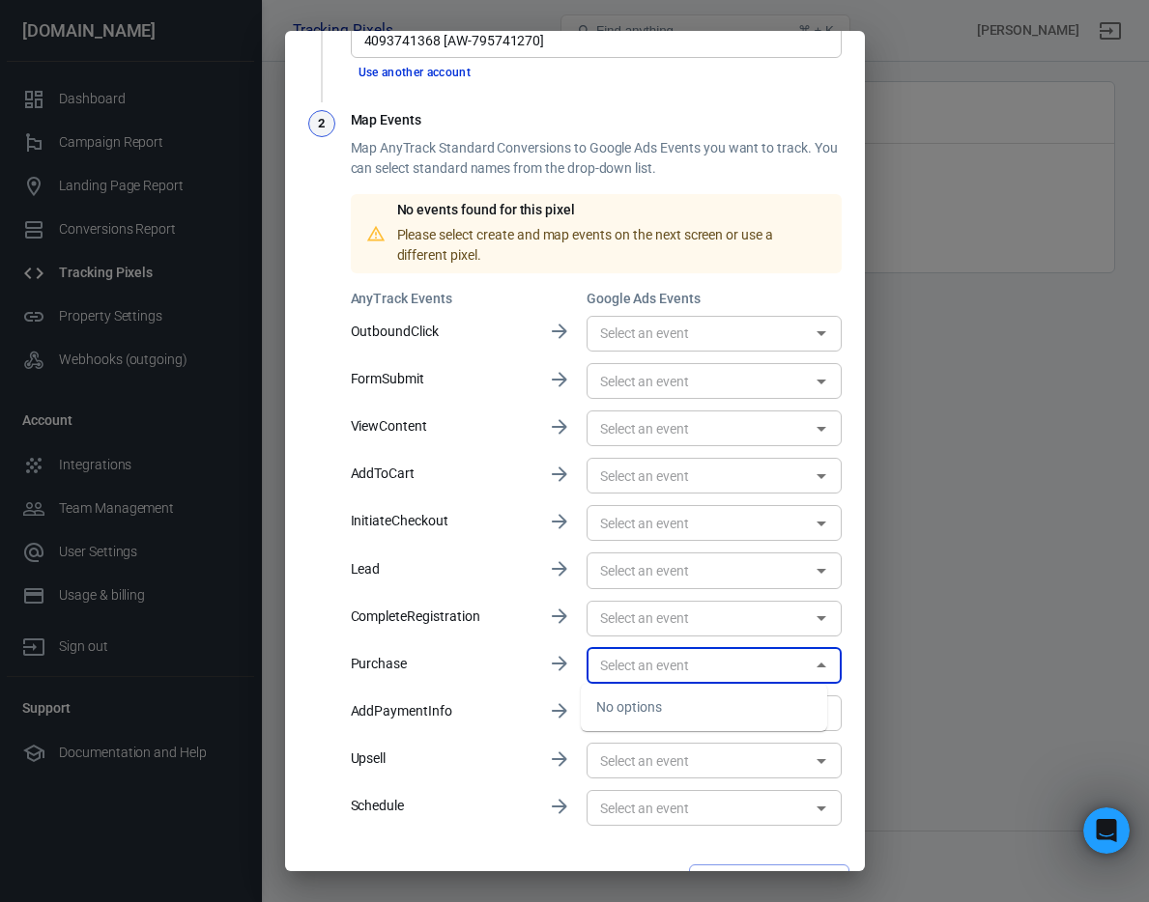
click at [814, 668] on icon "Close" at bounding box center [821, 665] width 23 height 23
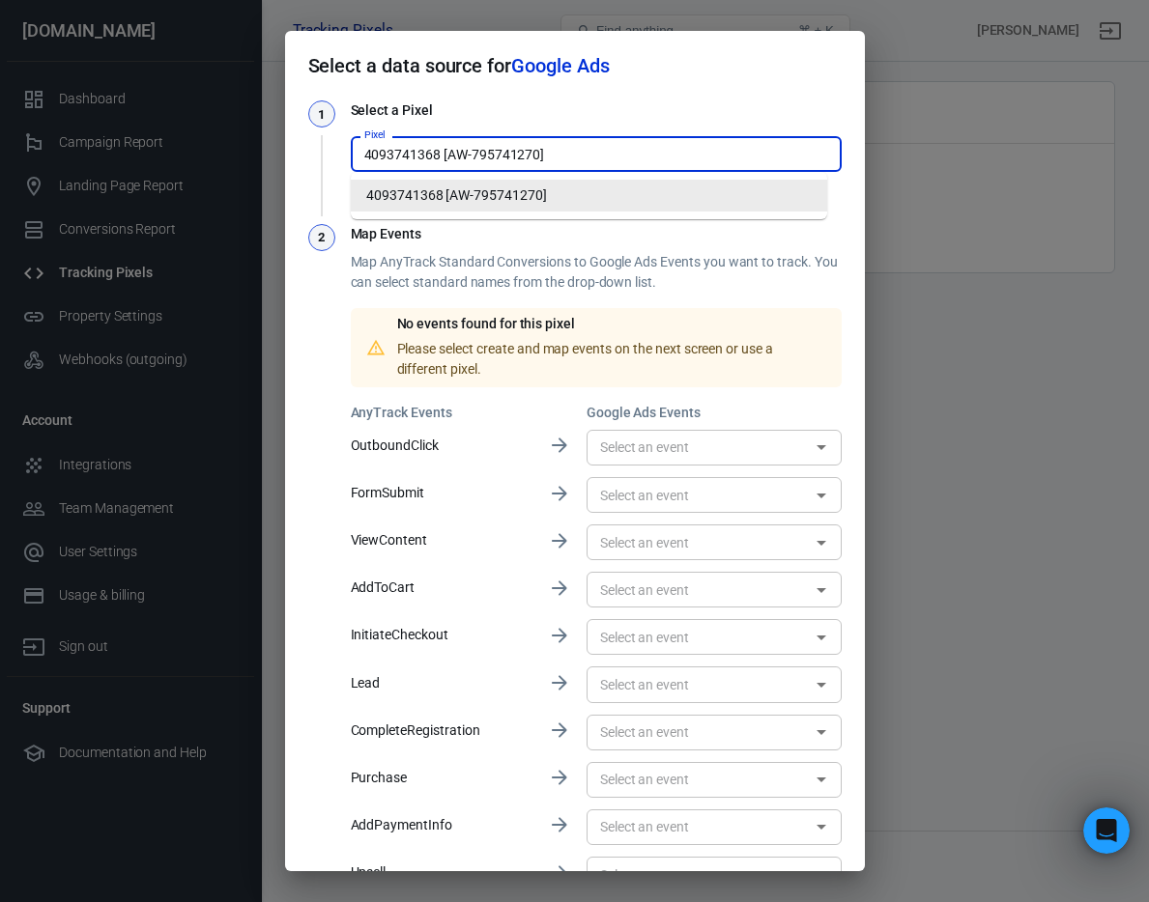
click at [620, 156] on input "4093741368 [AW-795741270]" at bounding box center [595, 154] width 476 height 24
click at [910, 265] on div "Select a data source for Google Ads 1 Select a Pixel Pixel 4093741368 [AW-79574…" at bounding box center [574, 451] width 1149 height 902
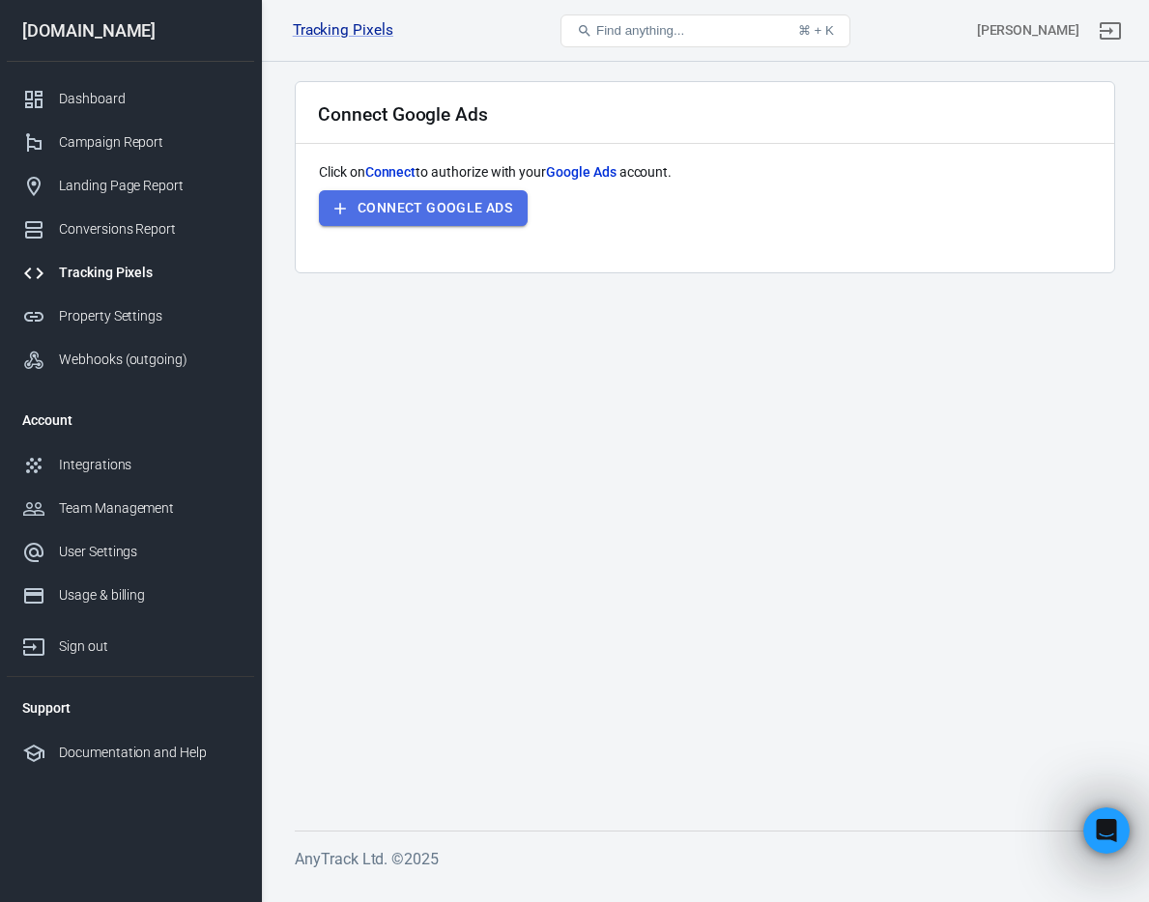
click at [490, 217] on button "Connect Google Ads" at bounding box center [423, 208] width 209 height 36
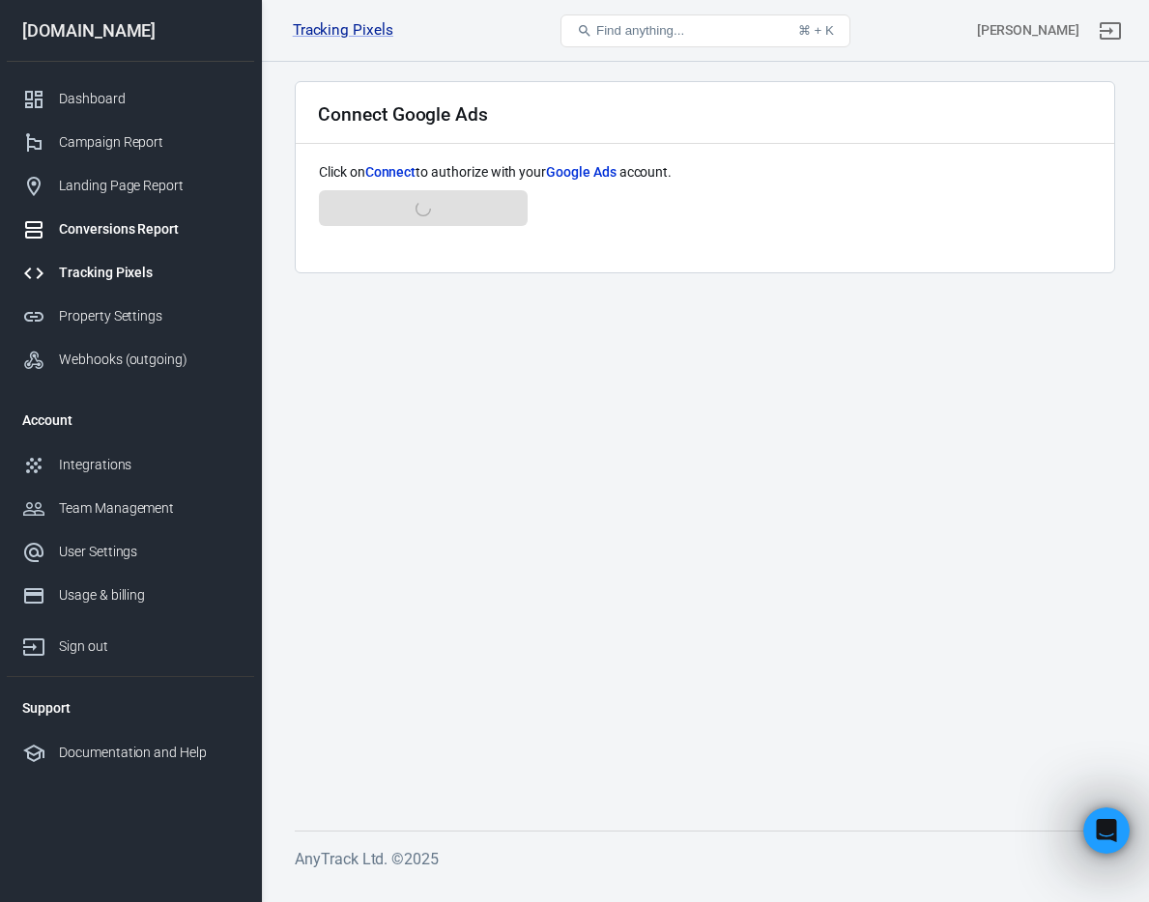
click at [85, 230] on div "Conversions Report" at bounding box center [149, 229] width 180 height 20
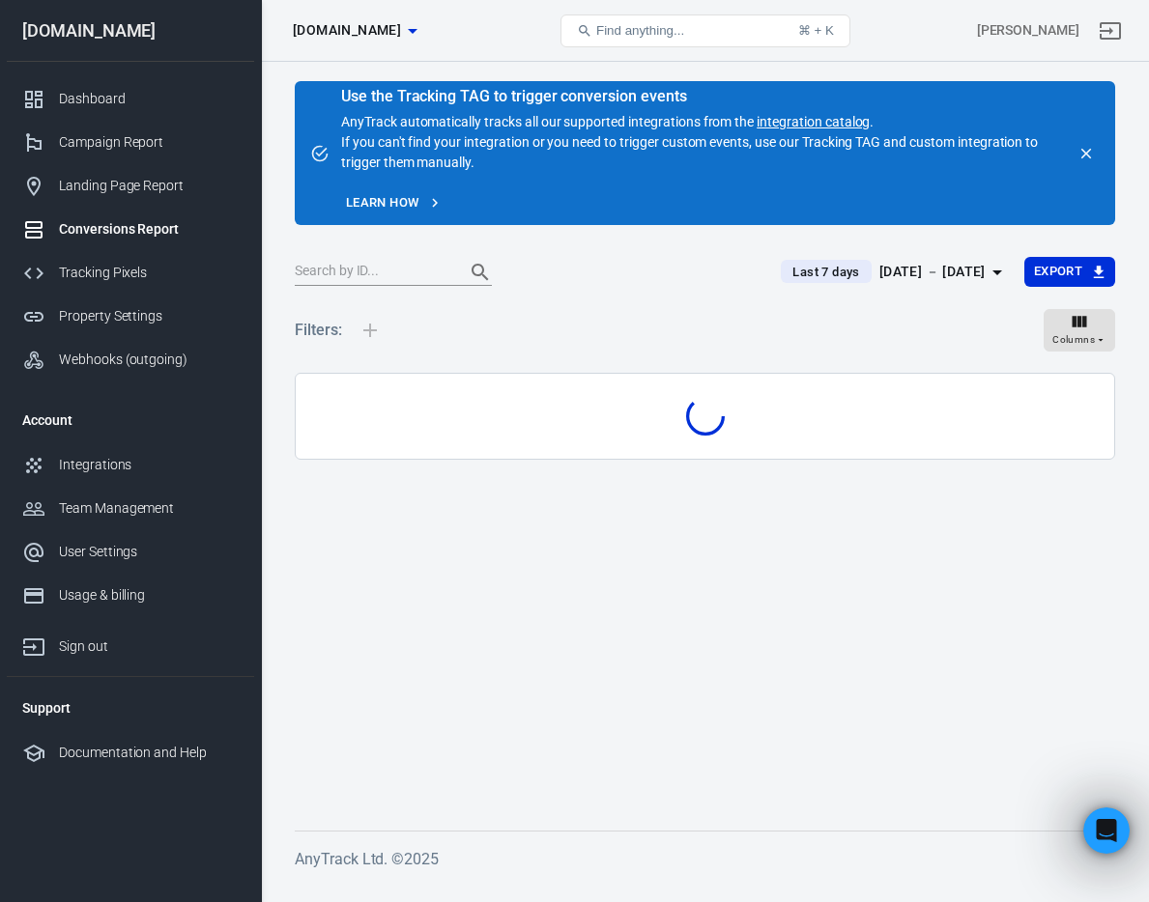
click at [85, 230] on div "Conversions Report" at bounding box center [149, 229] width 180 height 20
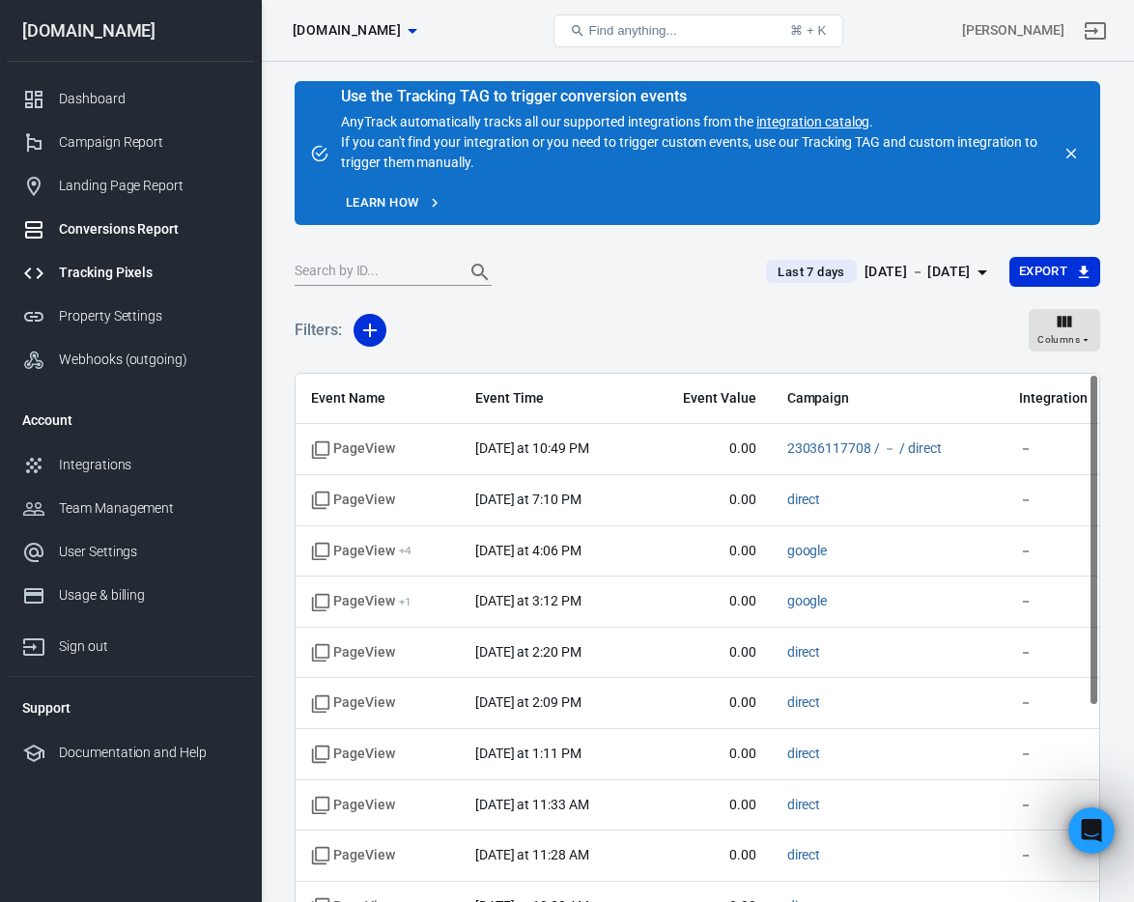
click at [94, 280] on div "Tracking Pixels" at bounding box center [149, 273] width 180 height 20
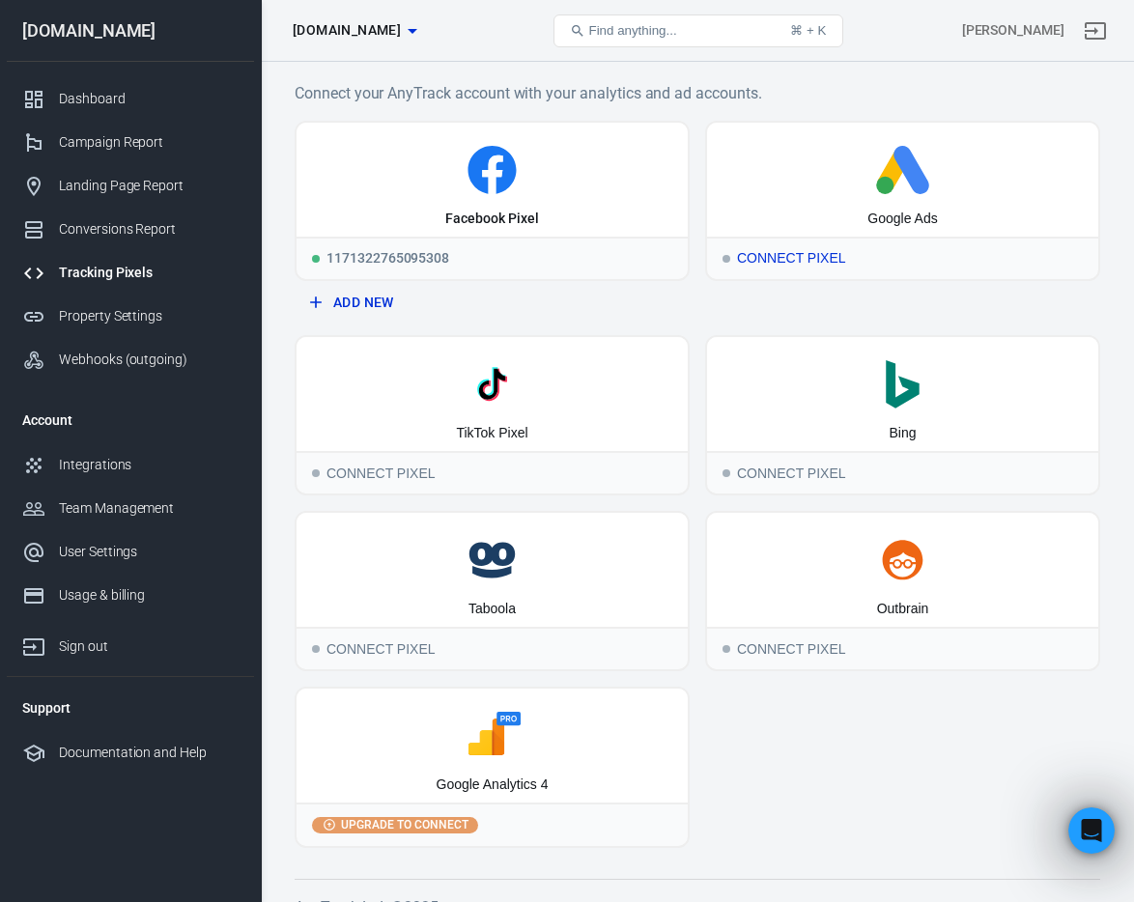
click at [902, 191] on icon at bounding box center [903, 170] width 376 height 48
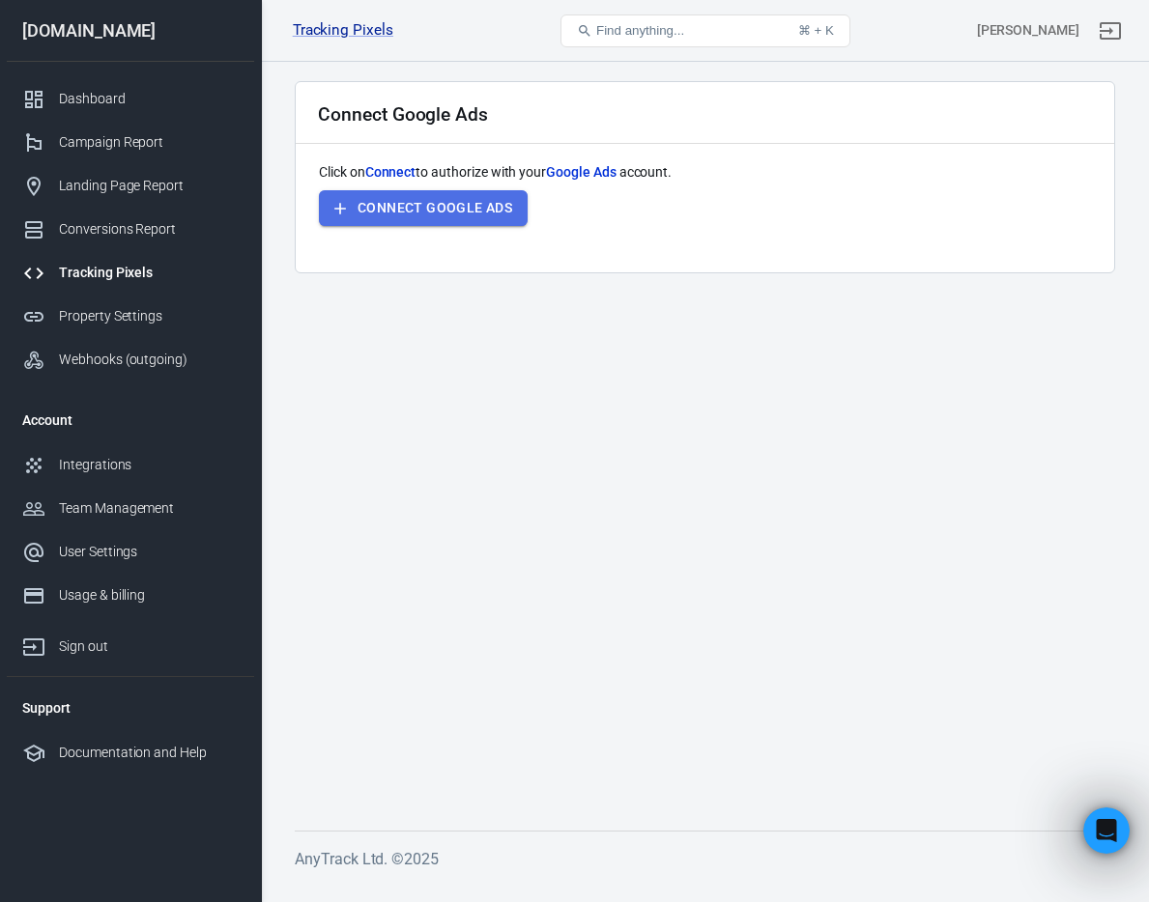
click at [407, 199] on button "Connect Google Ads" at bounding box center [423, 208] width 209 height 36
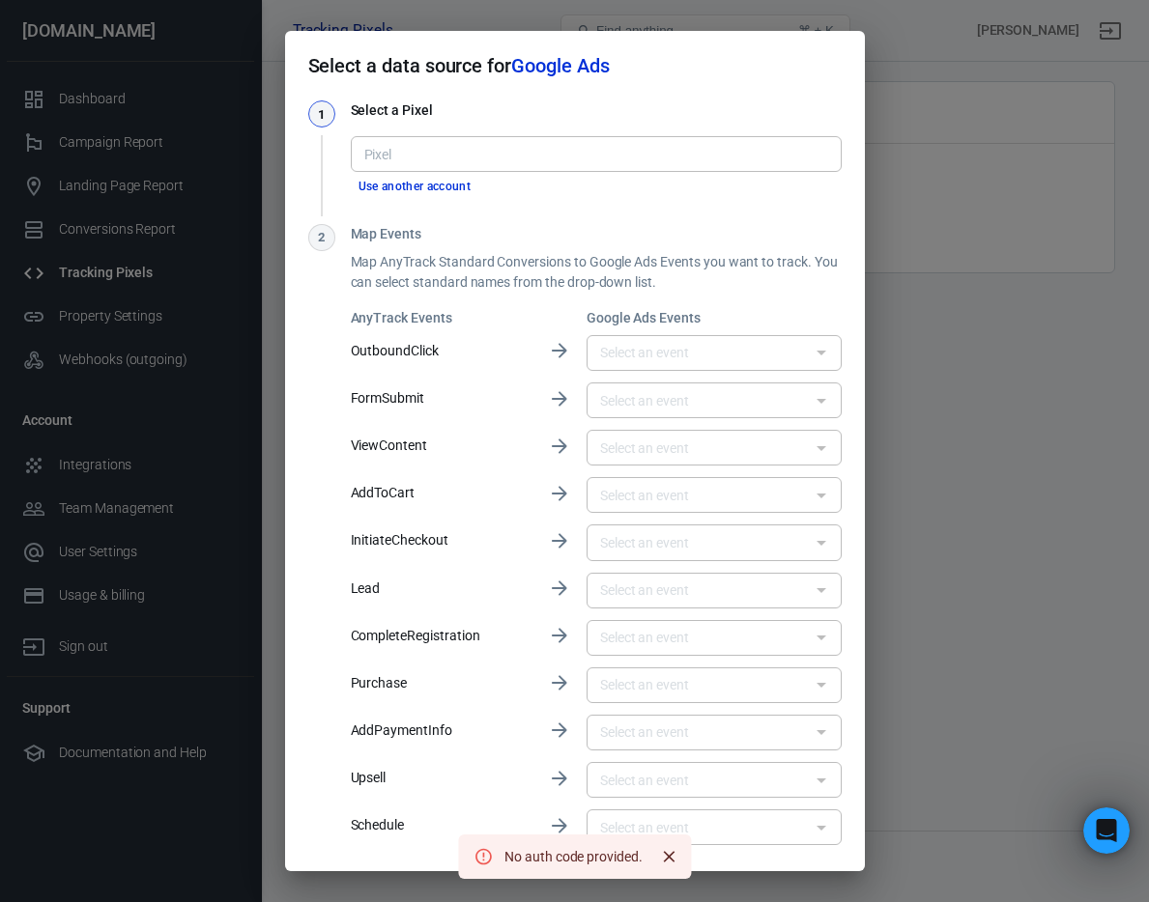
click at [616, 128] on div "Pixel Pixel" at bounding box center [596, 151] width 491 height 47
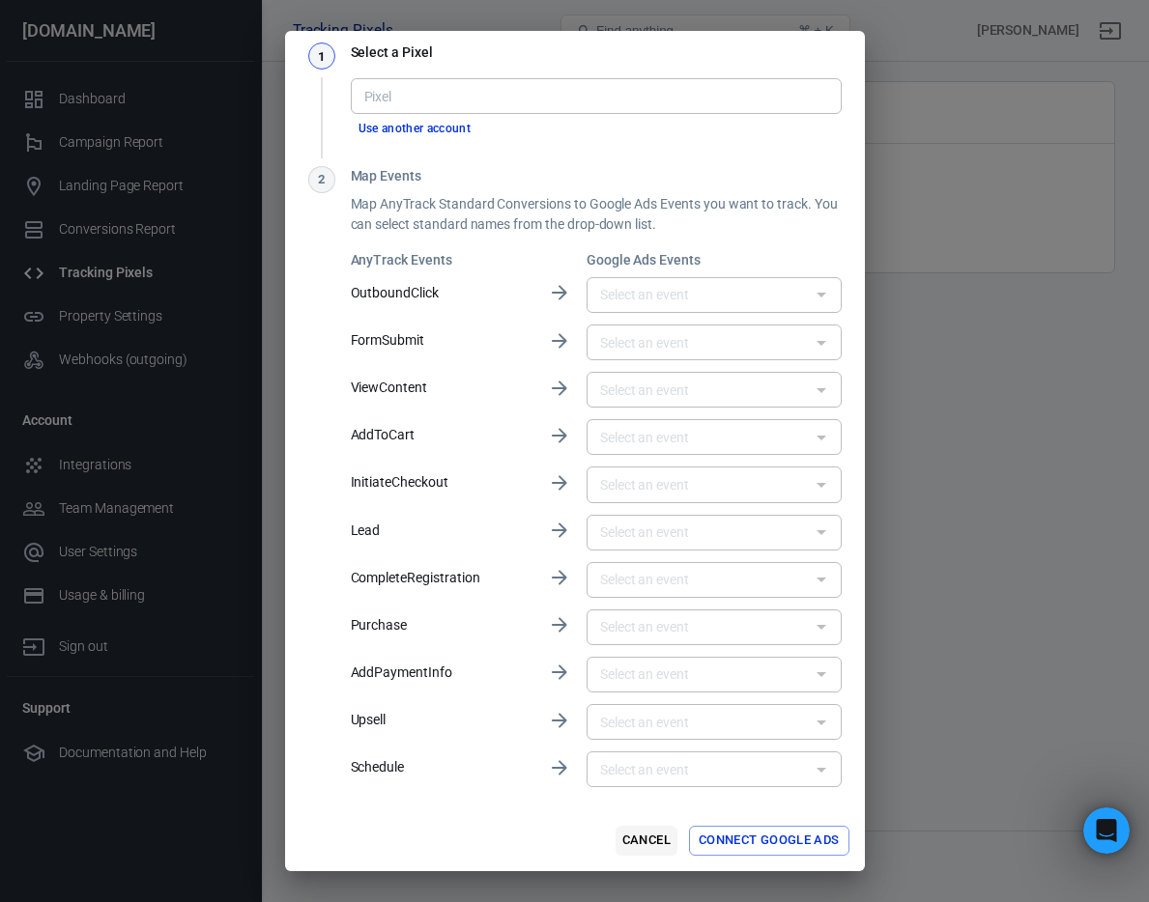
click at [626, 841] on button "Cancel" at bounding box center [646, 841] width 62 height 30
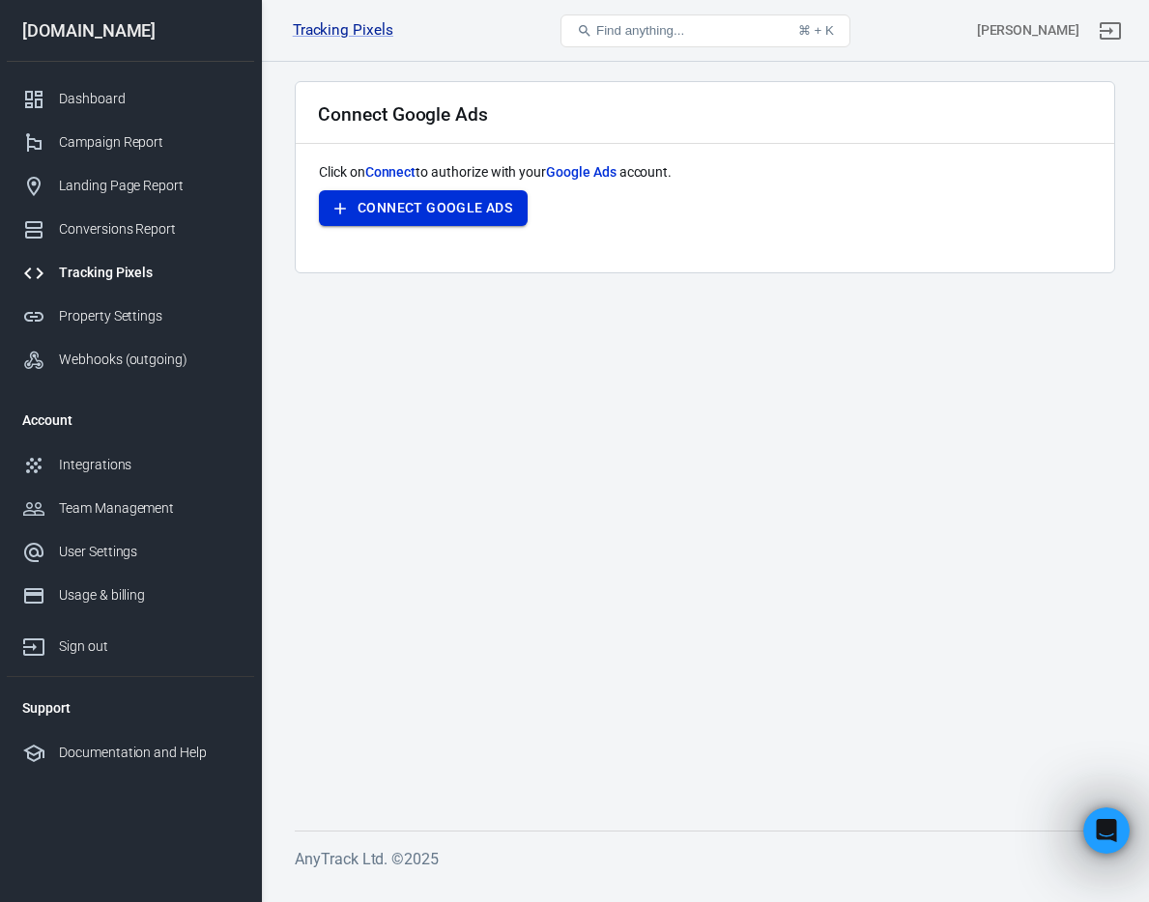
click at [378, 224] on button "Connect Google Ads" at bounding box center [423, 208] width 209 height 36
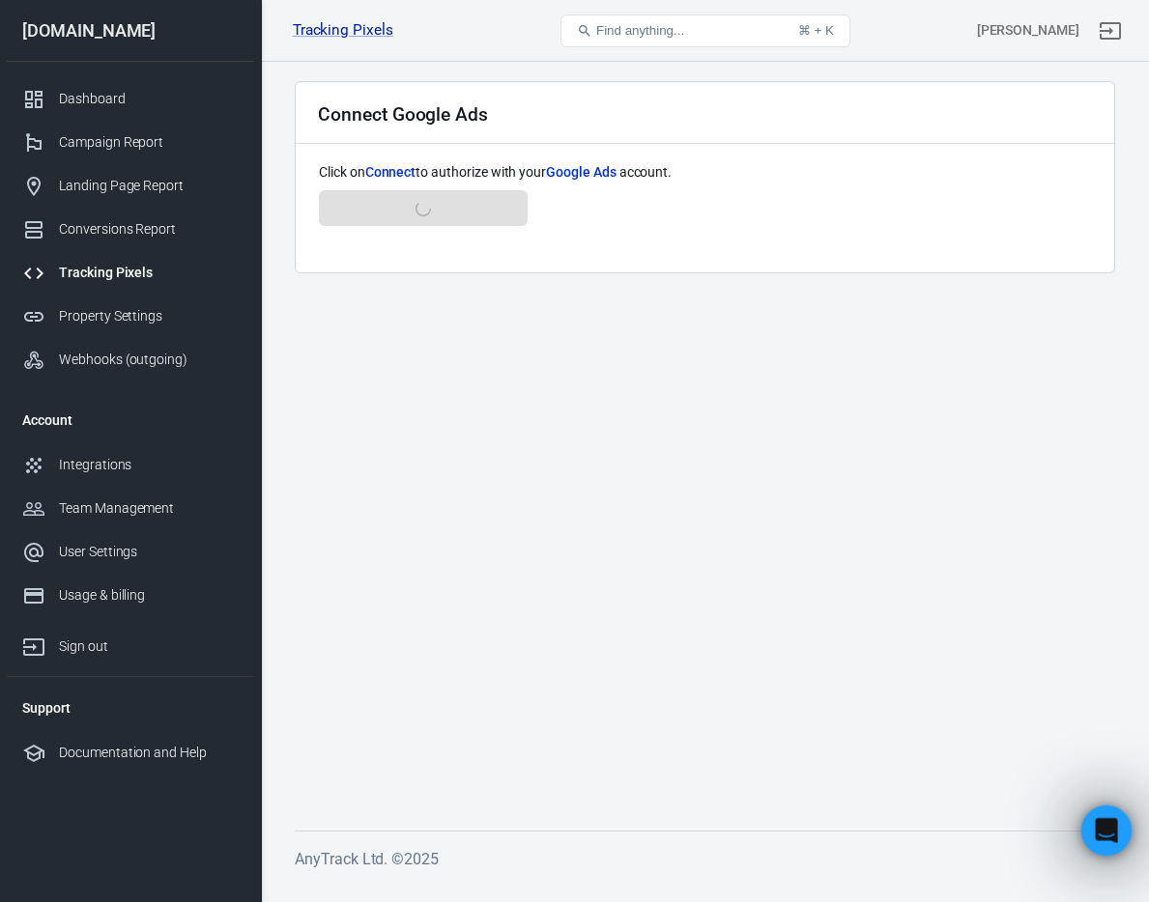
click at [1042, 828] on div "Open Intercom Messenger" at bounding box center [1103, 828] width 64 height 64
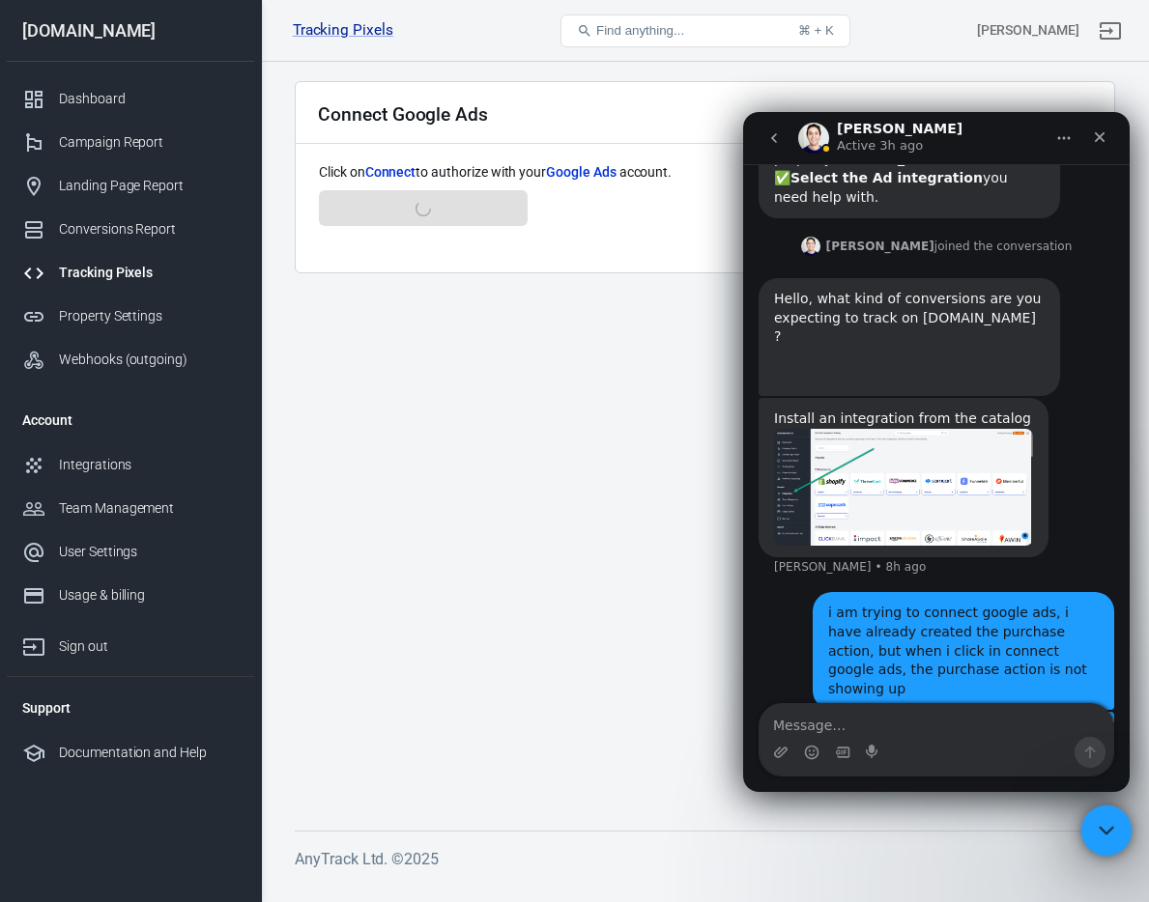
scroll to position [1034, 0]
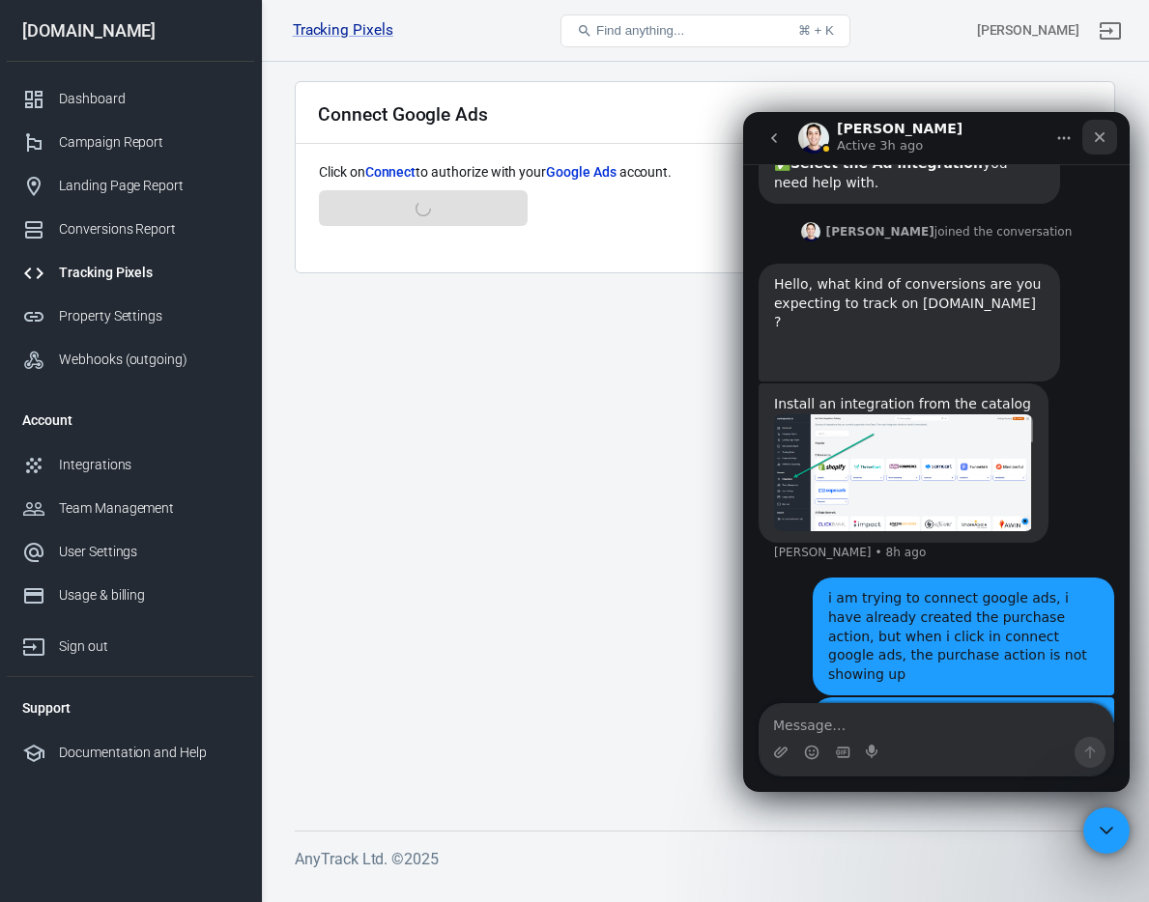
click at [1042, 135] on div "Close" at bounding box center [1099, 137] width 35 height 35
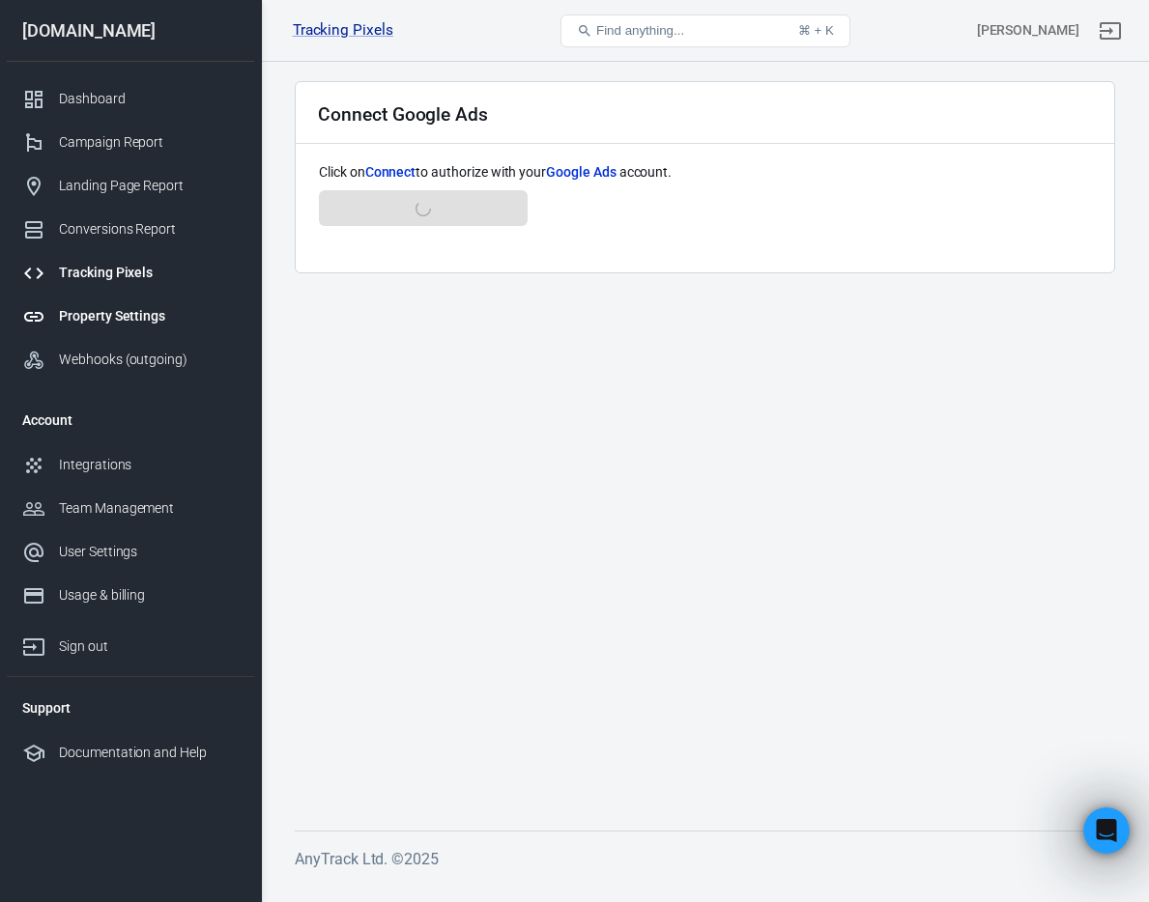
click at [154, 303] on link "Property Settings" at bounding box center [130, 316] width 247 height 43
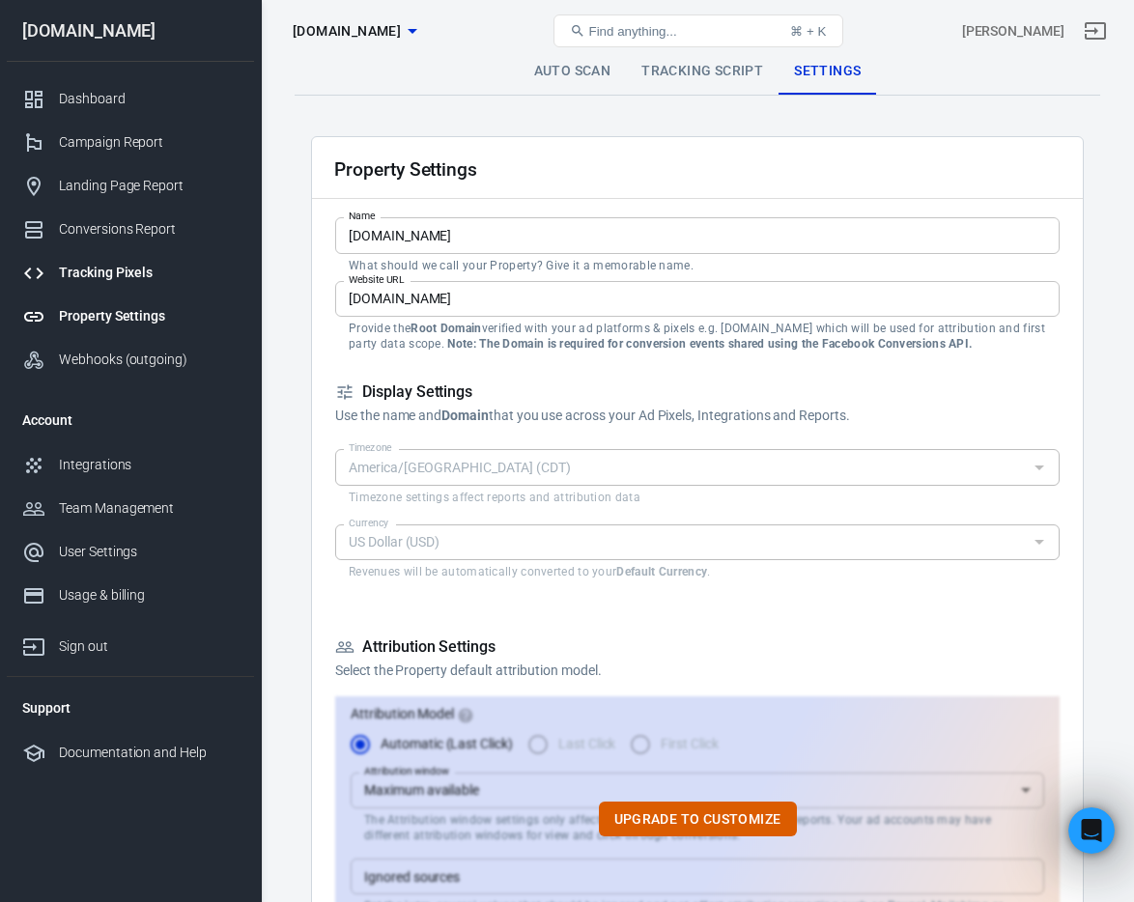
click at [131, 267] on div "Tracking Pixels" at bounding box center [149, 273] width 180 height 20
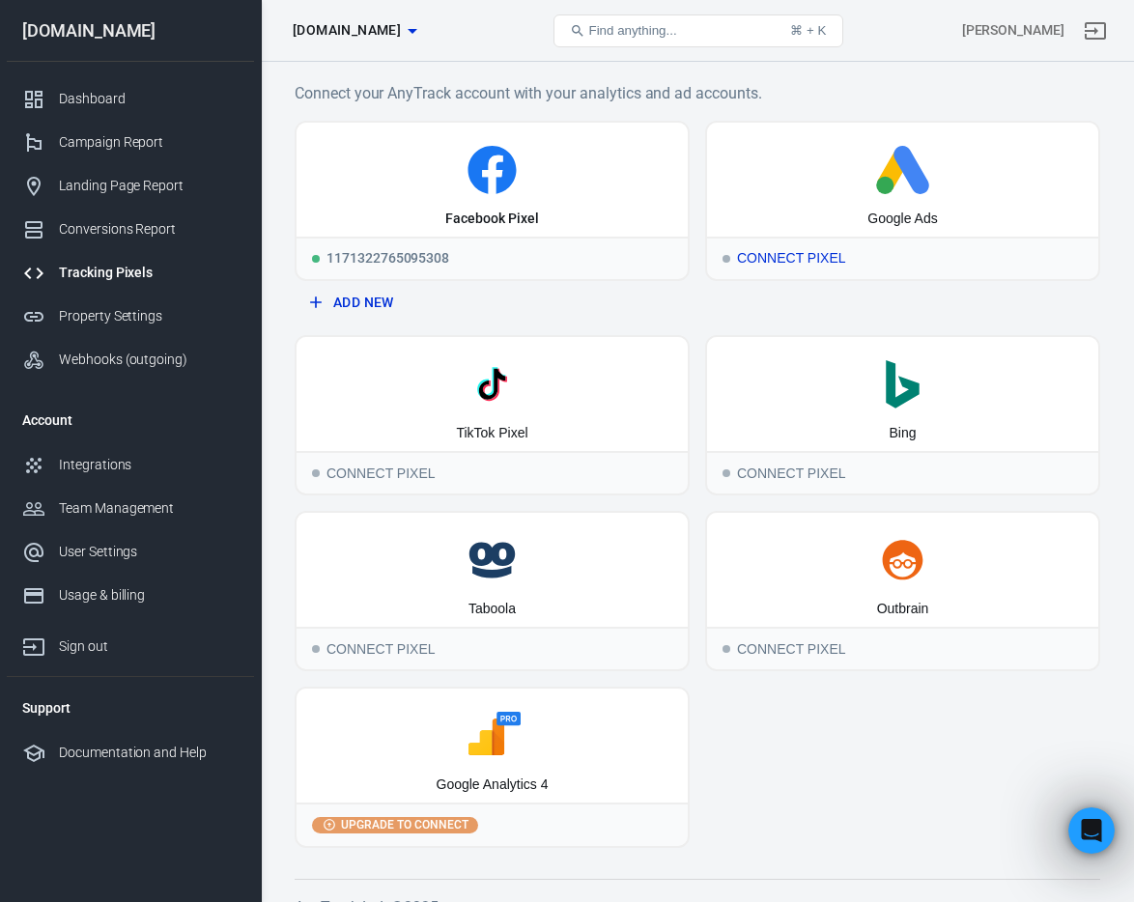
click at [757, 206] on div "Google Ads" at bounding box center [902, 180] width 391 height 114
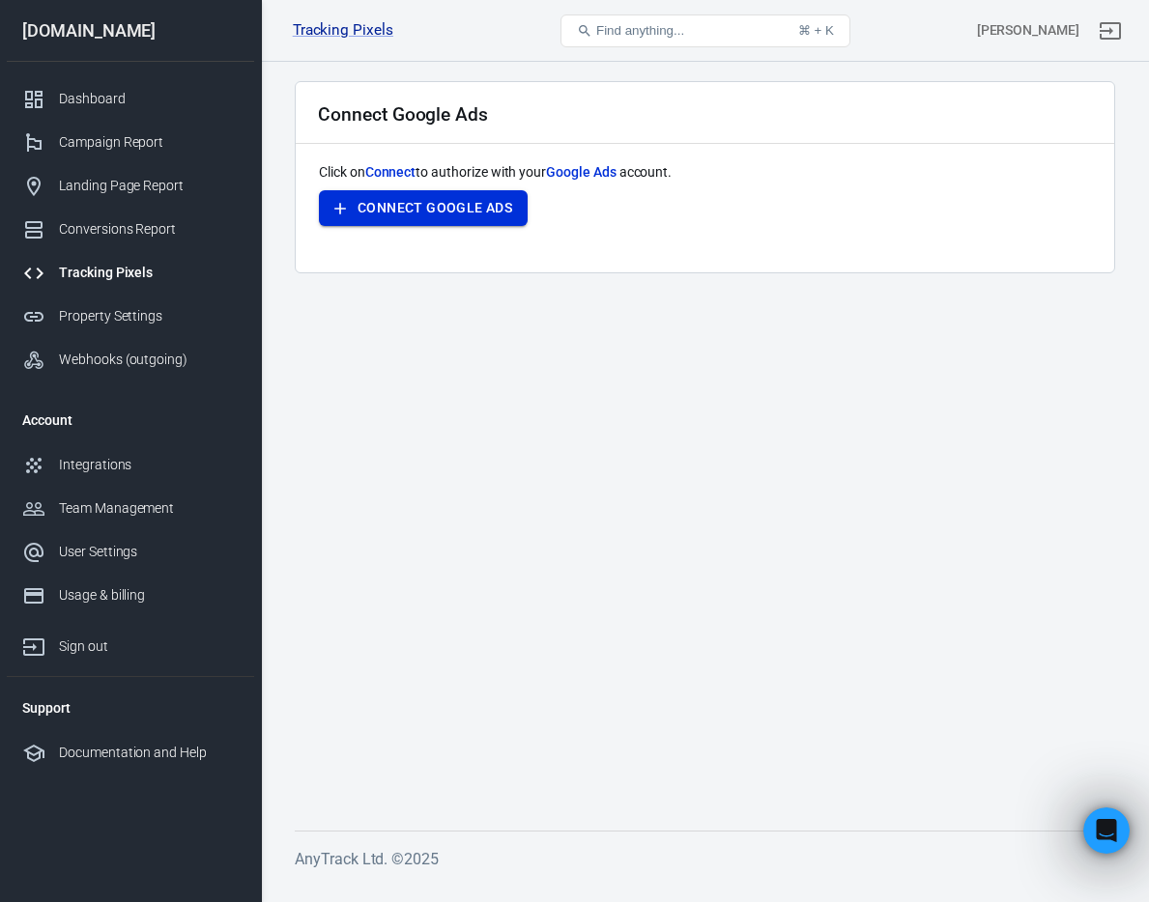
click at [508, 214] on button "Connect Google Ads" at bounding box center [423, 208] width 209 height 36
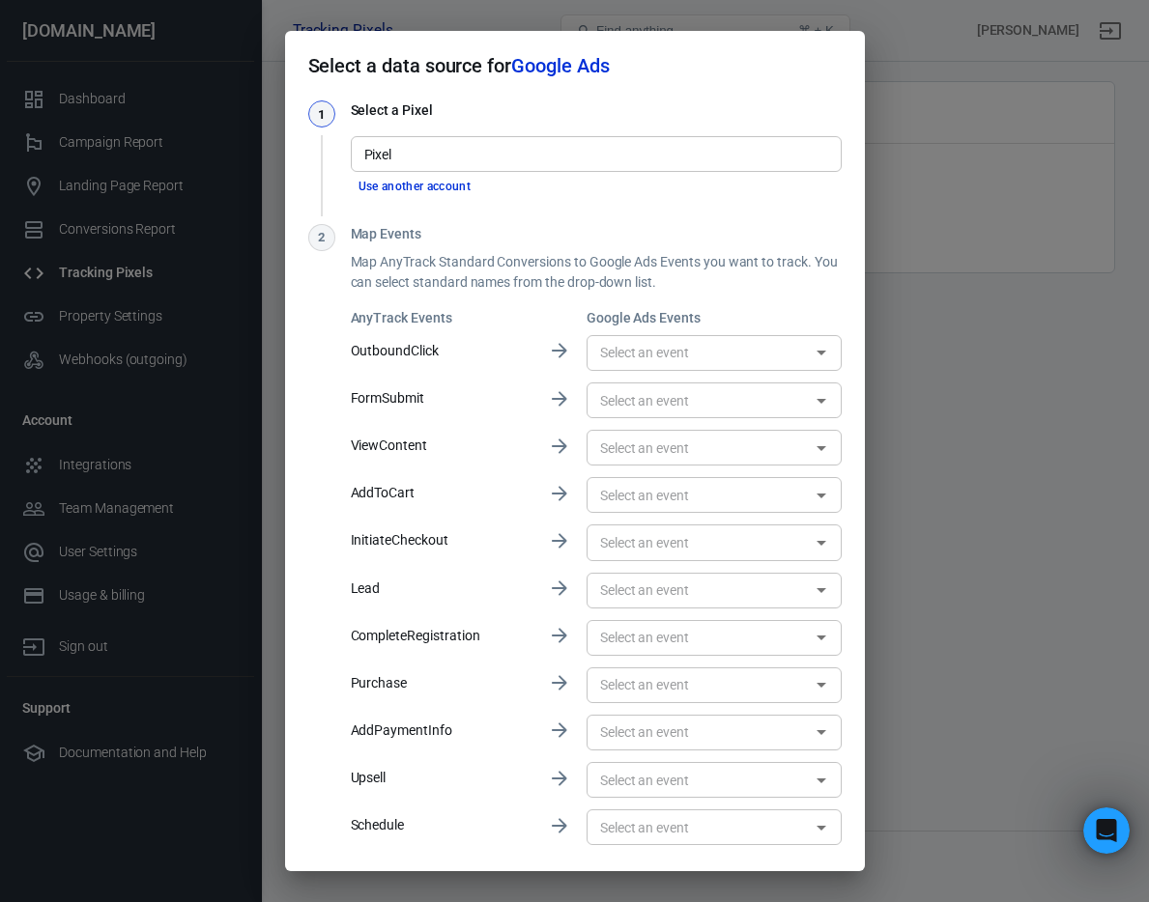
click at [530, 159] on input "Pixel" at bounding box center [595, 154] width 476 height 24
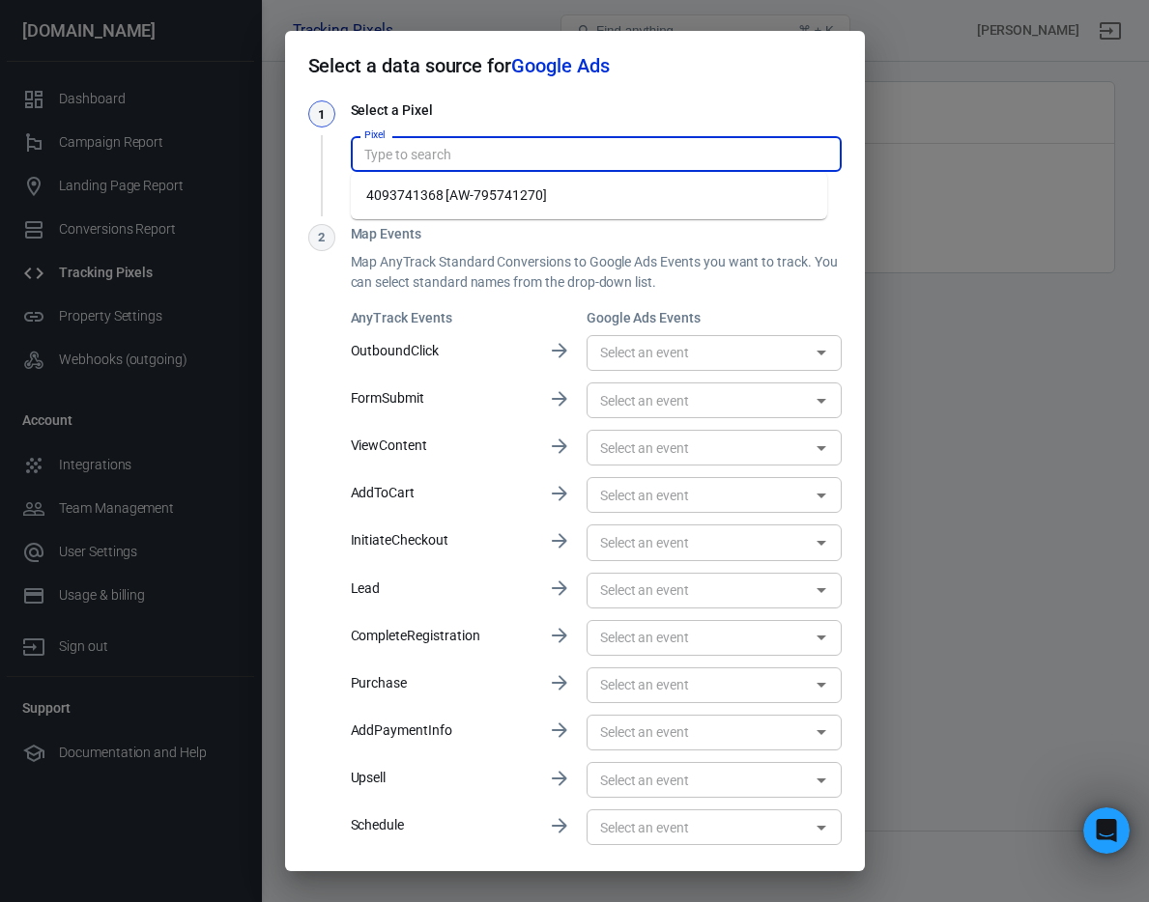
click at [534, 194] on li "4093741368 [AW-795741270]" at bounding box center [589, 196] width 476 height 32
type input "4093741368 [AW-795741270]"
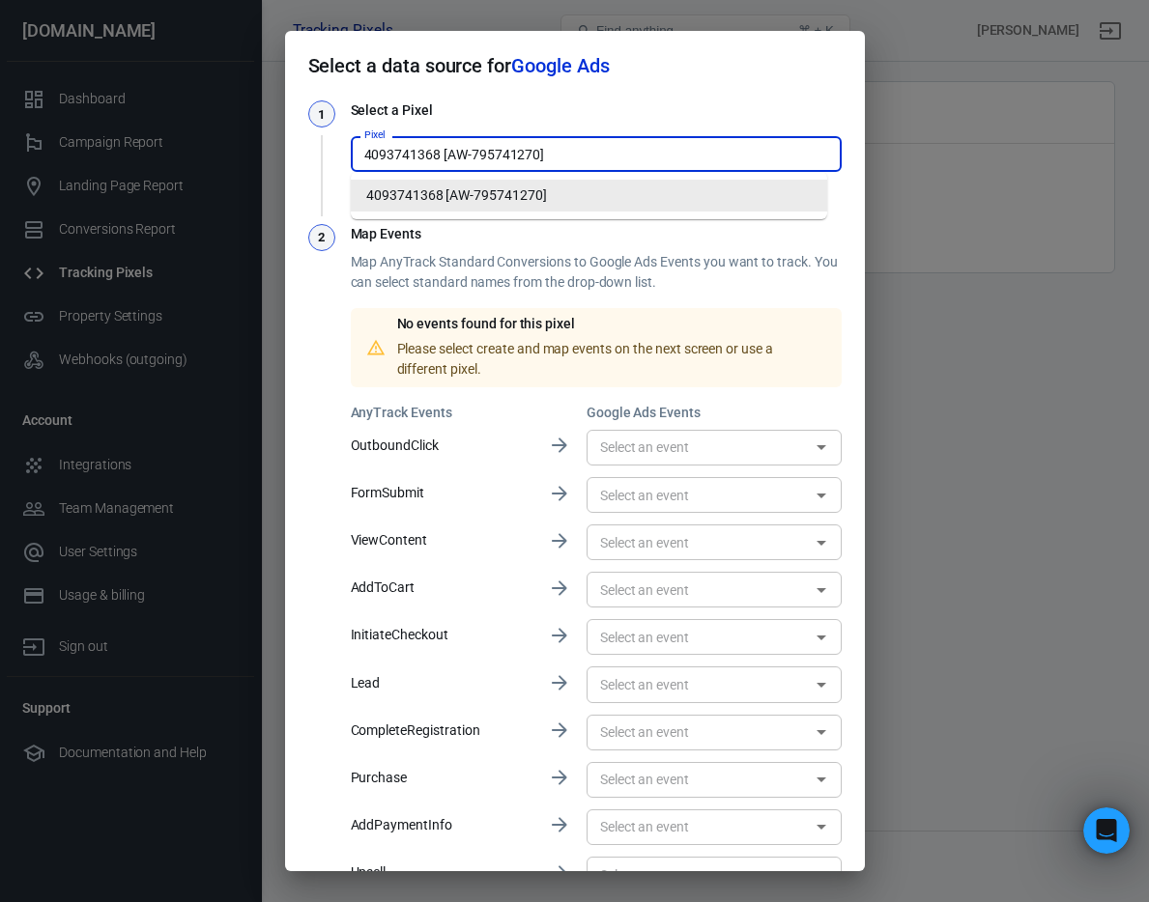
drag, startPoint x: 656, startPoint y: 164, endPoint x: 350, endPoint y: 149, distance: 306.7
click at [351, 149] on div "4093741368 [AW-795741270] Pixel" at bounding box center [596, 154] width 491 height 36
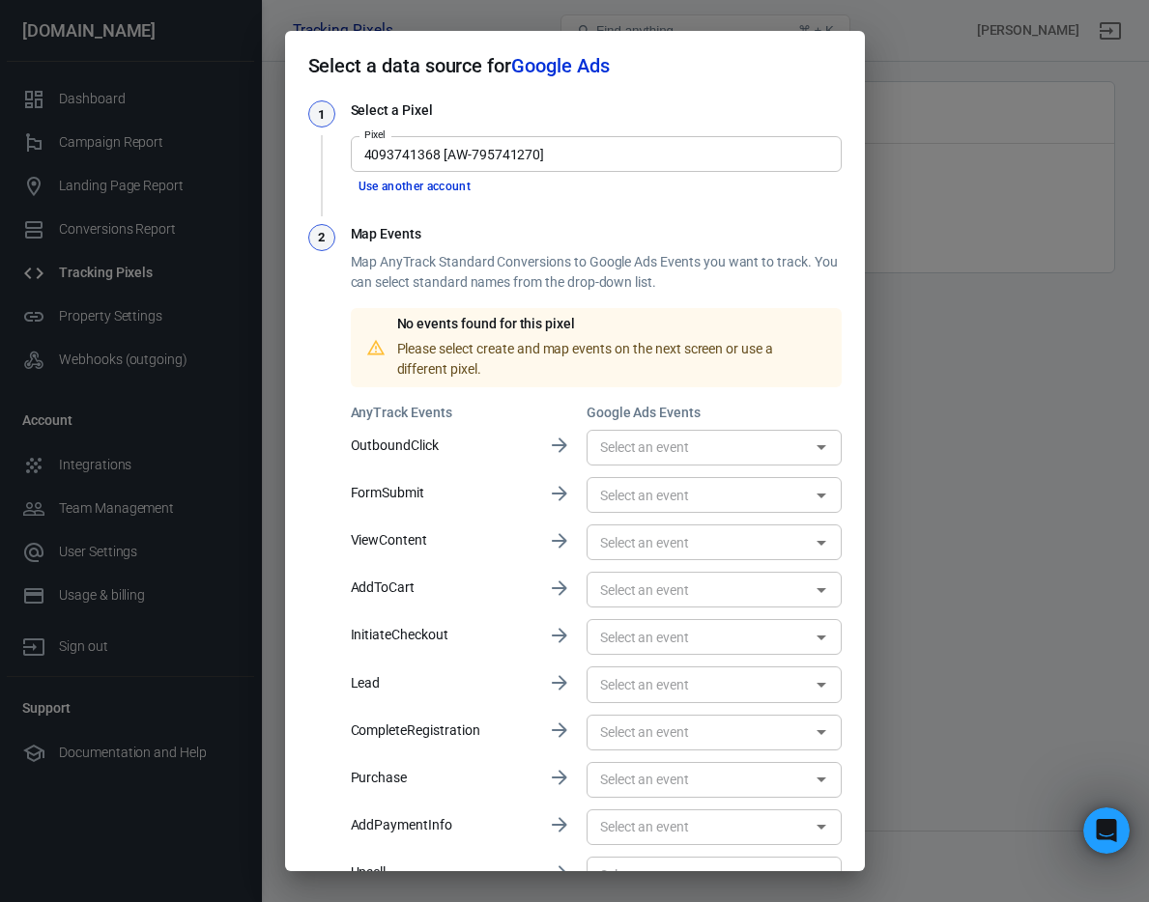
click at [665, 239] on h3 "Map Events" at bounding box center [596, 234] width 491 height 20
click at [465, 190] on button "Use another account" at bounding box center [415, 187] width 128 height 20
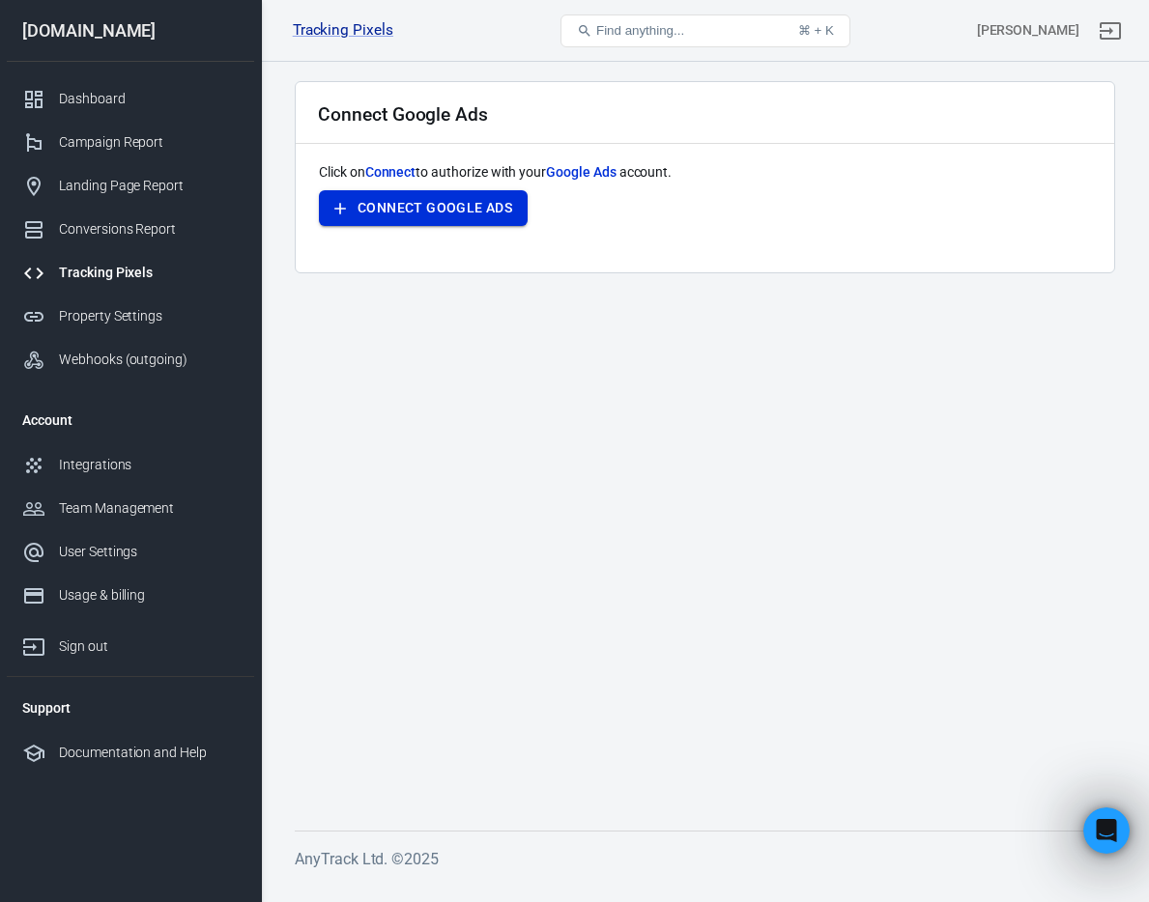
click at [510, 218] on button "Connect Google Ads" at bounding box center [423, 208] width 209 height 36
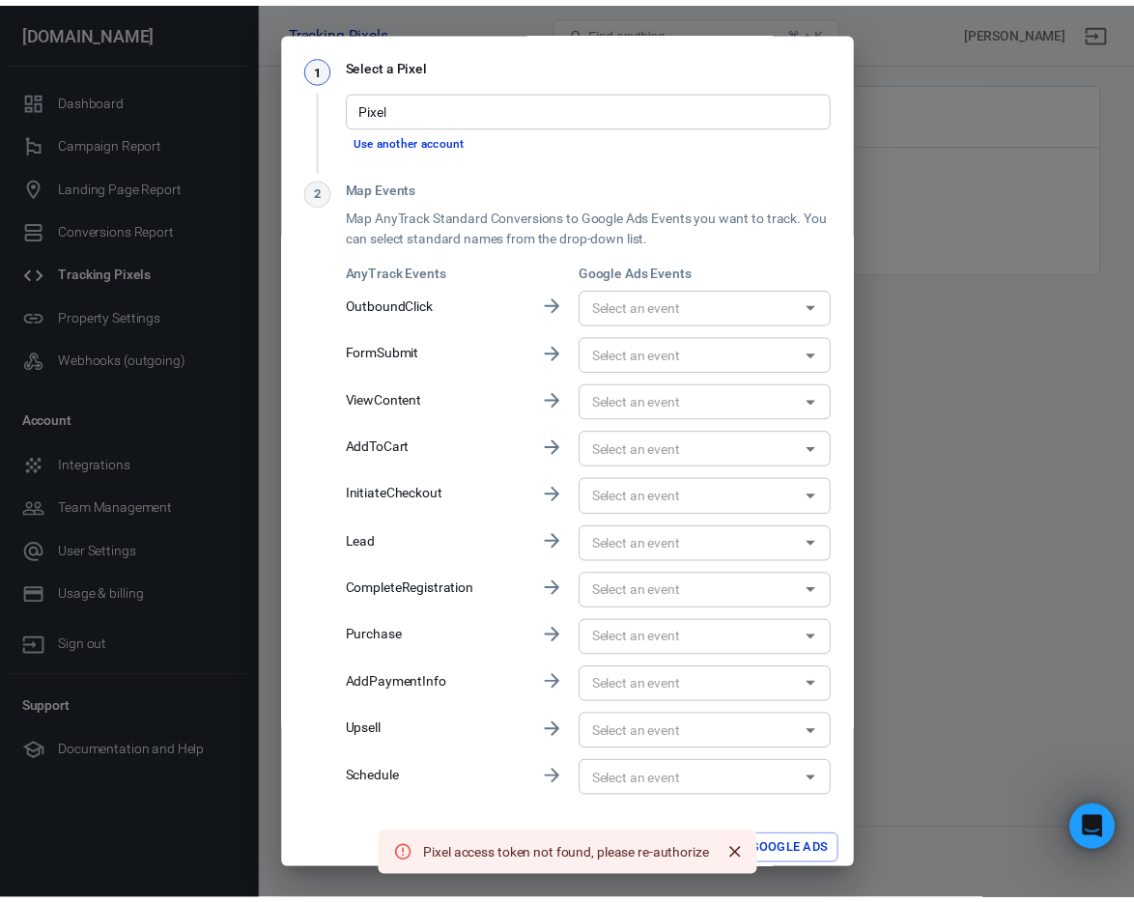
scroll to position [58, 0]
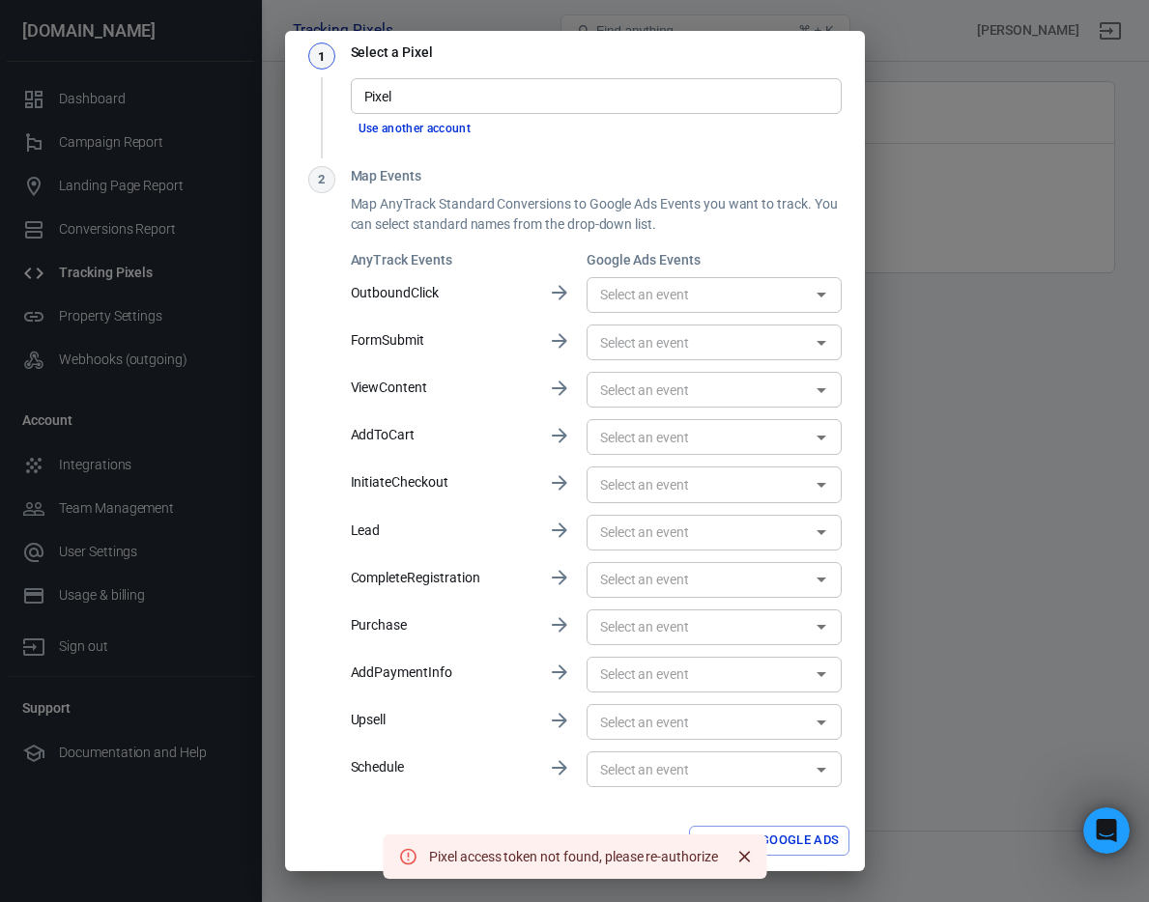
click at [672, 627] on input "text" at bounding box center [698, 627] width 212 height 24
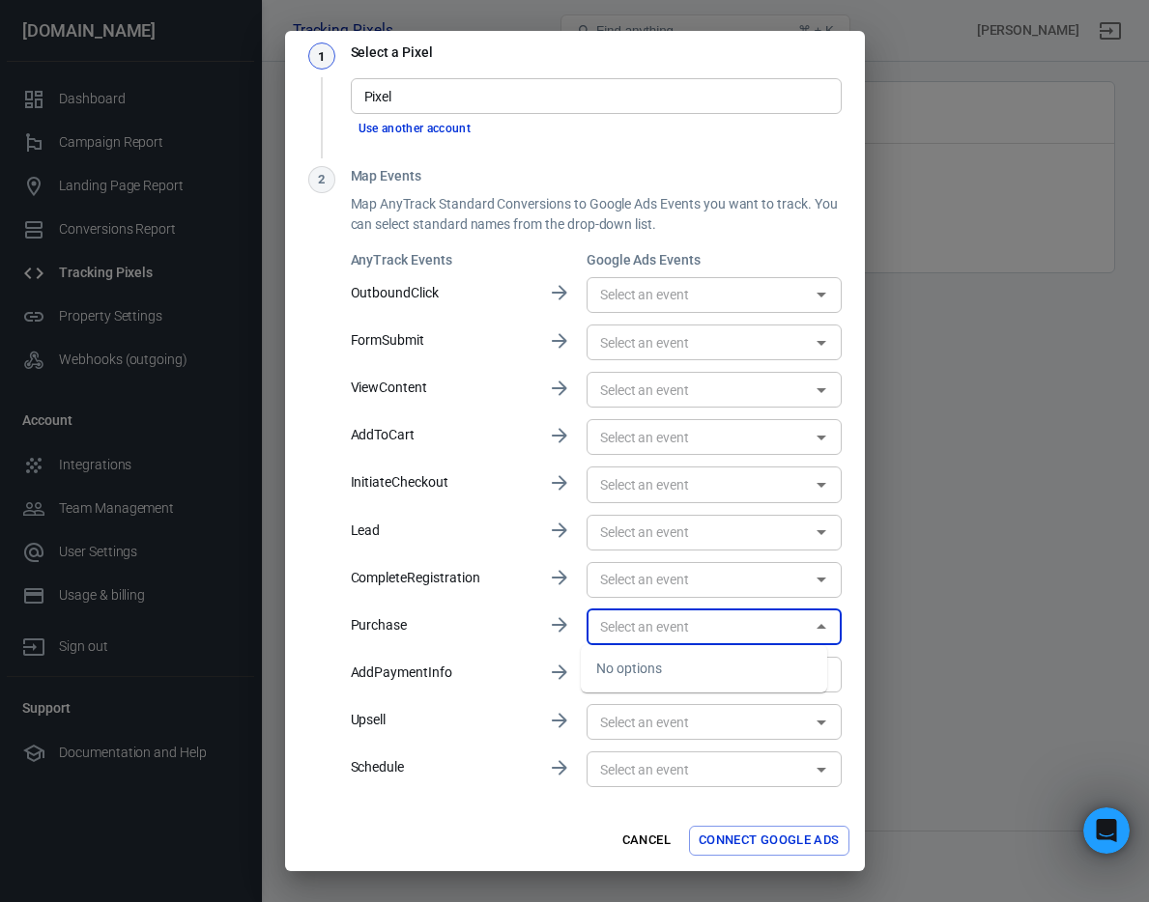
click at [683, 625] on input "text" at bounding box center [698, 627] width 212 height 24
click at [593, 91] on input "Pixel" at bounding box center [595, 96] width 476 height 24
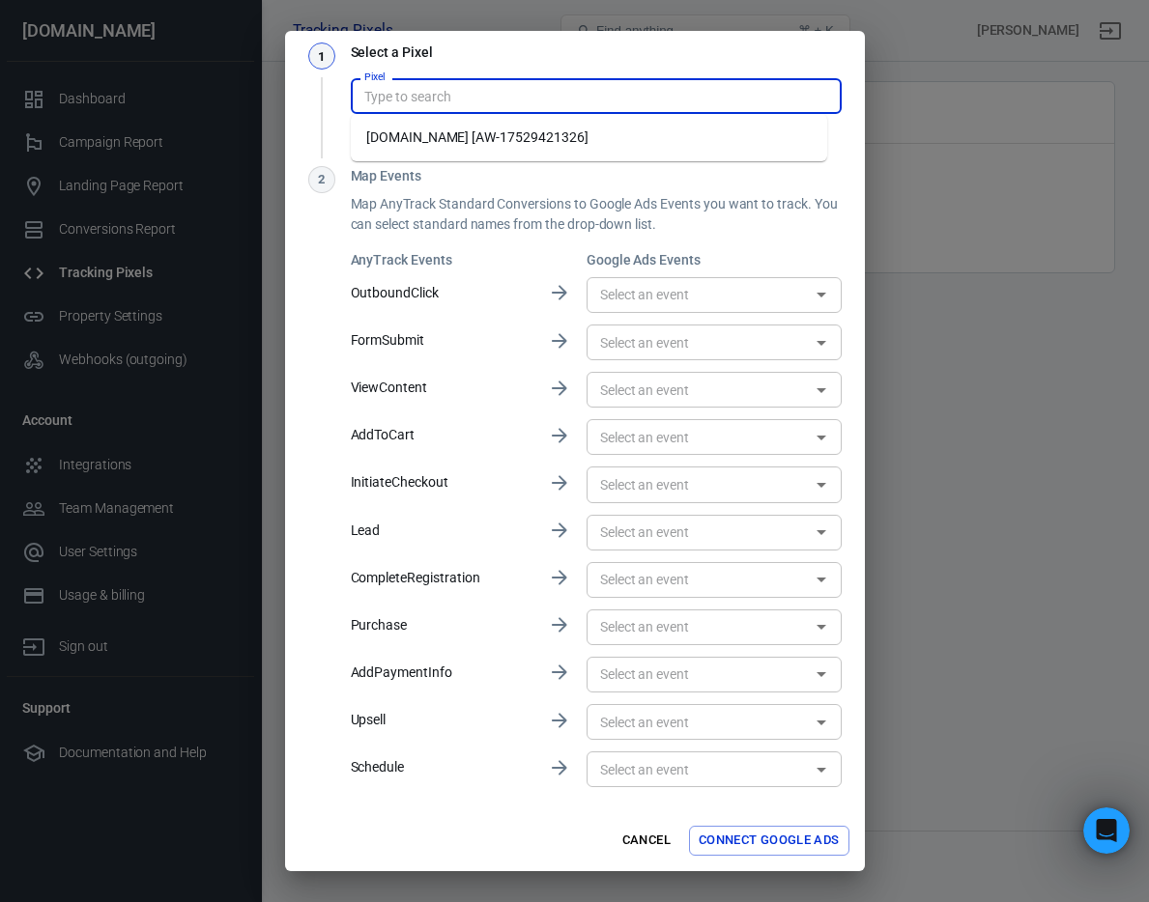
click at [587, 137] on li "[DOMAIN_NAME] [AW-17529421326]" at bounding box center [589, 138] width 476 height 32
type input "[DOMAIN_NAME] [AW-17529421326]"
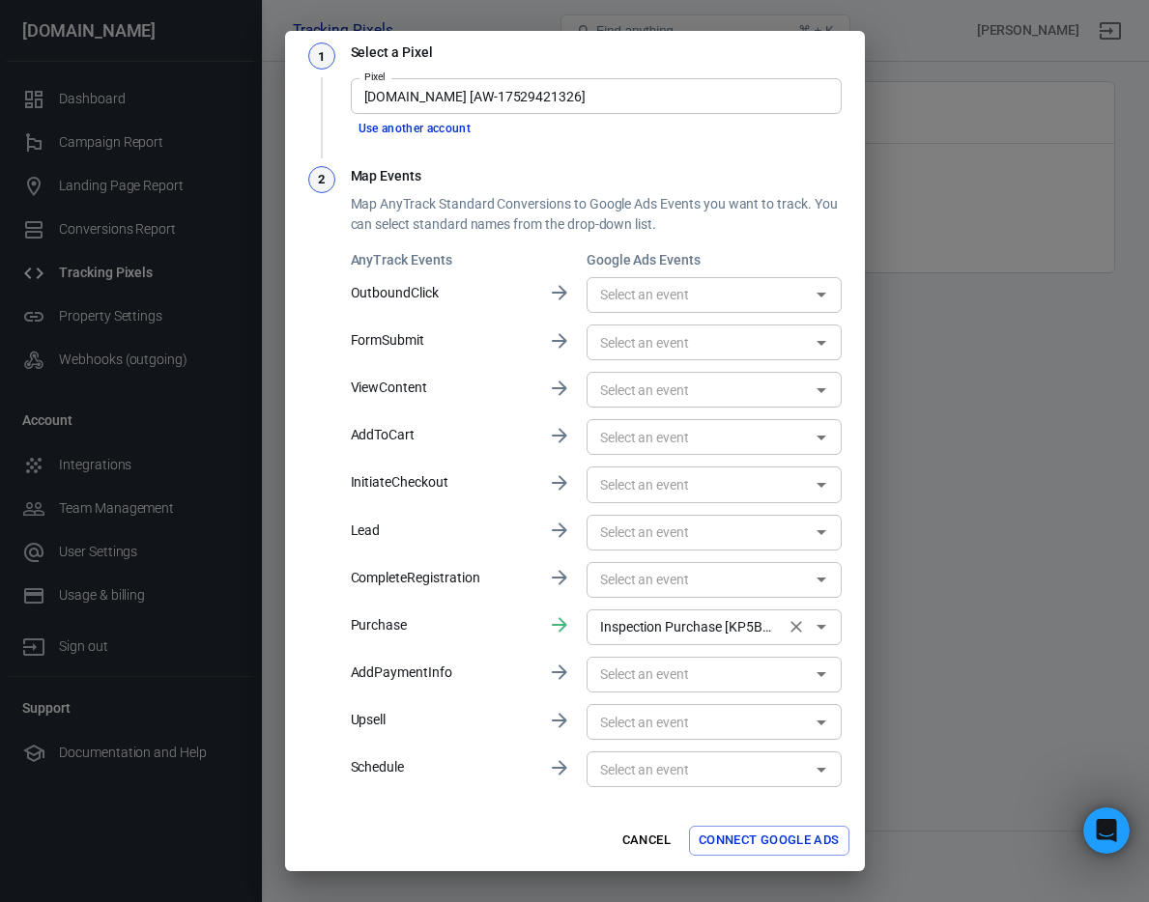
click at [745, 638] on input "Inspection Purchase [KP5BCN2e6pMbEI781qZB]" at bounding box center [685, 627] width 186 height 24
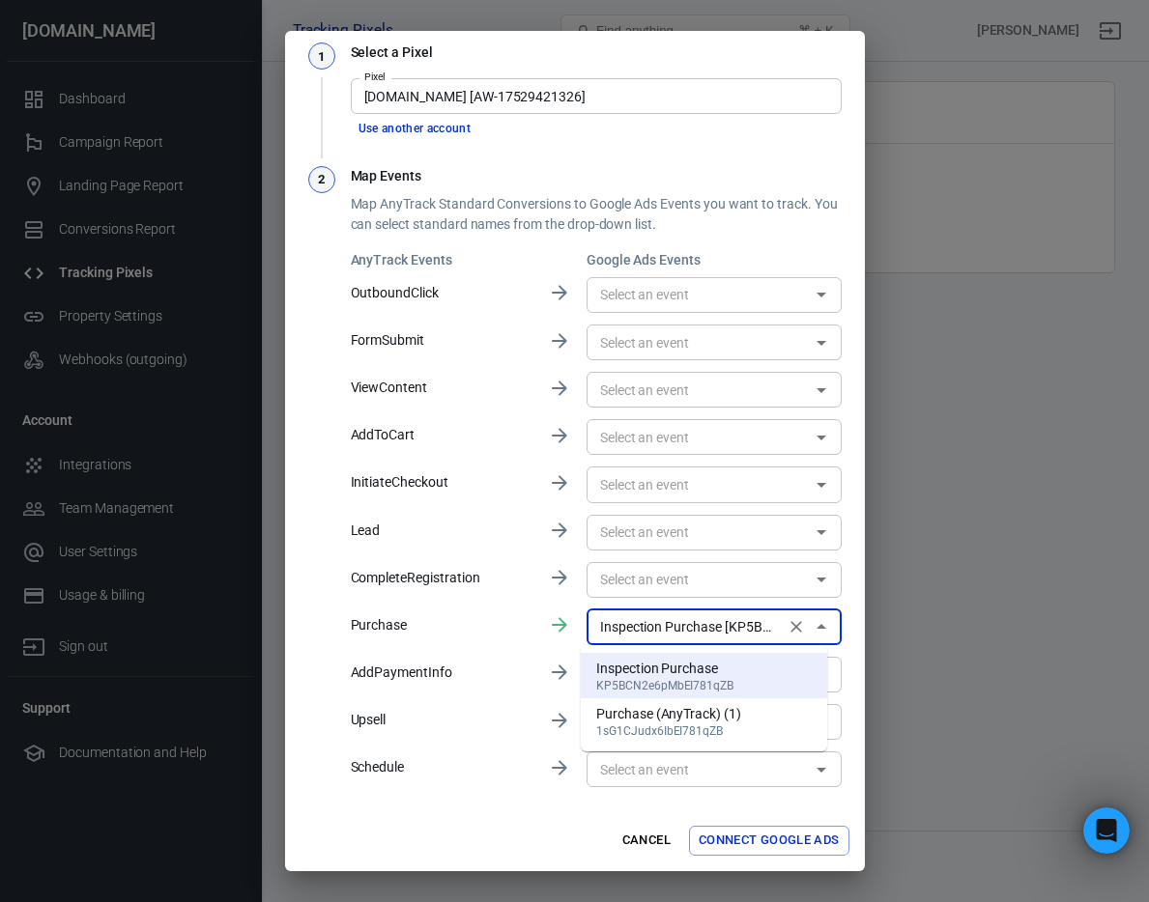
click at [745, 721] on li "Purchase (AnyTrack) (1) 1sG1CJudx6IbEI781qZB" at bounding box center [704, 721] width 246 height 45
type input "Purchase (AnyTrack) (1) [1sG1CJudx6IbEI781qZB]"
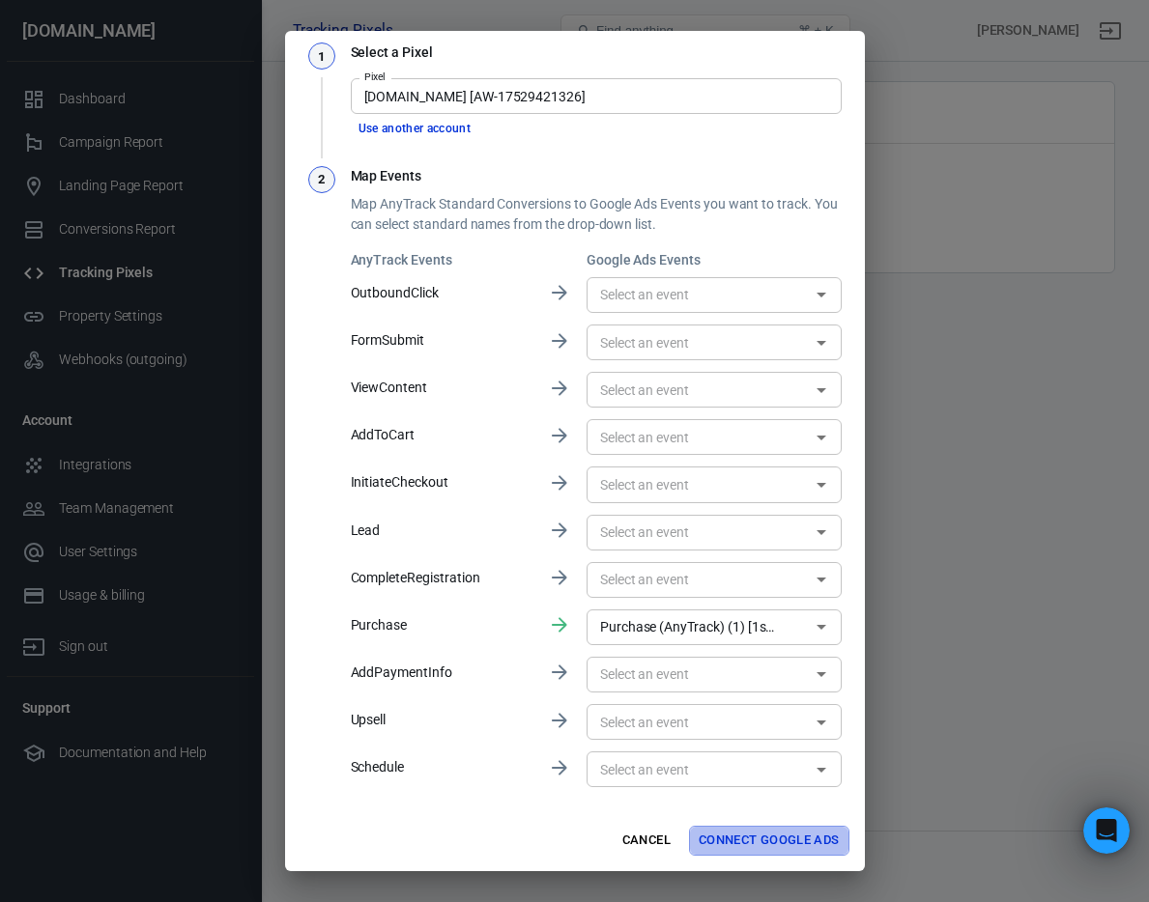
click at [725, 843] on button "Connect Google Ads" at bounding box center [769, 841] width 160 height 30
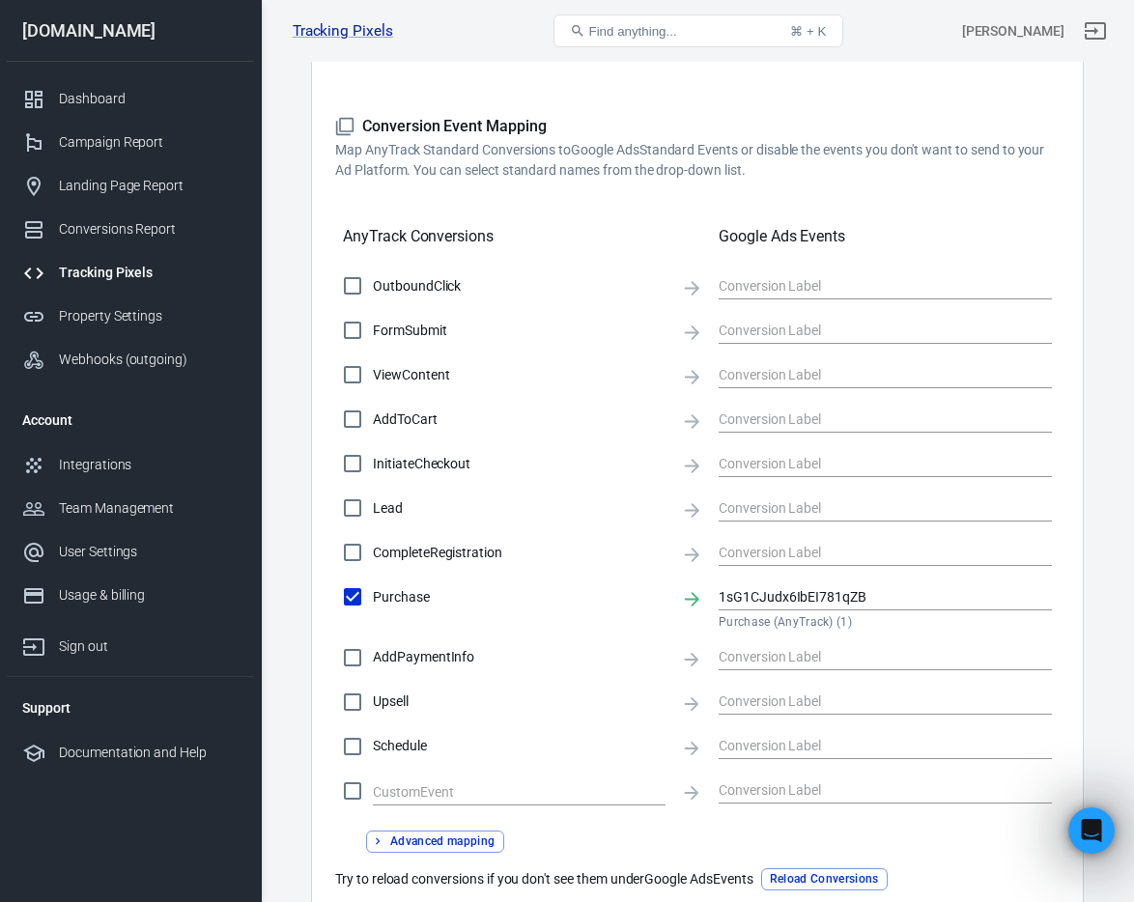
scroll to position [692, 0]
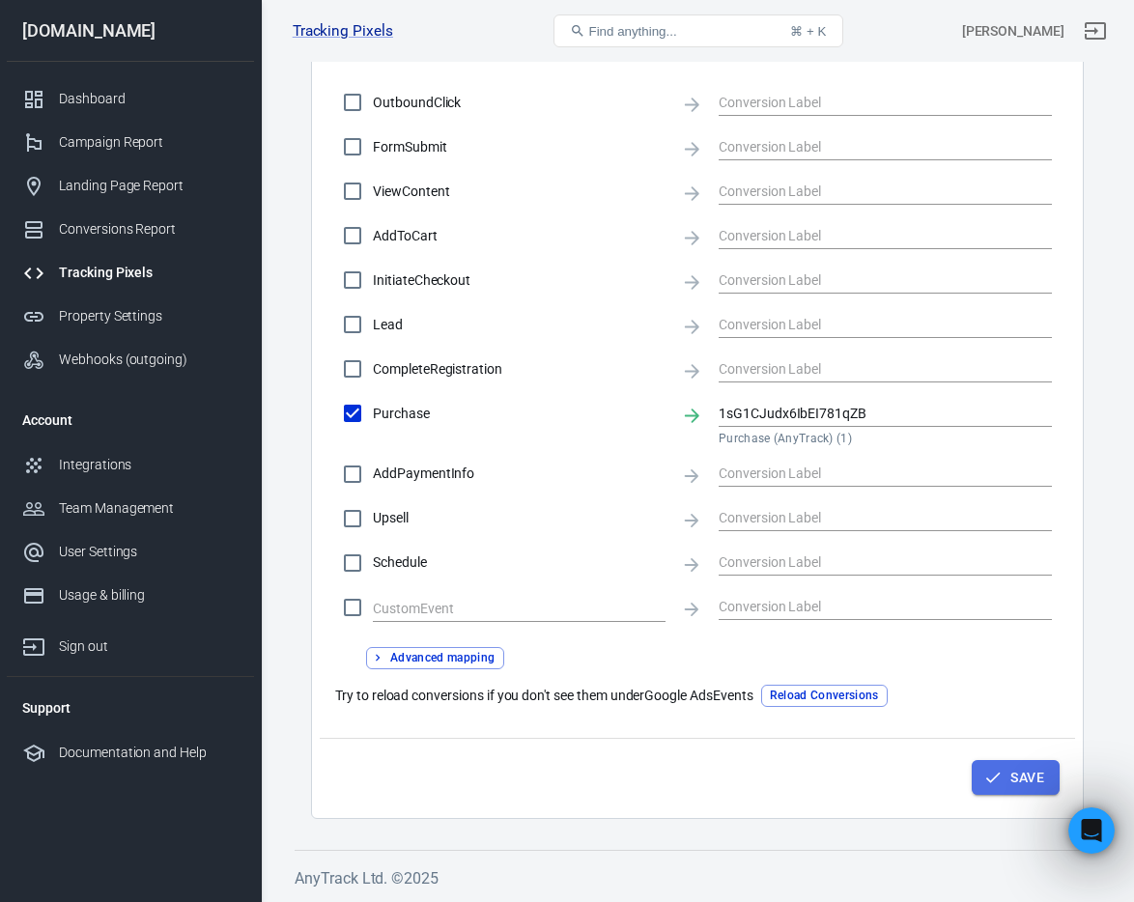
click at [1021, 774] on button "Save" at bounding box center [1016, 778] width 88 height 36
click at [1028, 773] on button "Save" at bounding box center [1016, 778] width 88 height 36
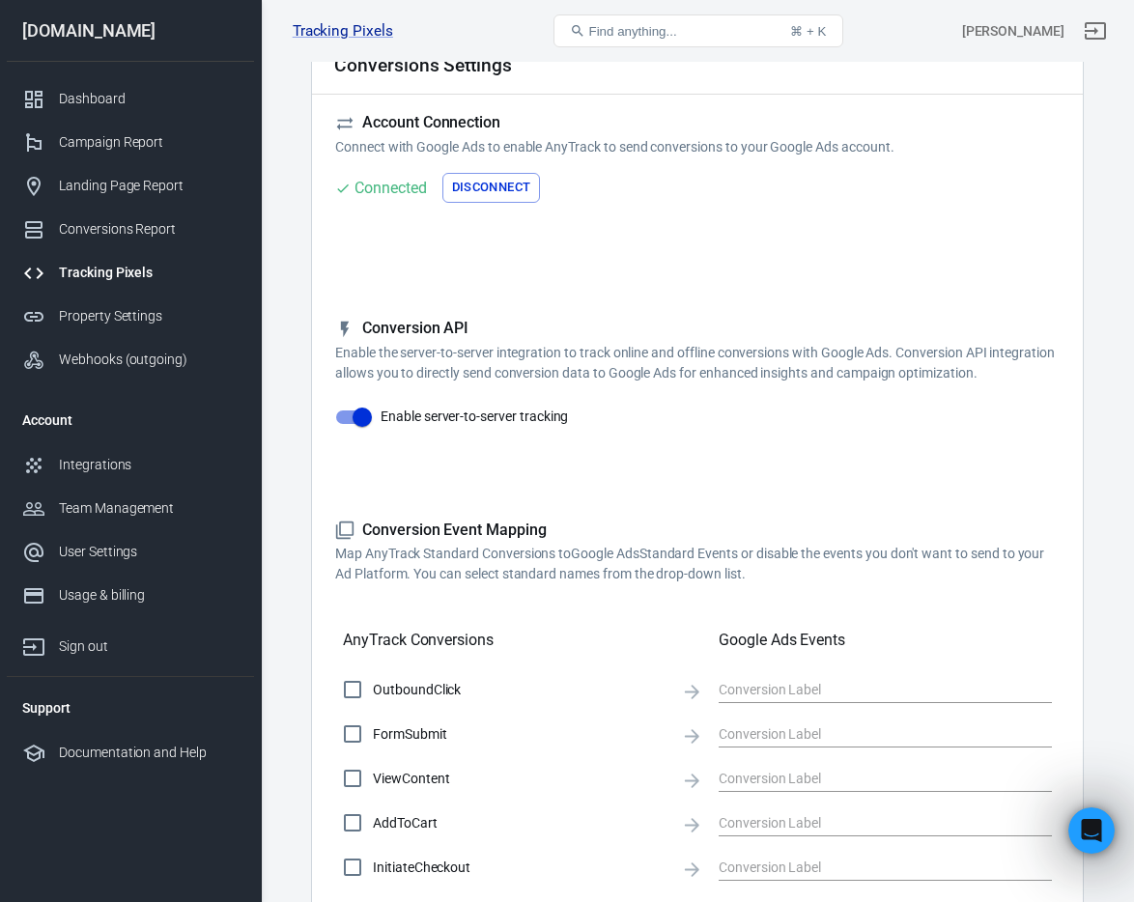
scroll to position [0, 0]
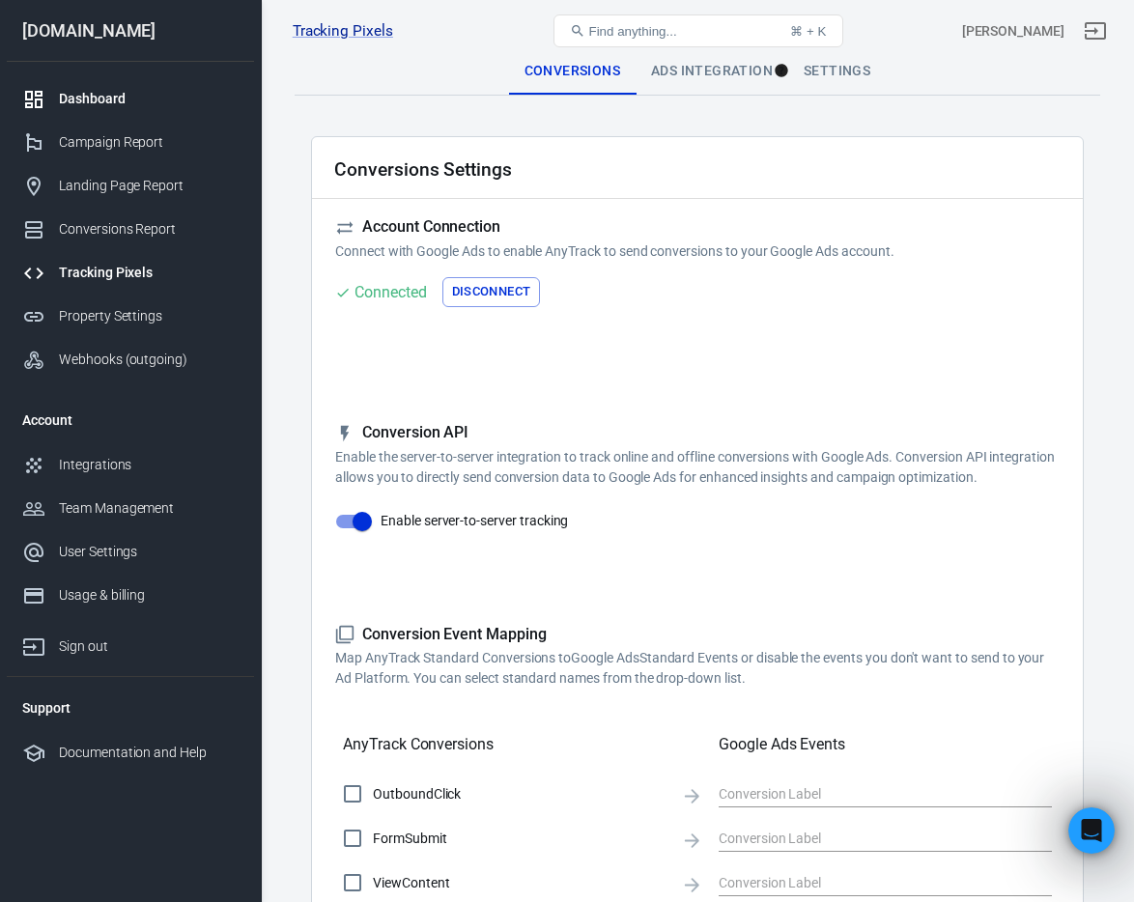
click at [67, 95] on div "Dashboard" at bounding box center [149, 99] width 180 height 20
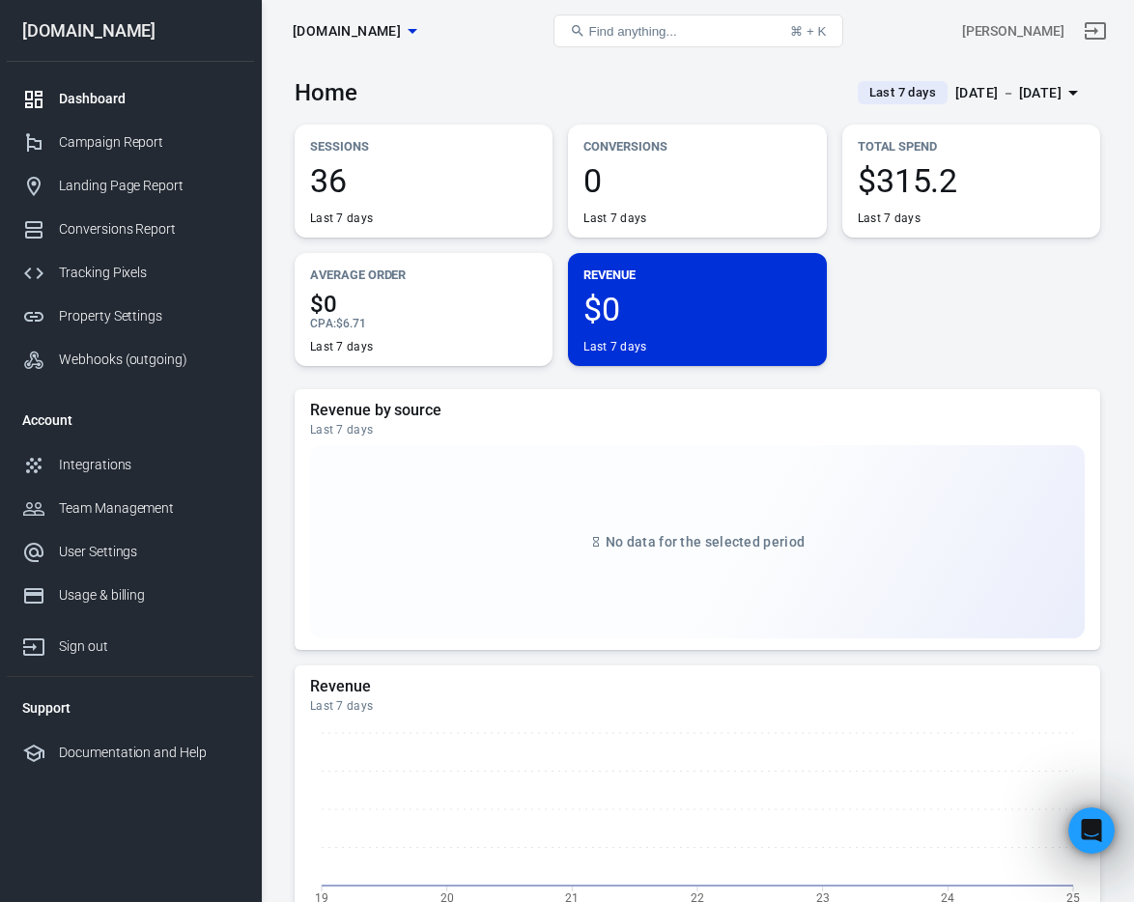
scroll to position [1034, 0]
click at [128, 101] on div "Dashboard" at bounding box center [149, 99] width 180 height 20
click at [128, 225] on div "Conversions Report" at bounding box center [149, 229] width 180 height 20
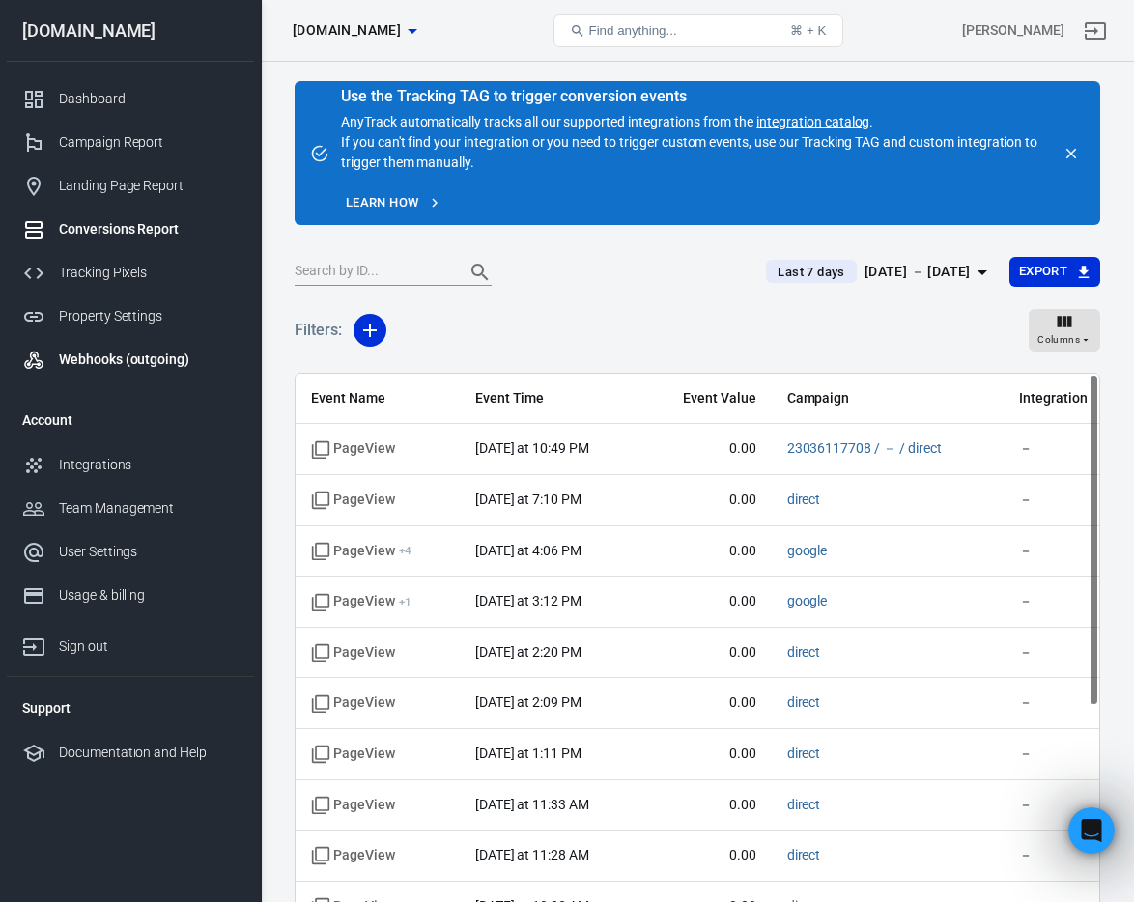
click at [110, 362] on div "Webhooks (outgoing)" at bounding box center [149, 360] width 180 height 20
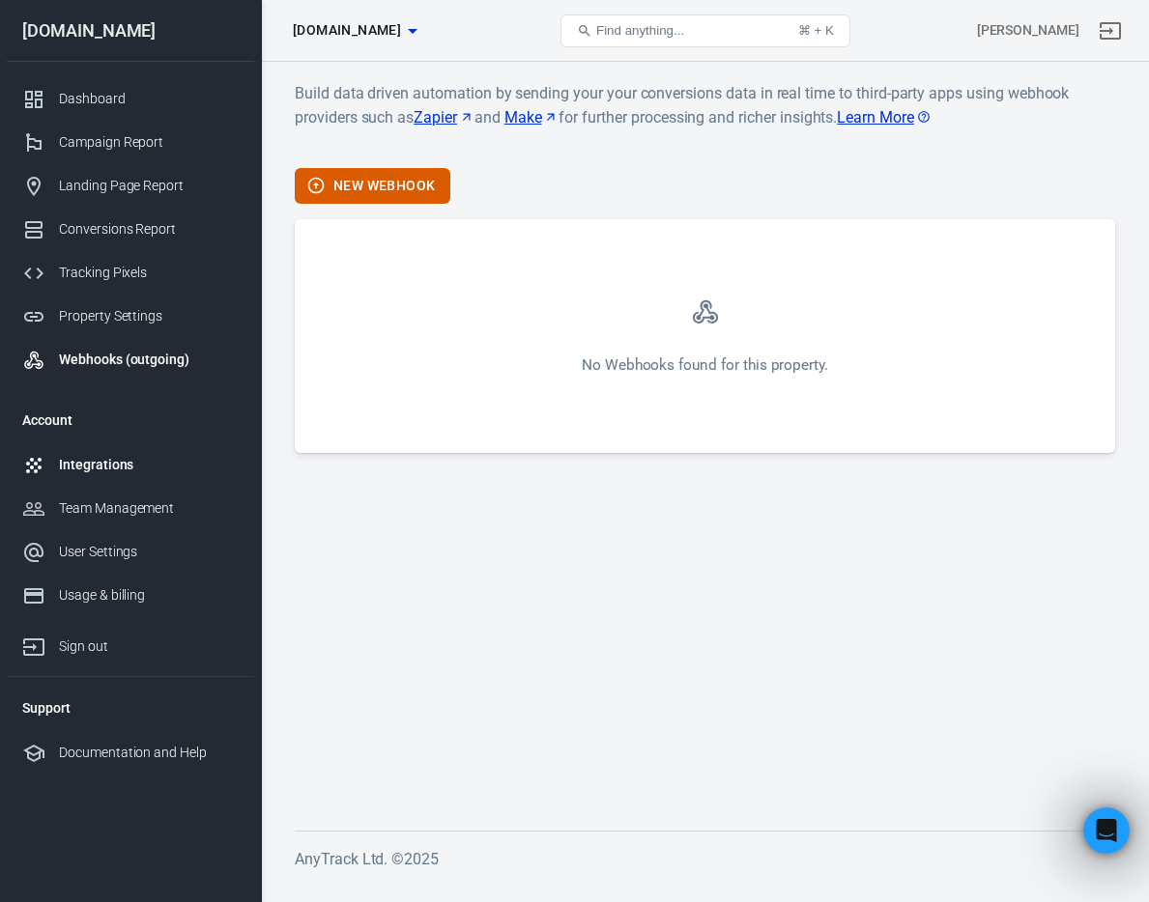
click at [116, 469] on div "Integrations" at bounding box center [149, 465] width 180 height 20
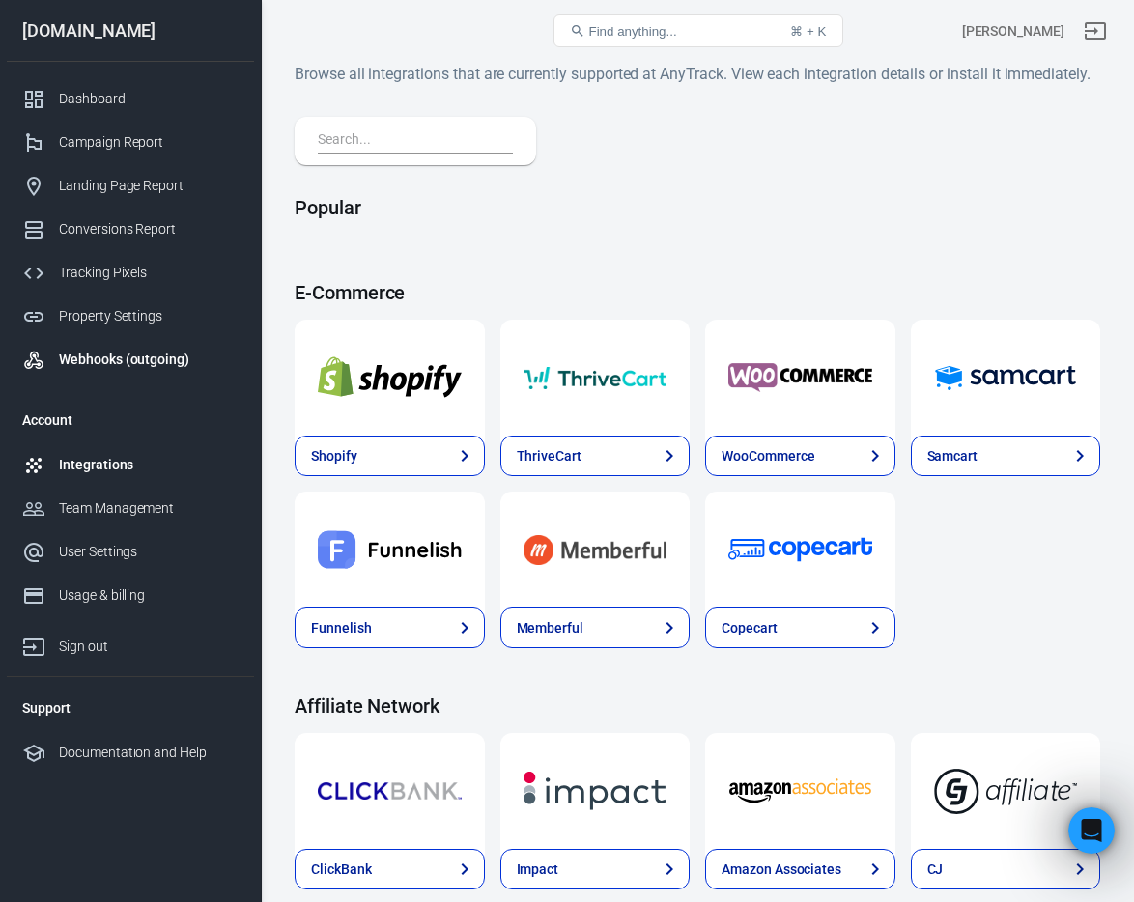
click at [114, 356] on div "Webhooks (outgoing)" at bounding box center [149, 360] width 180 height 20
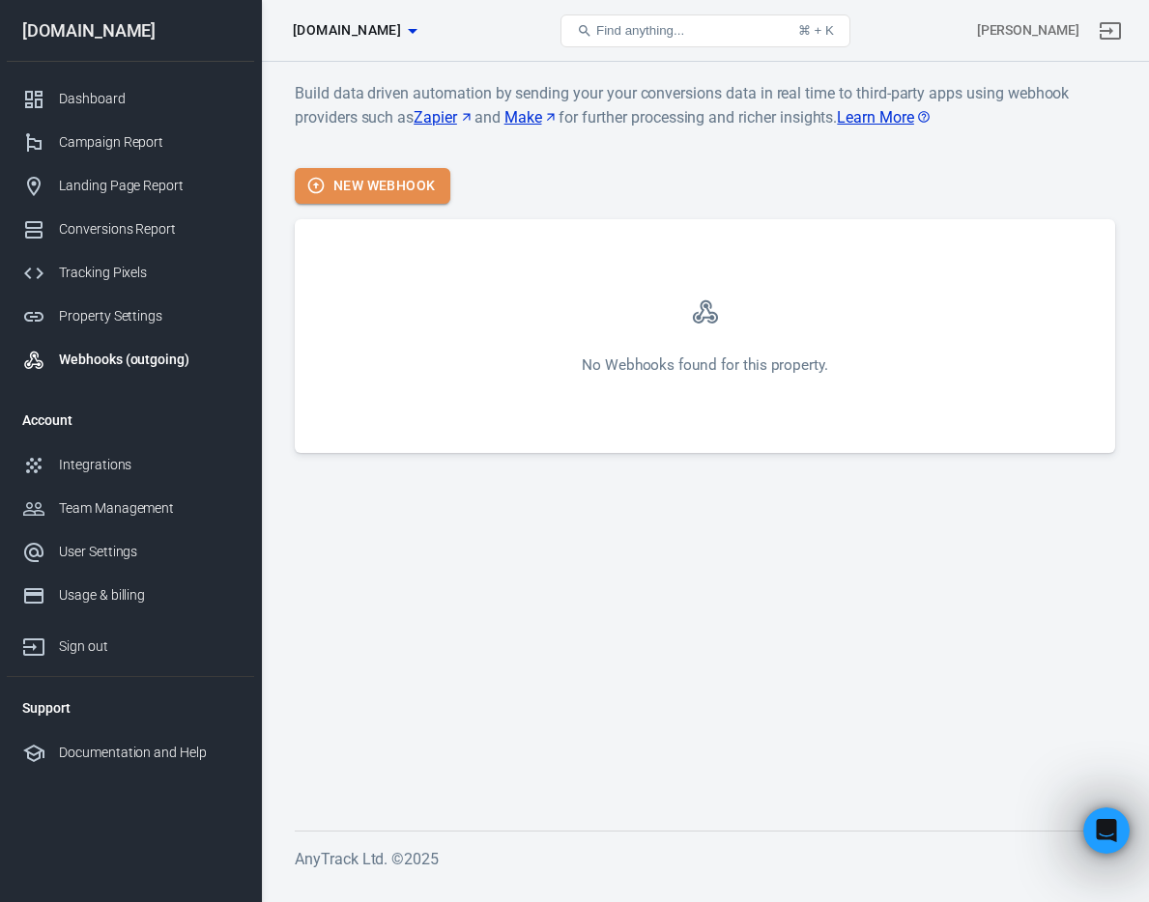
click at [385, 188] on button "New Webhook" at bounding box center [373, 186] width 156 height 36
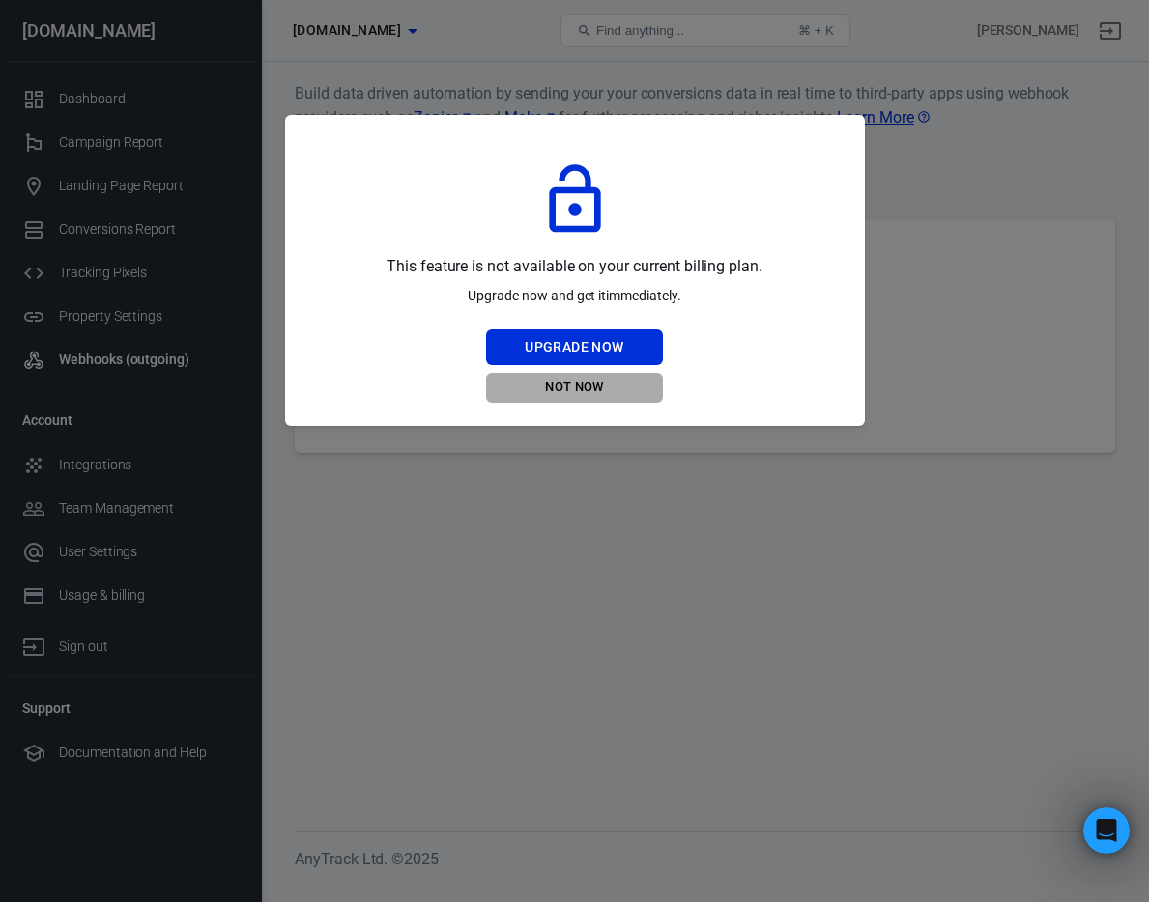
click at [569, 389] on button "Not Now" at bounding box center [574, 388] width 176 height 30
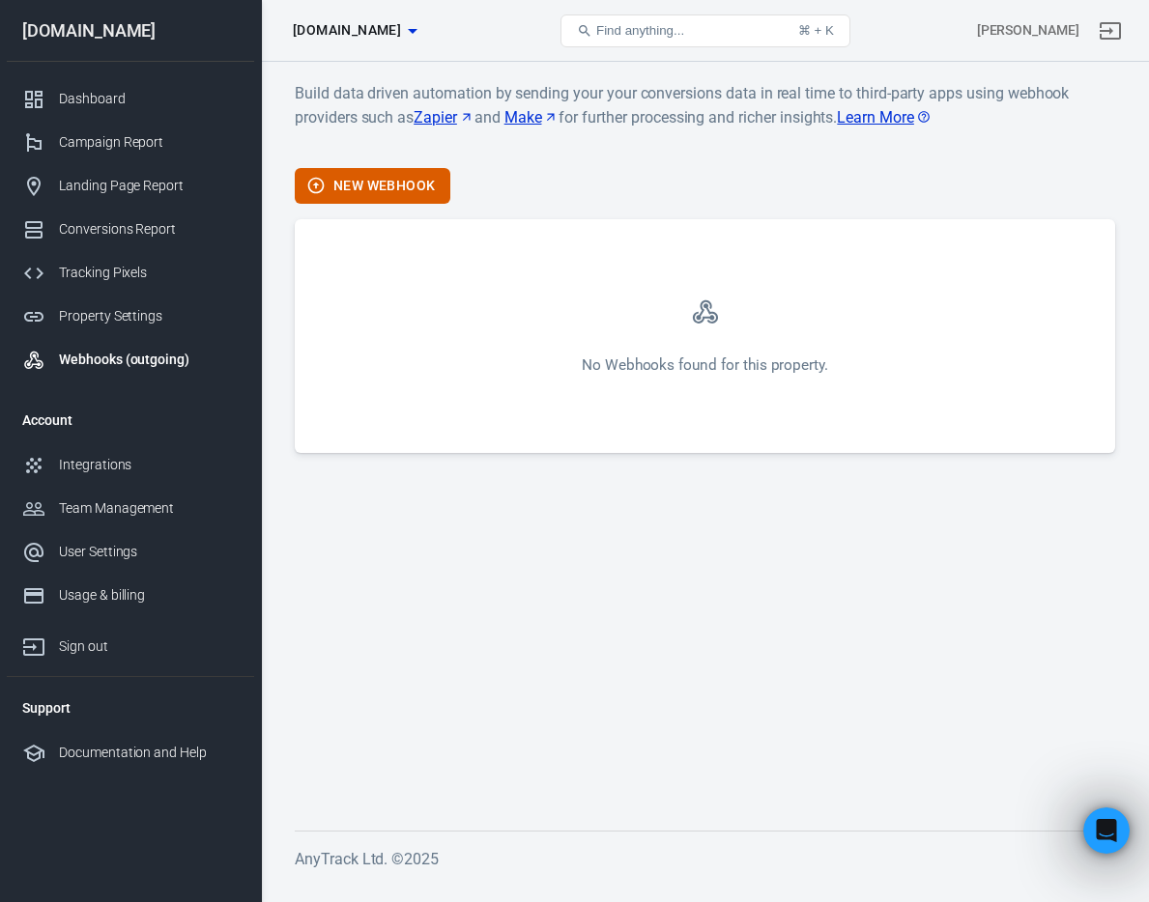
click at [891, 122] on link "Learn More" at bounding box center [884, 117] width 95 height 24
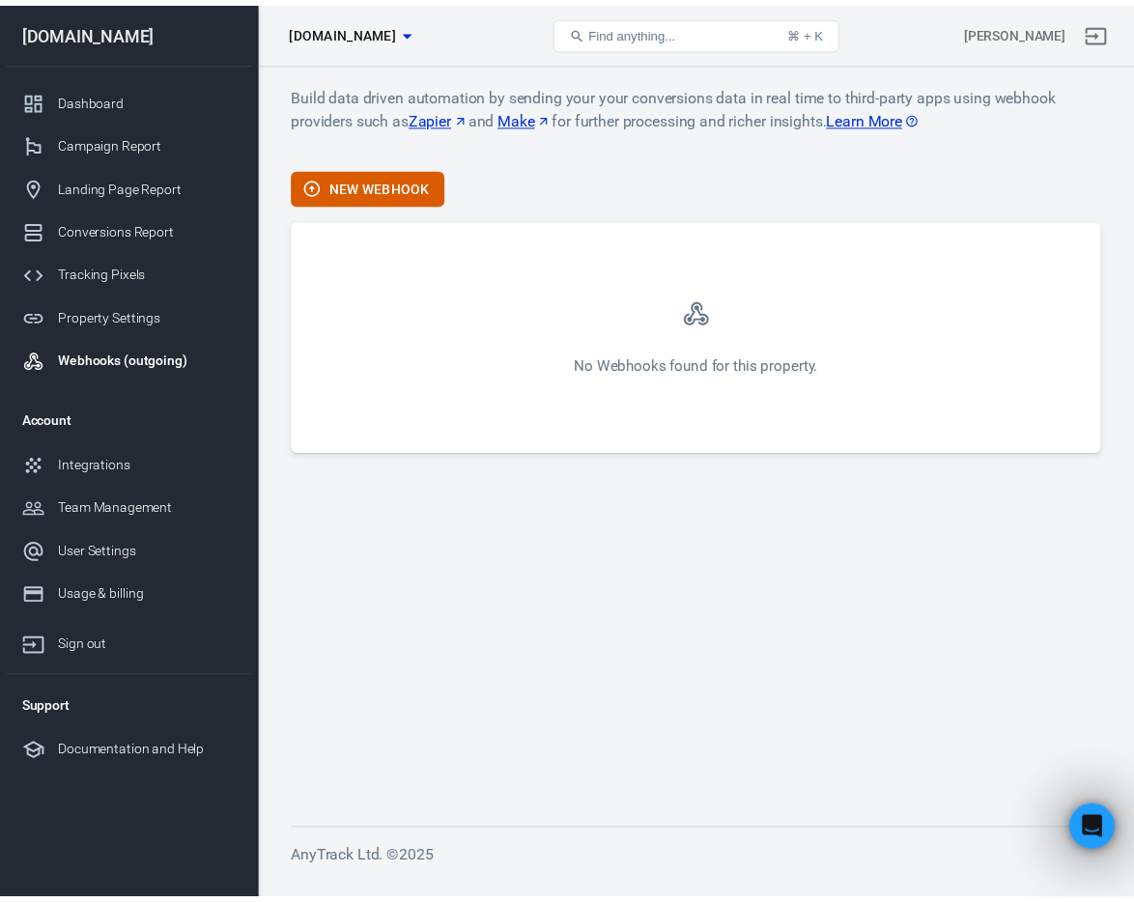
scroll to position [1034, 0]
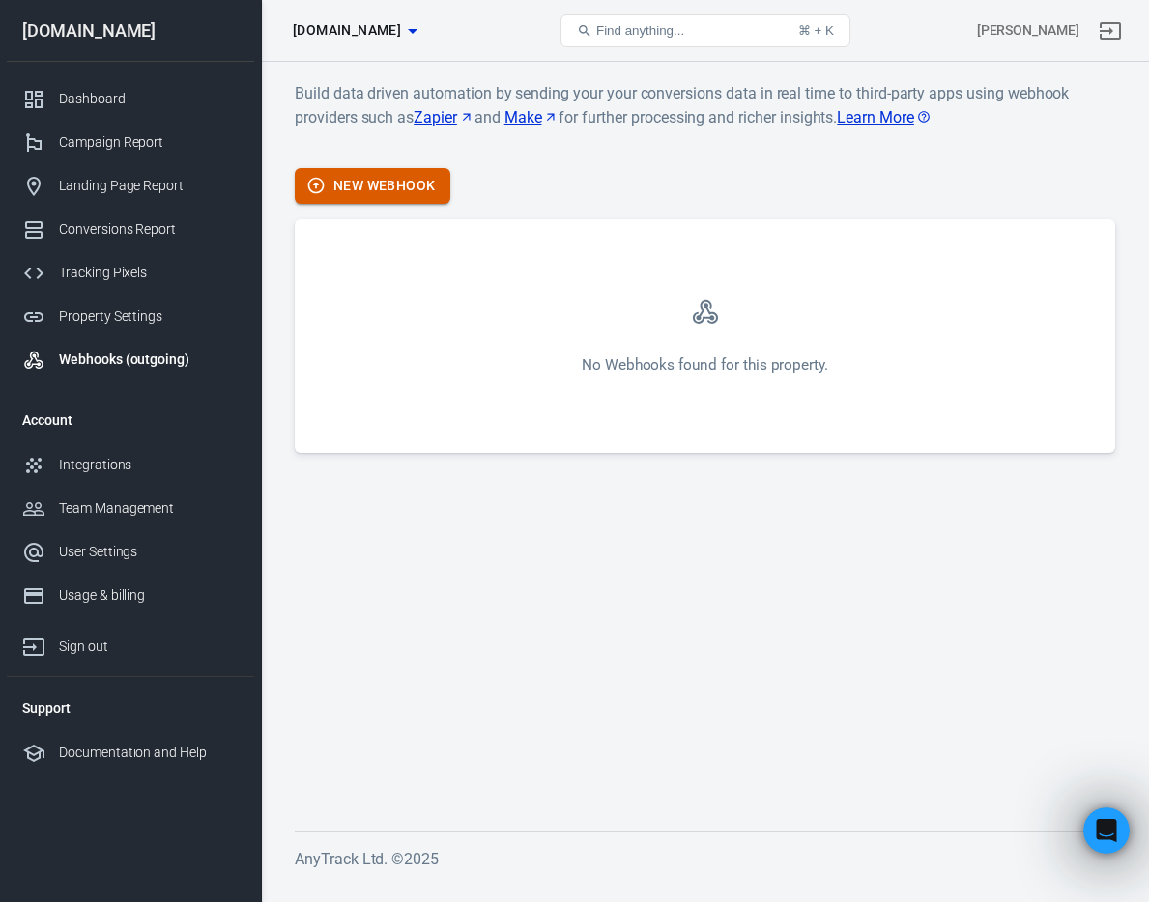
click at [406, 176] on button "New Webhook" at bounding box center [373, 186] width 156 height 36
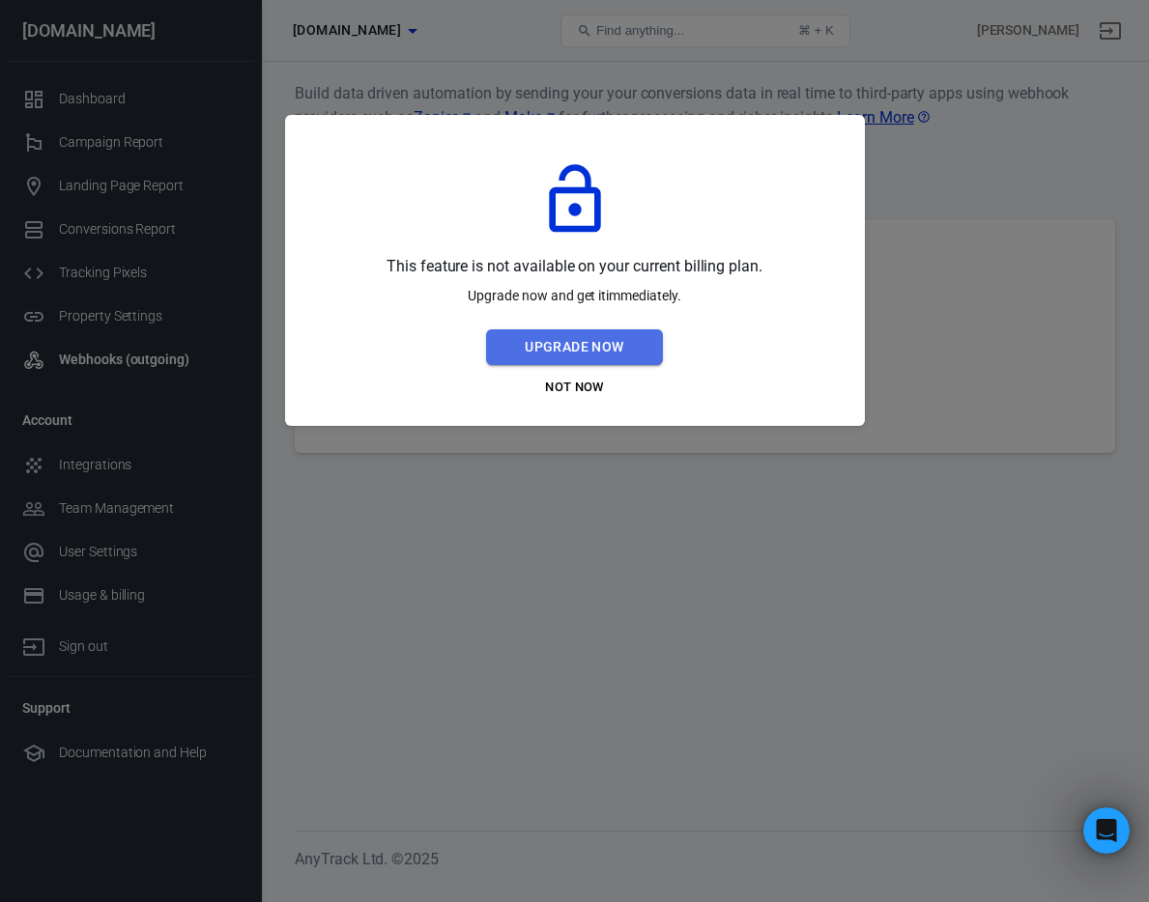
click at [540, 358] on button "Upgrade Now" at bounding box center [574, 347] width 176 height 36
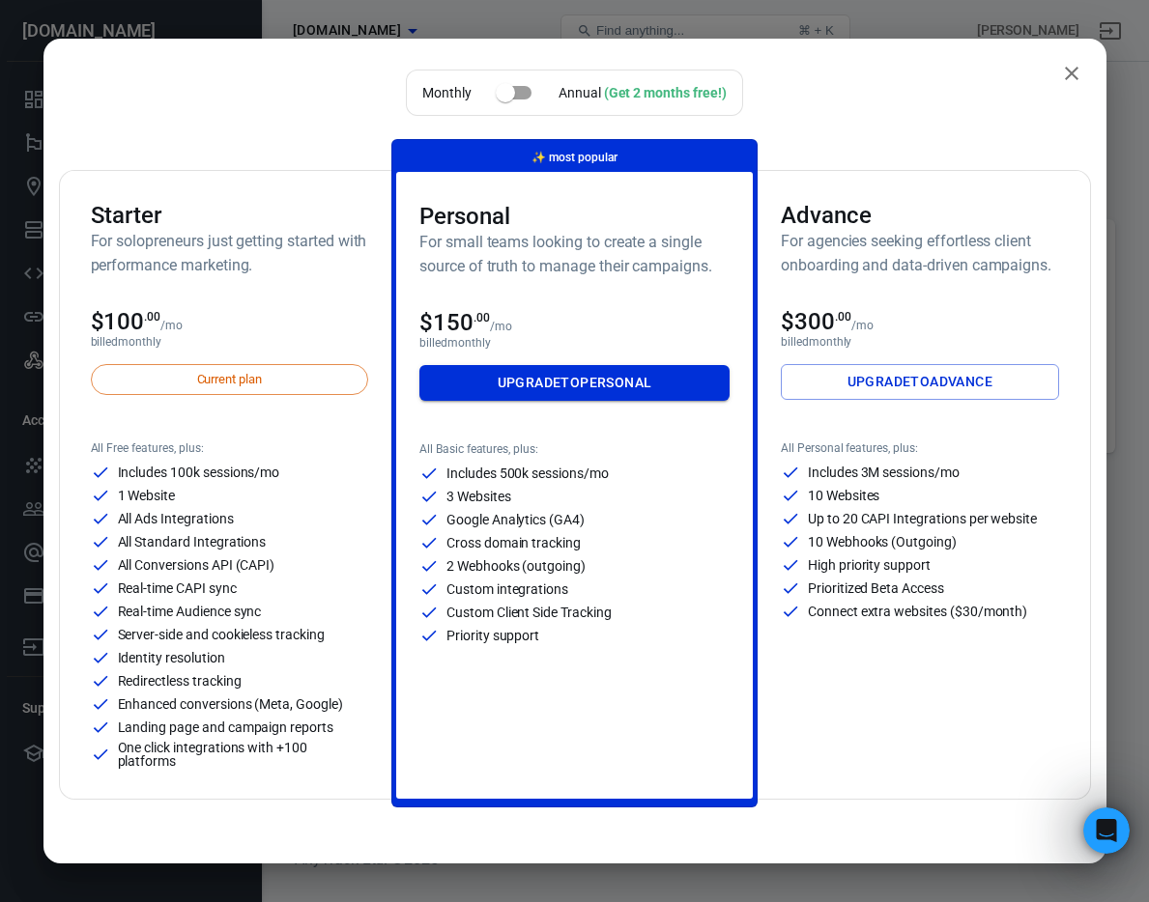
click at [574, 387] on link "Upgrade to Personal" at bounding box center [574, 383] width 310 height 36
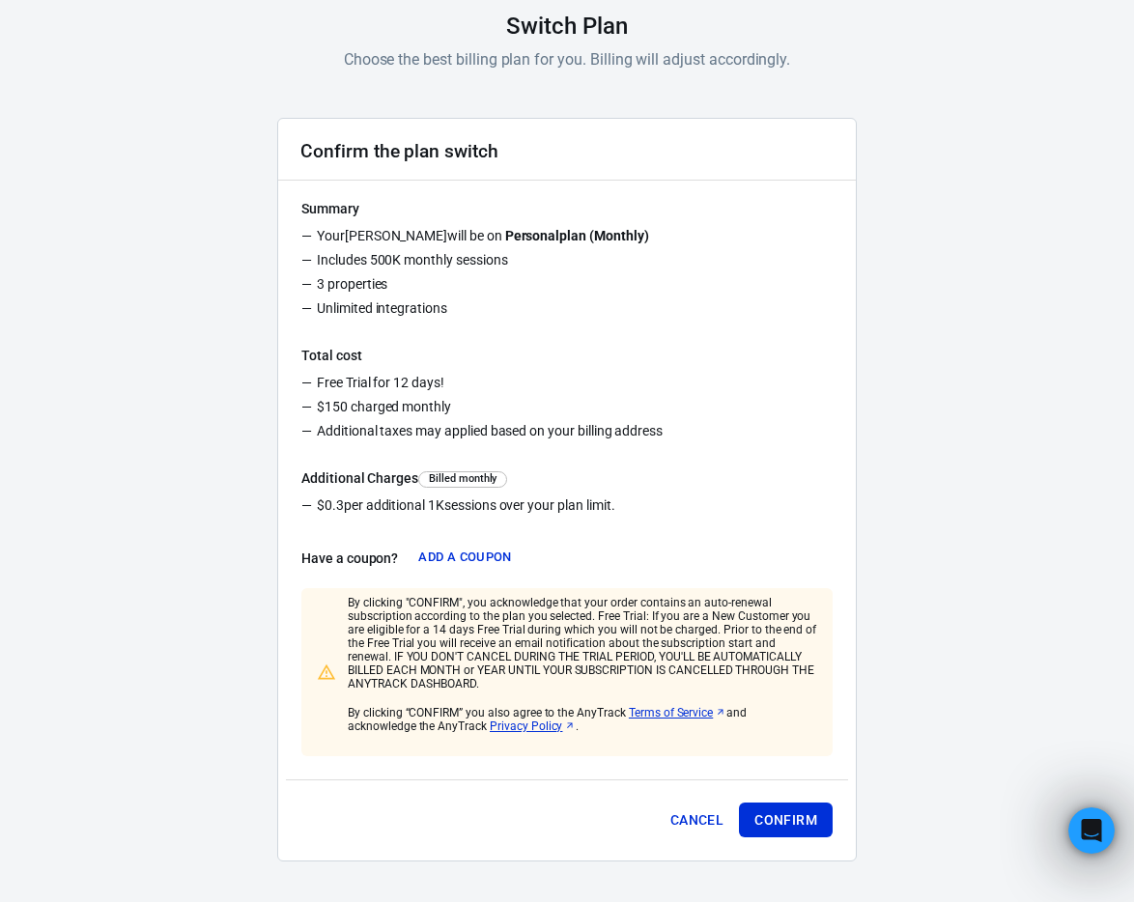
scroll to position [151, 0]
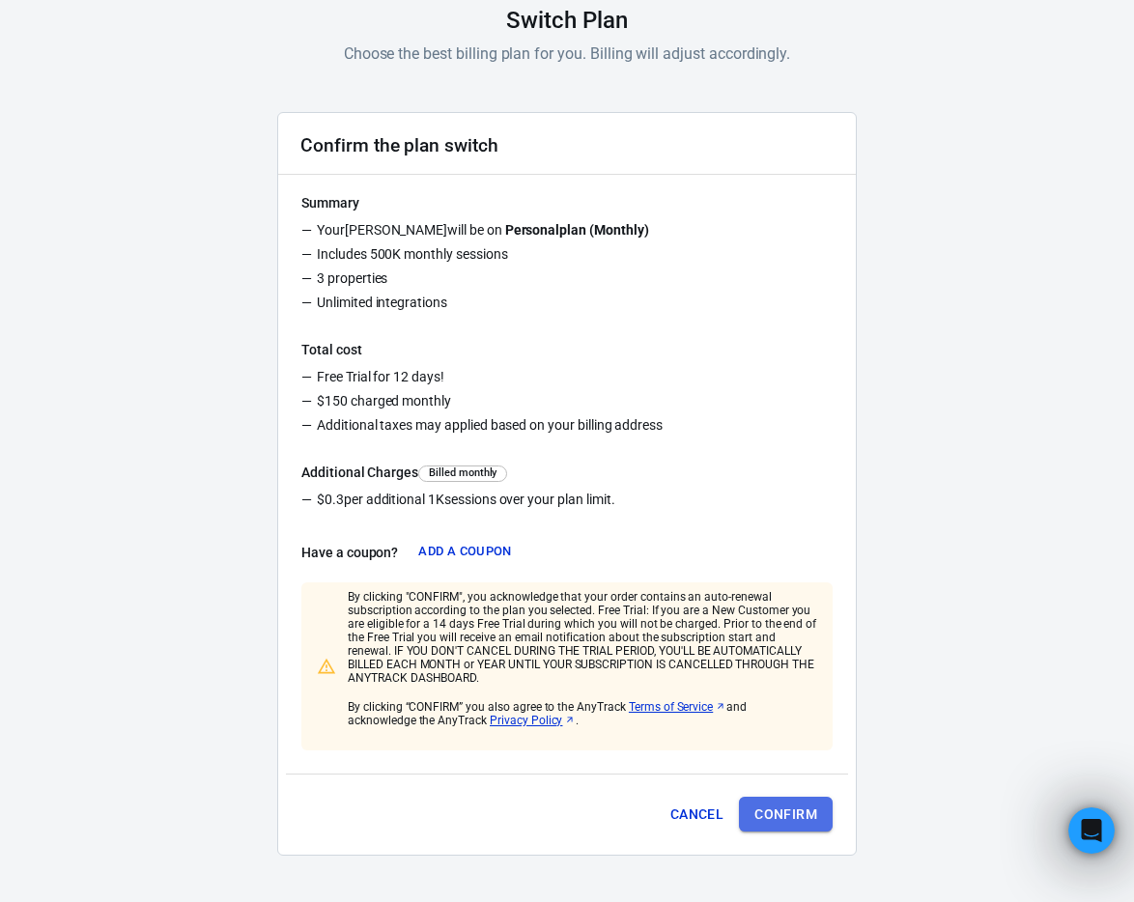
click at [795, 812] on button "Confirm" at bounding box center [786, 815] width 94 height 36
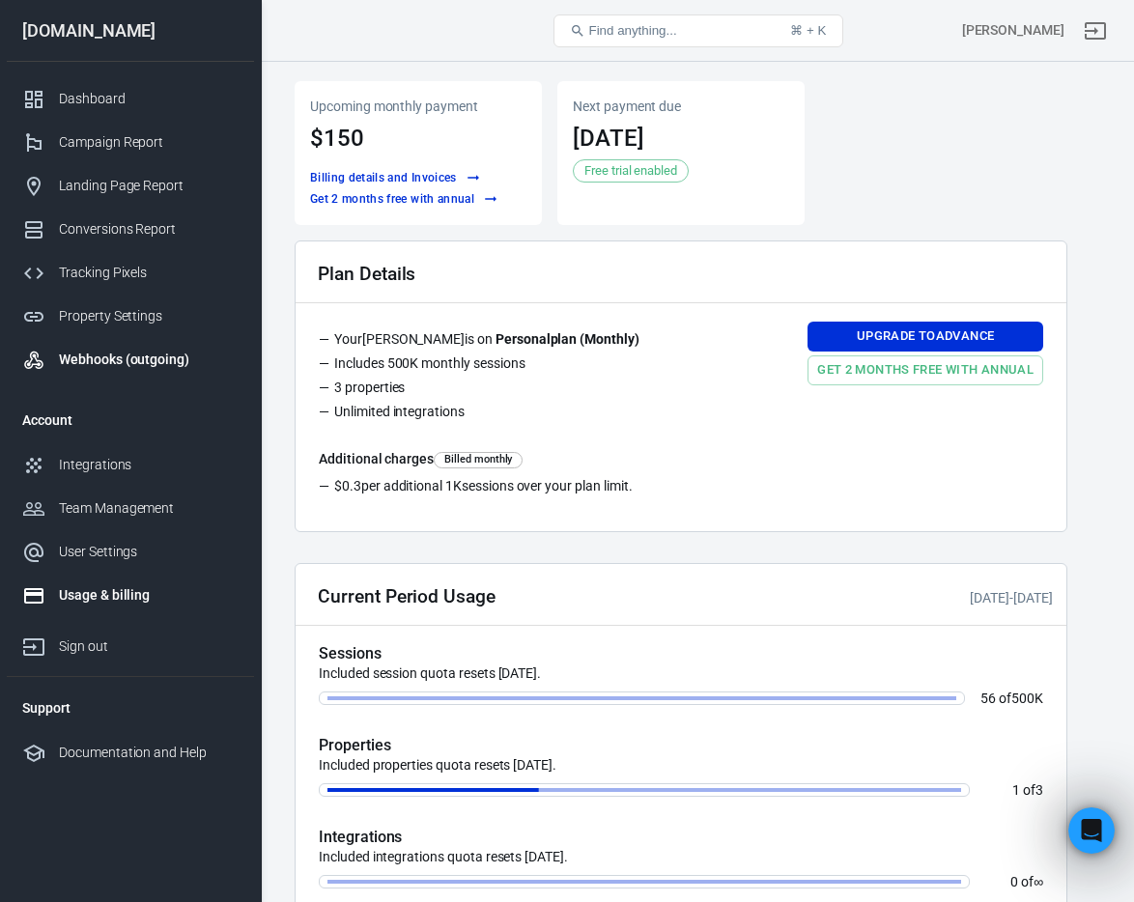
click at [127, 364] on div "Webhooks (outgoing)" at bounding box center [149, 360] width 180 height 20
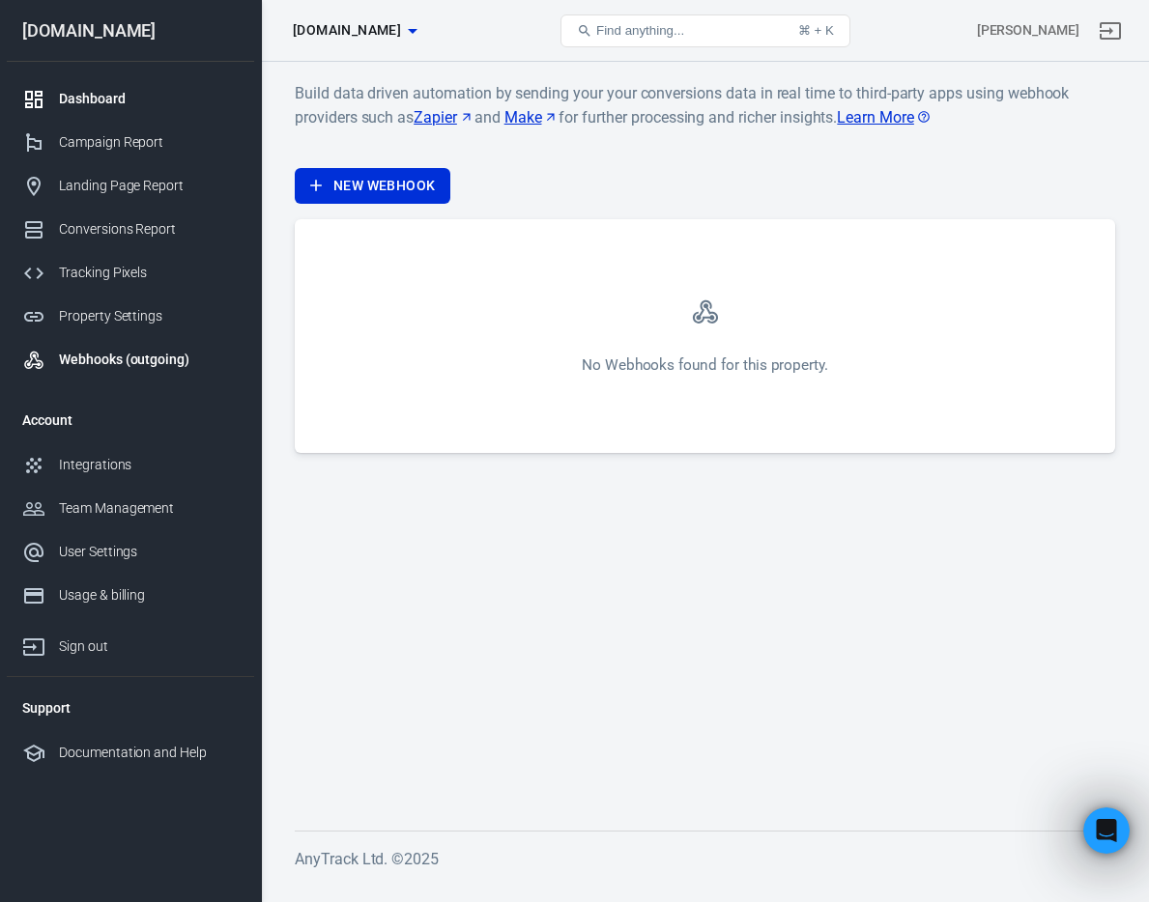
click at [125, 94] on div "Dashboard" at bounding box center [149, 99] width 180 height 20
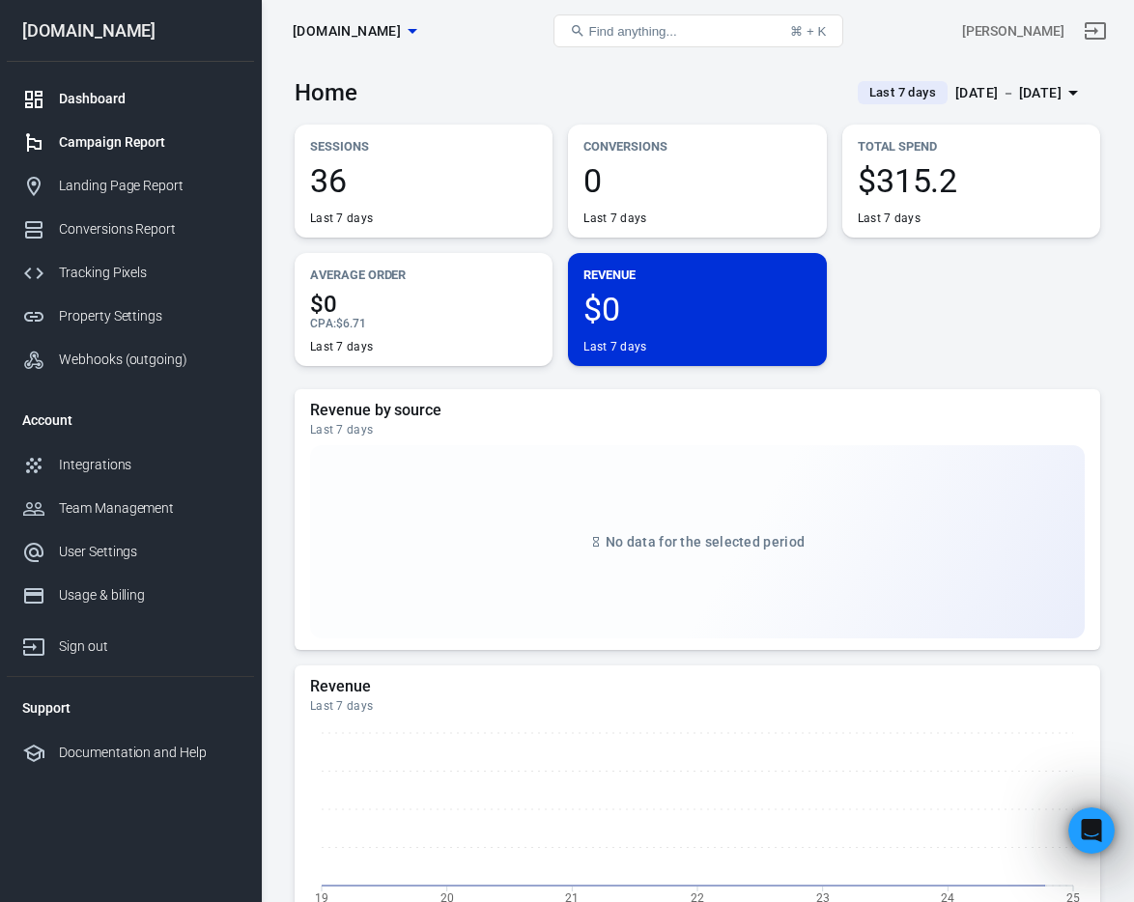
click at [127, 137] on div "Campaign Report" at bounding box center [149, 142] width 180 height 20
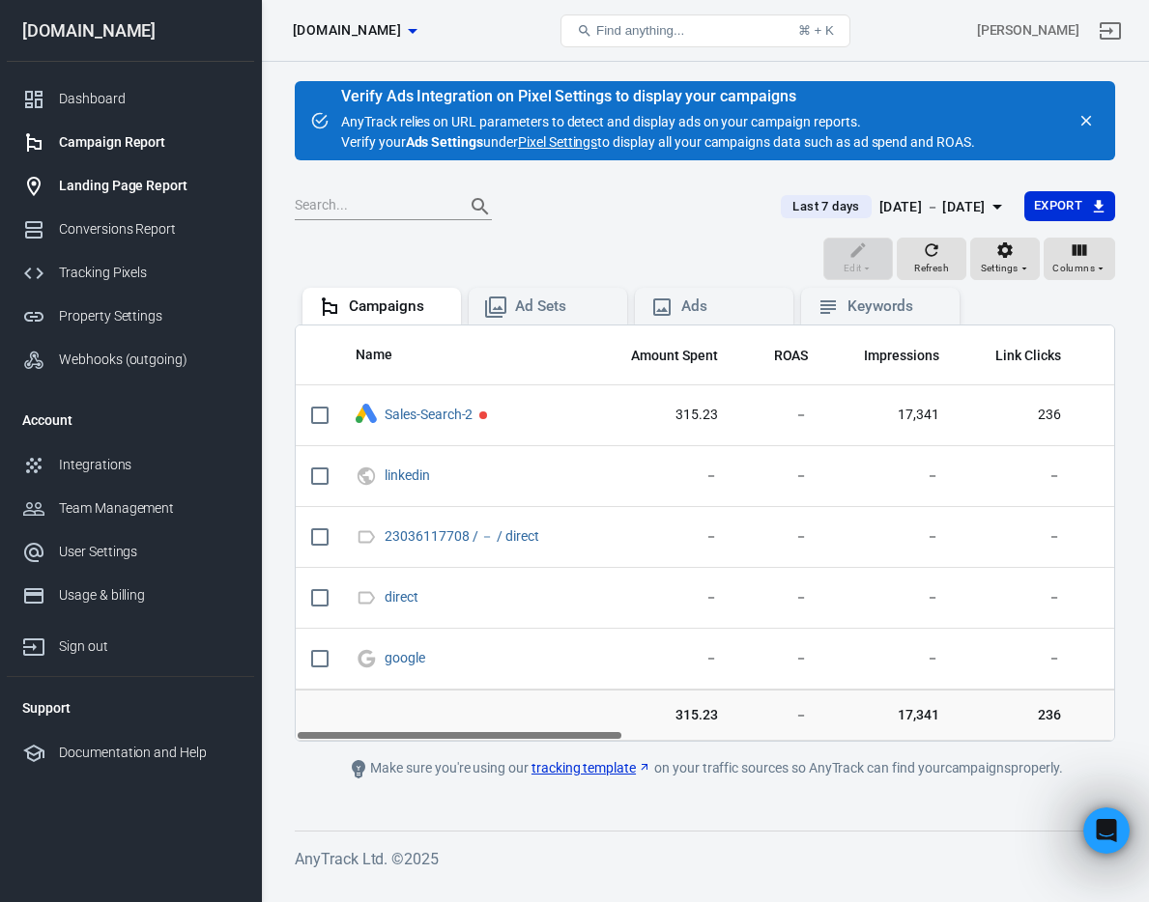
click at [135, 183] on div "Landing Page Report" at bounding box center [149, 186] width 180 height 20
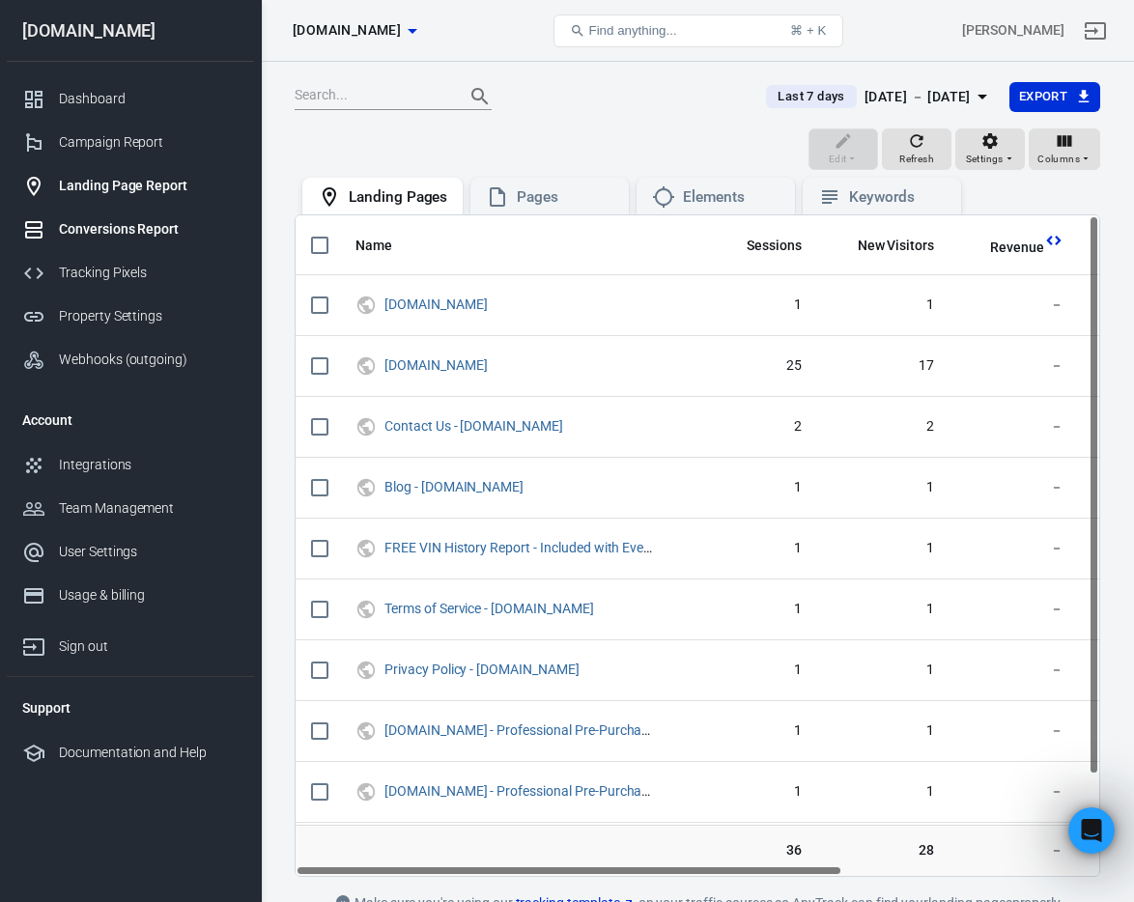
click at [144, 242] on link "Conversions Report" at bounding box center [130, 229] width 247 height 43
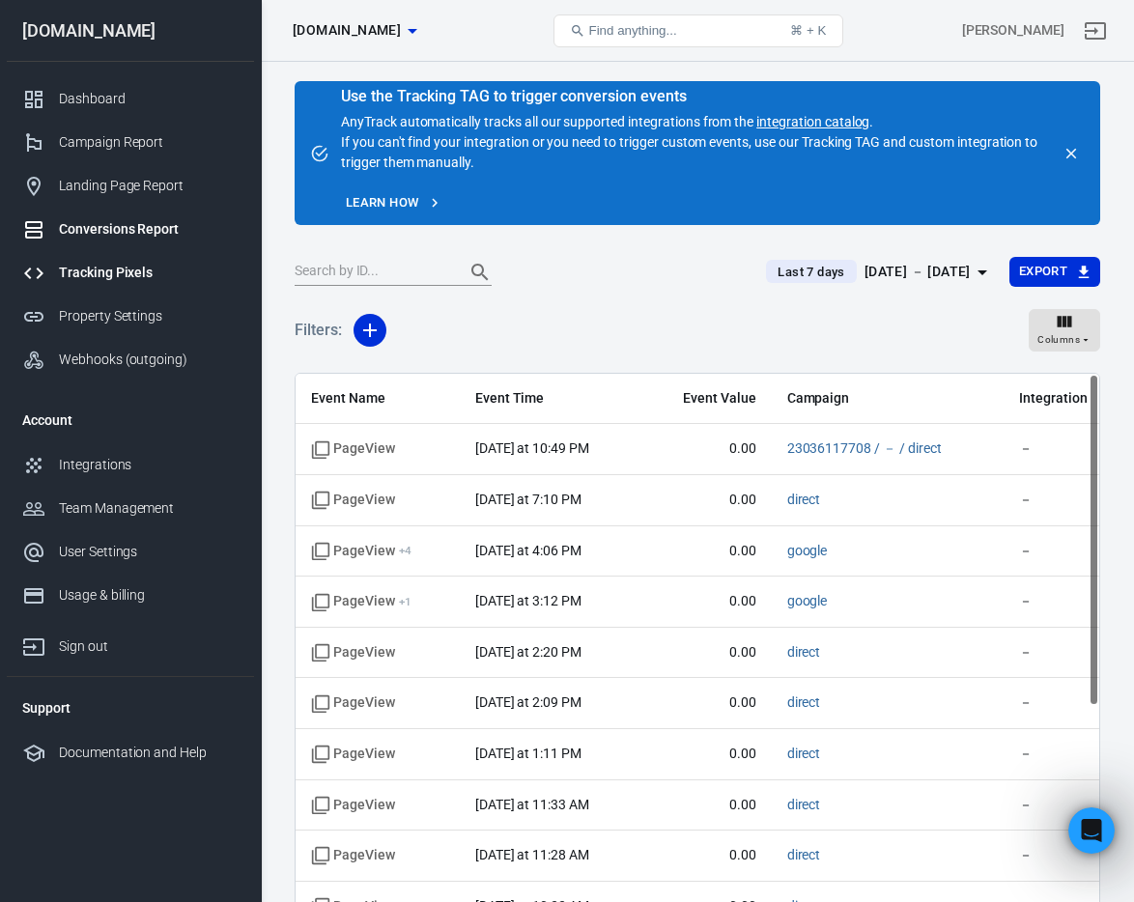
click at [143, 275] on div "Tracking Pixels" at bounding box center [149, 273] width 180 height 20
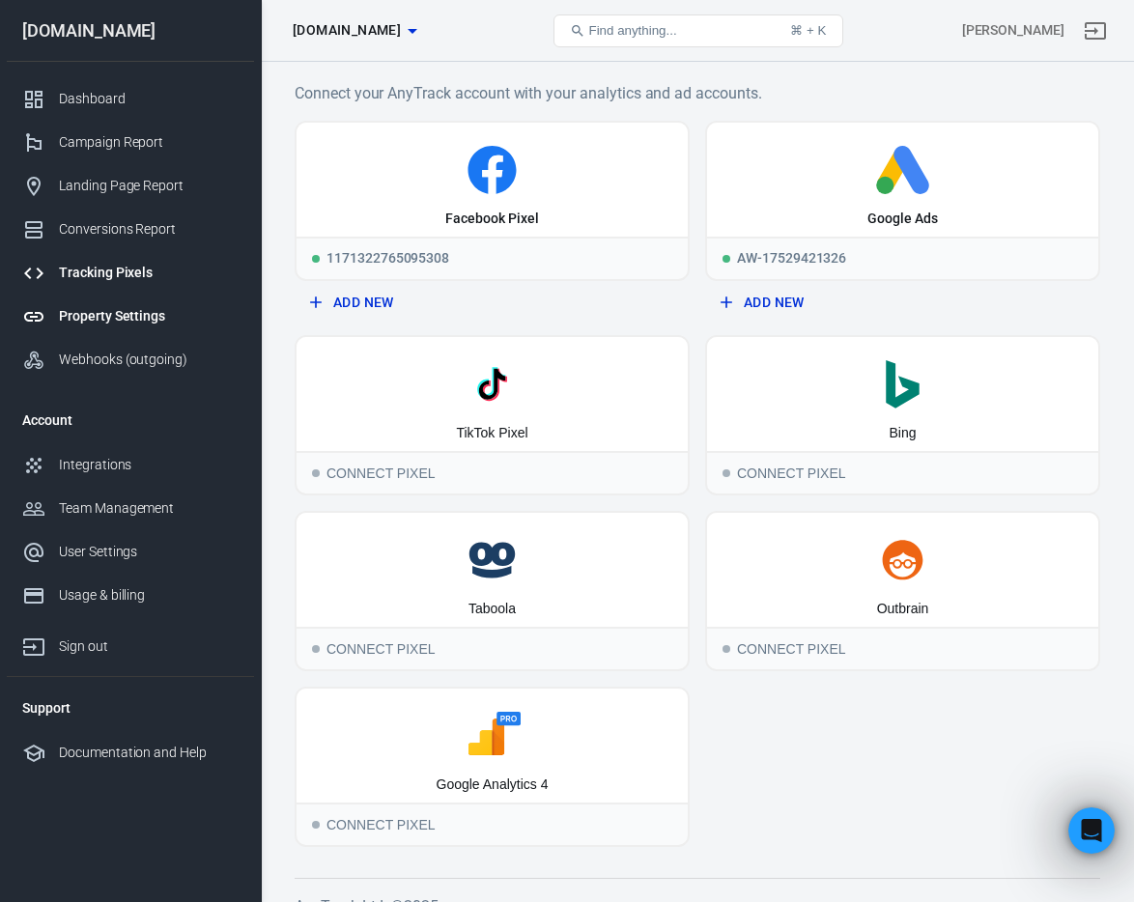
click at [145, 327] on link "Property Settings" at bounding box center [130, 316] width 247 height 43
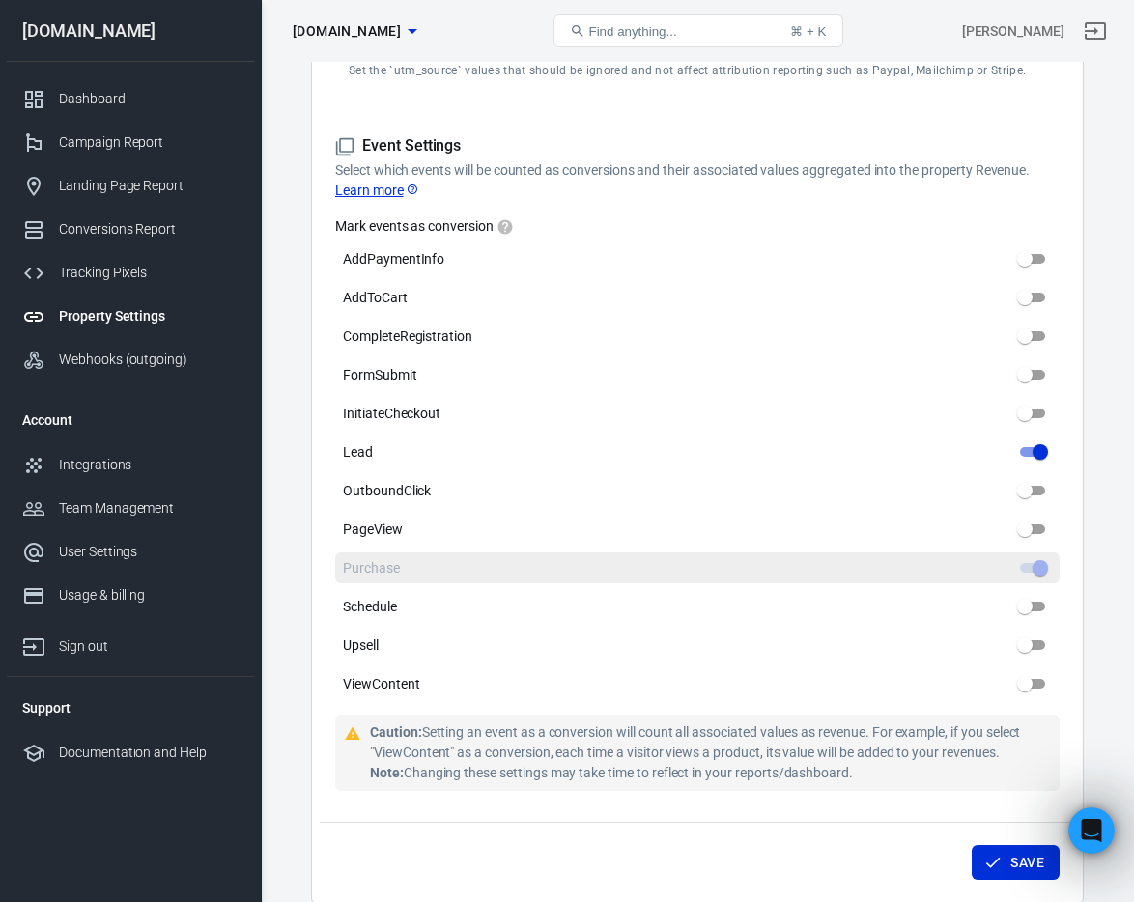
scroll to position [836, 0]
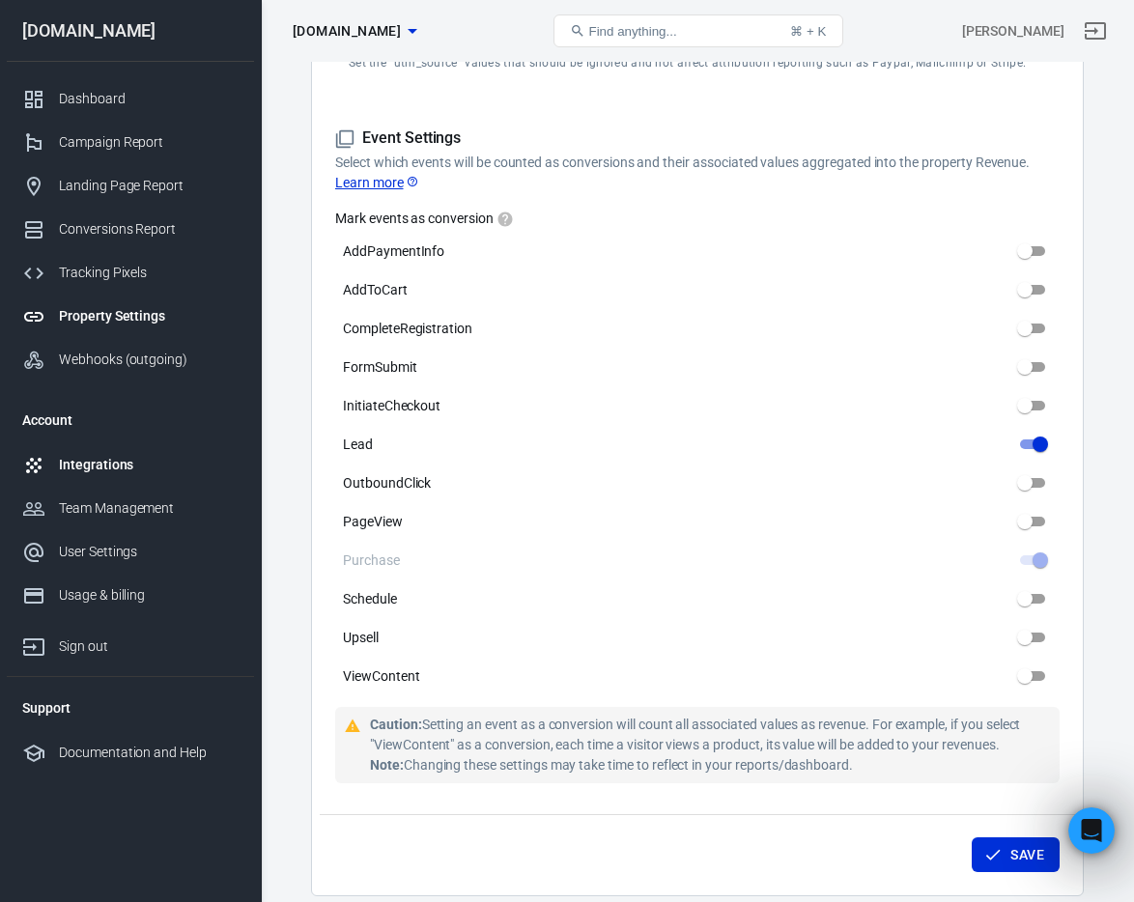
click at [132, 471] on div "Integrations" at bounding box center [149, 465] width 180 height 20
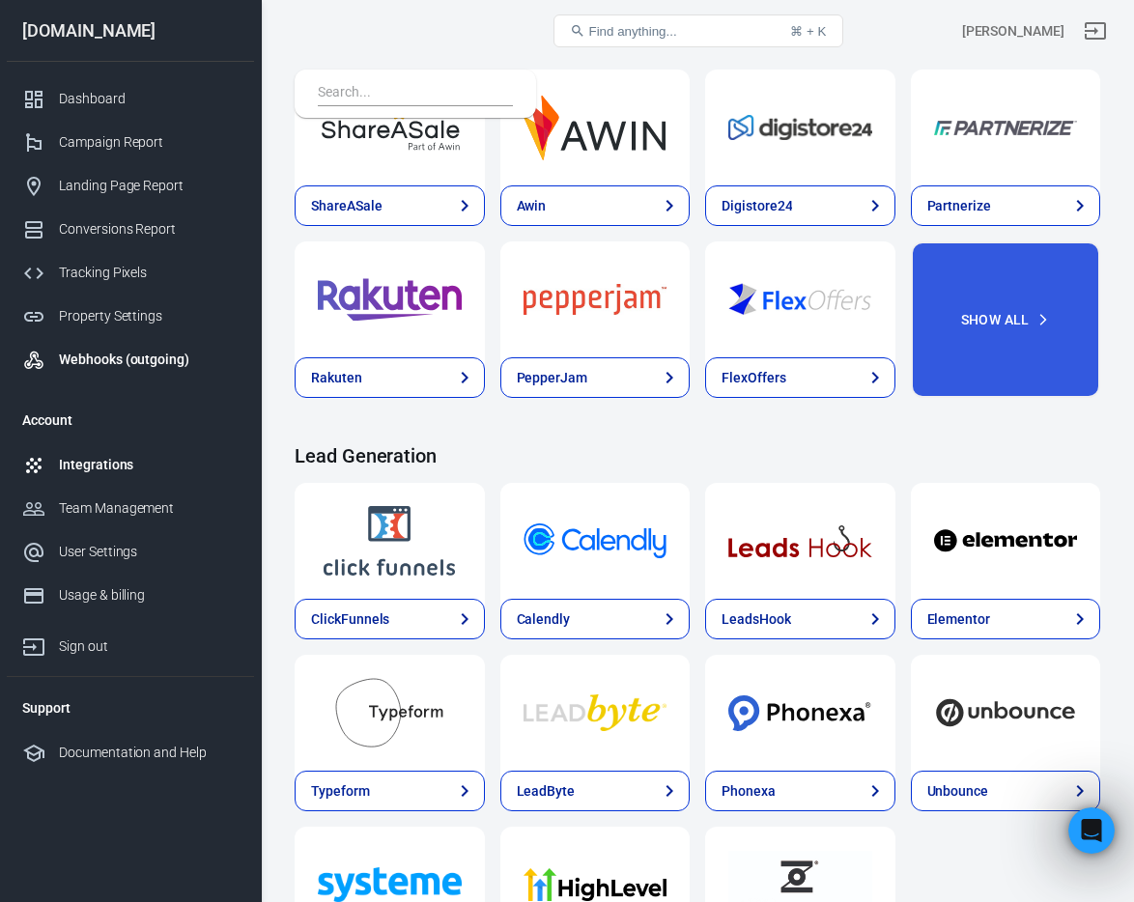
click at [156, 359] on div "Webhooks (outgoing)" at bounding box center [149, 360] width 180 height 20
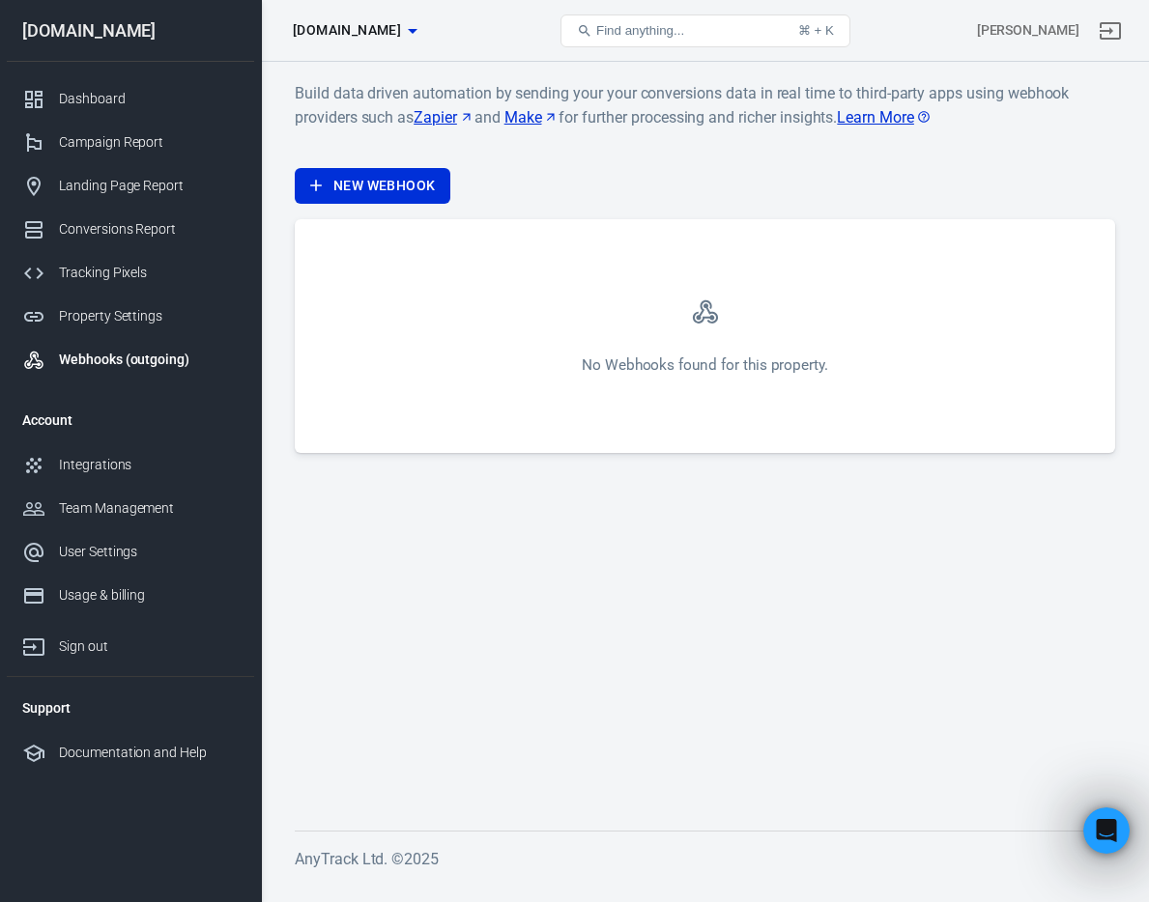
scroll to position [1084, 0]
click at [385, 187] on link "New Webhook" at bounding box center [373, 186] width 156 height 36
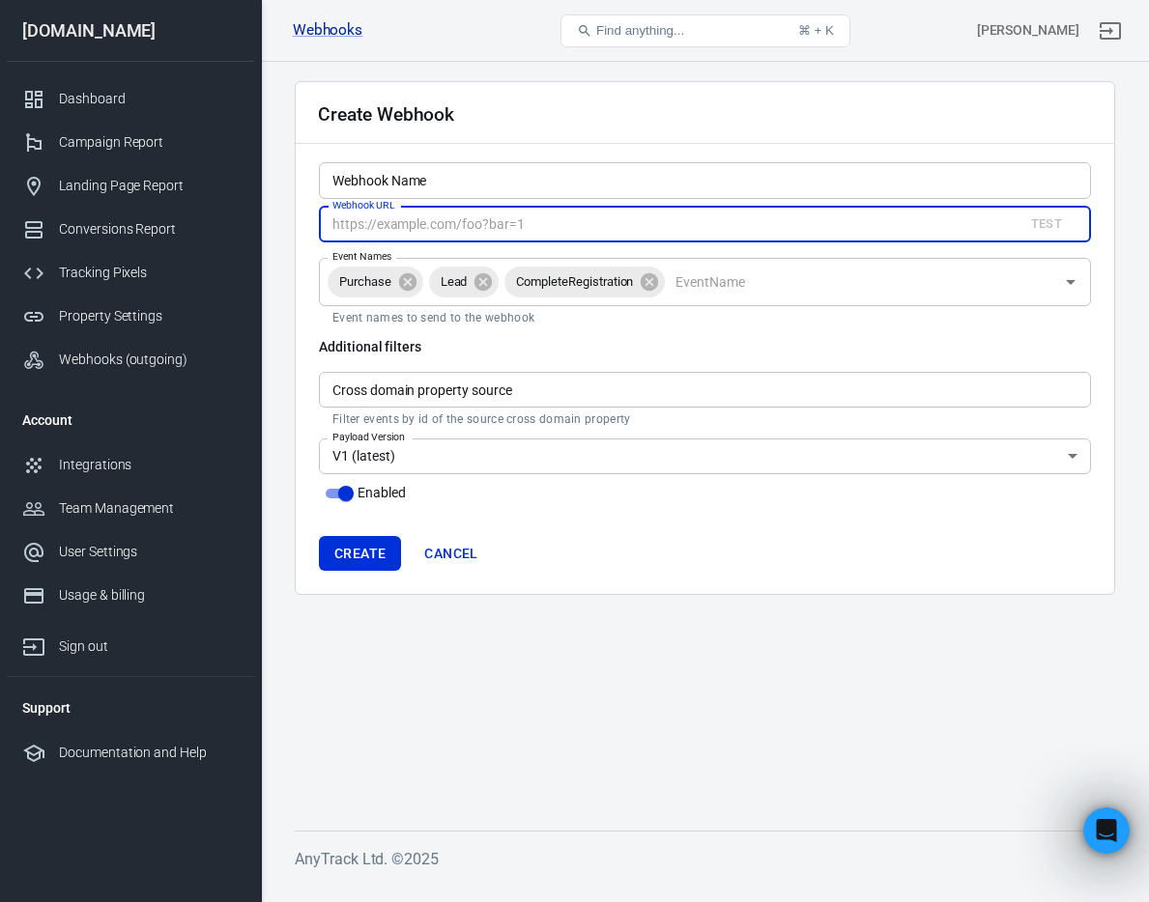
click at [481, 226] on input "Webhook URL" at bounding box center [663, 225] width 689 height 36
click at [488, 279] on icon at bounding box center [482, 280] width 17 height 17
click at [575, 288] on icon at bounding box center [572, 280] width 17 height 17
click at [537, 394] on input "Cross domain property source" at bounding box center [705, 390] width 772 height 36
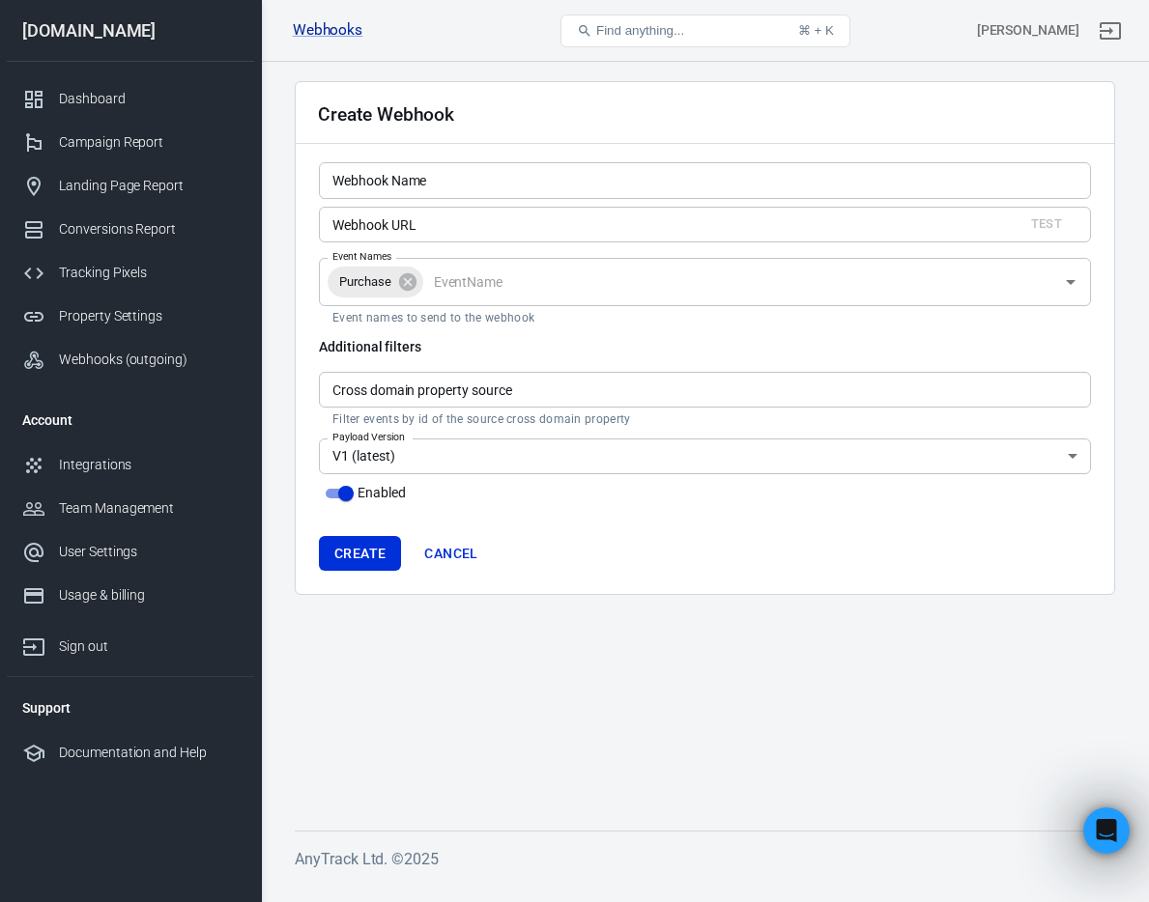
click at [568, 341] on h6 "Additional filters" at bounding box center [705, 346] width 772 height 19
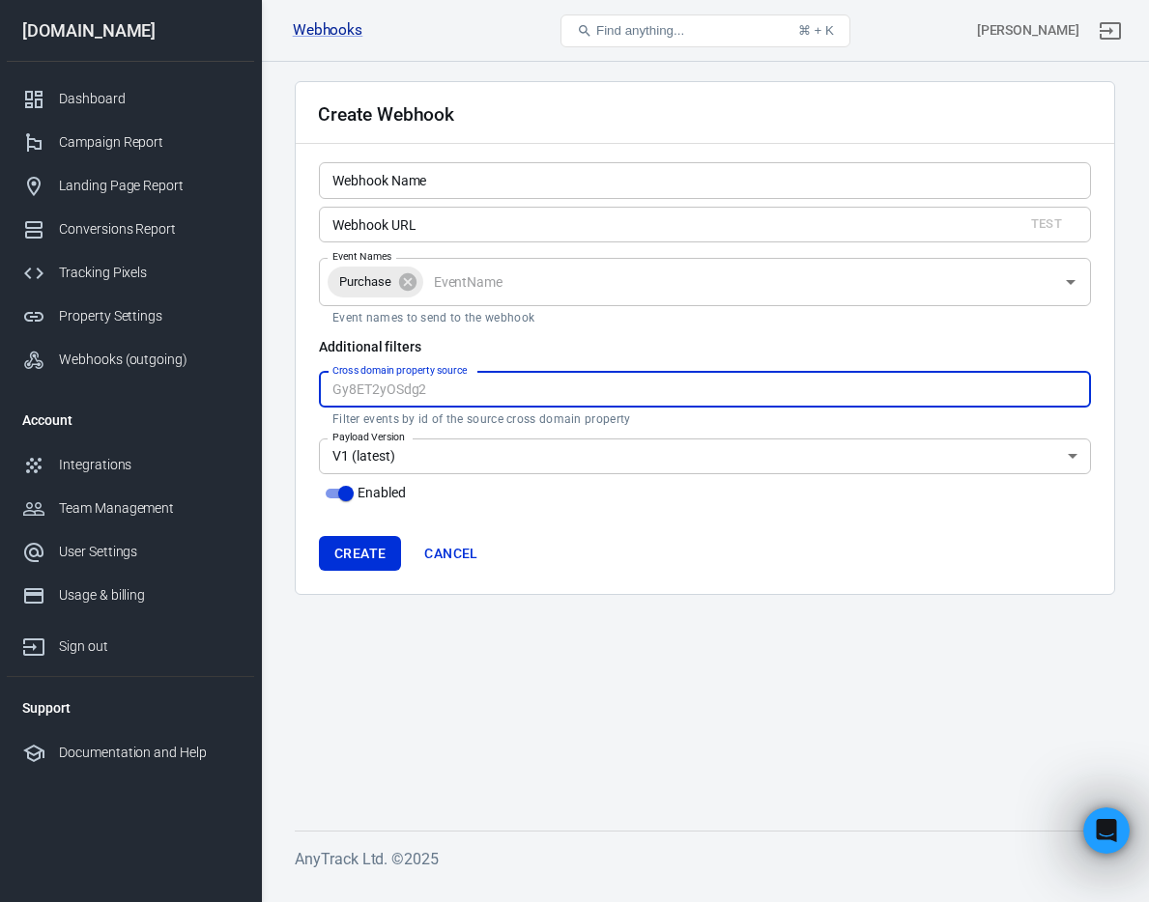
click at [592, 383] on input "Cross domain property source" at bounding box center [705, 390] width 772 height 36
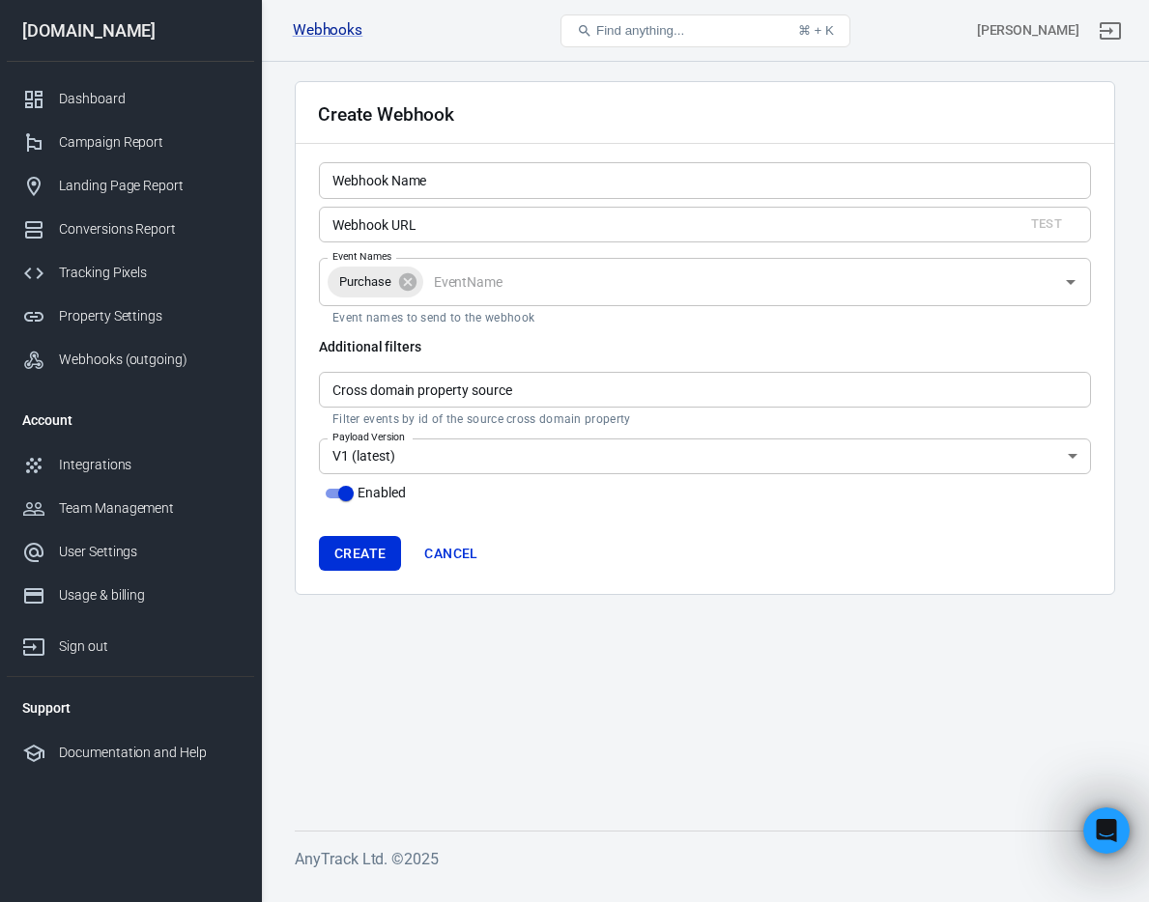
click at [591, 341] on h6 "Additional filters" at bounding box center [705, 346] width 772 height 19
click at [548, 184] on input "Webhook Name" at bounding box center [705, 180] width 772 height 36
